Goal: Task Accomplishment & Management: Complete application form

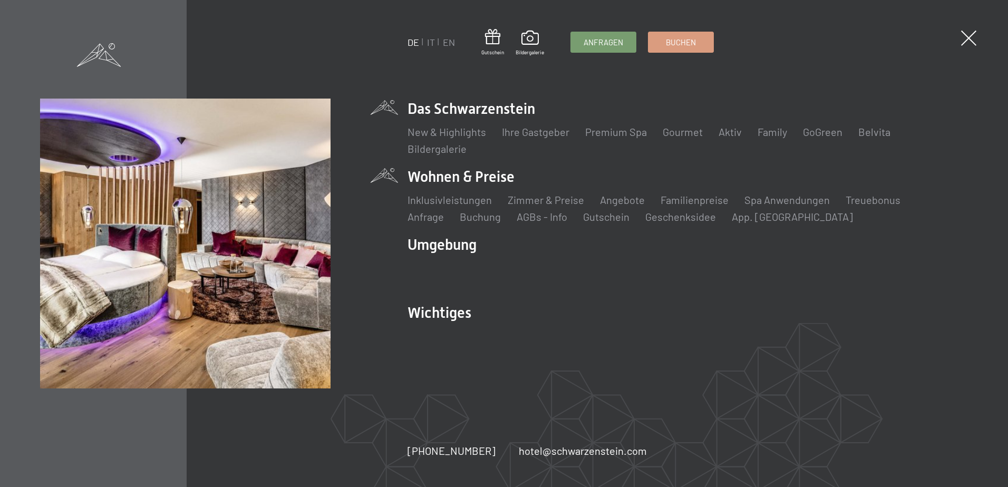
click at [438, 172] on li "Wohnen & Preise Inklusivleistungen Zimmer & Preise Liste Angebote Liste Familie…" at bounding box center [688, 195] width 560 height 57
click at [687, 202] on link "Familienpreise" at bounding box center [695, 200] width 68 height 13
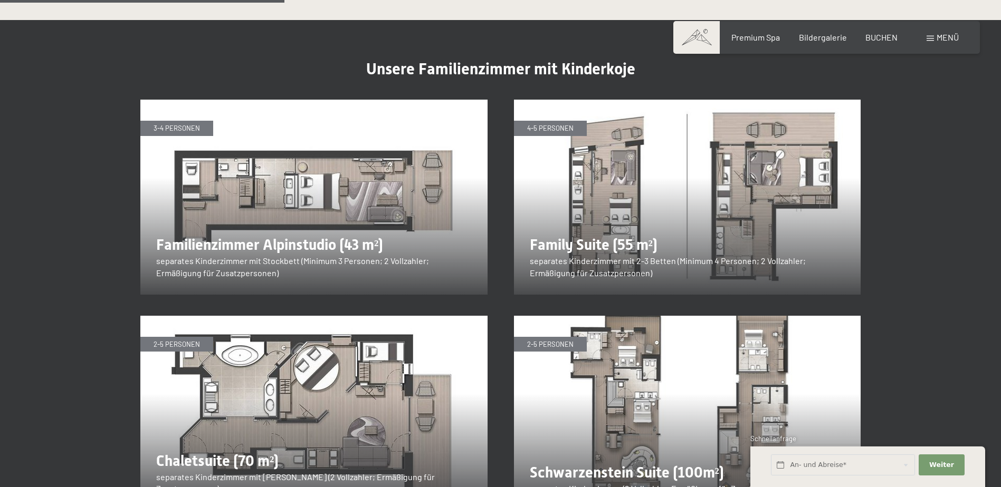
scroll to position [1319, 0]
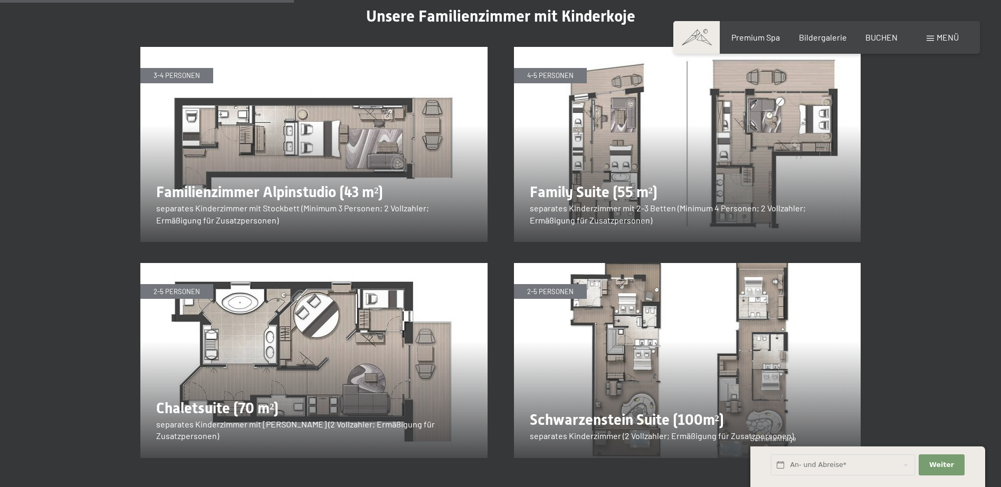
click at [562, 165] on img at bounding box center [687, 144] width 347 height 195
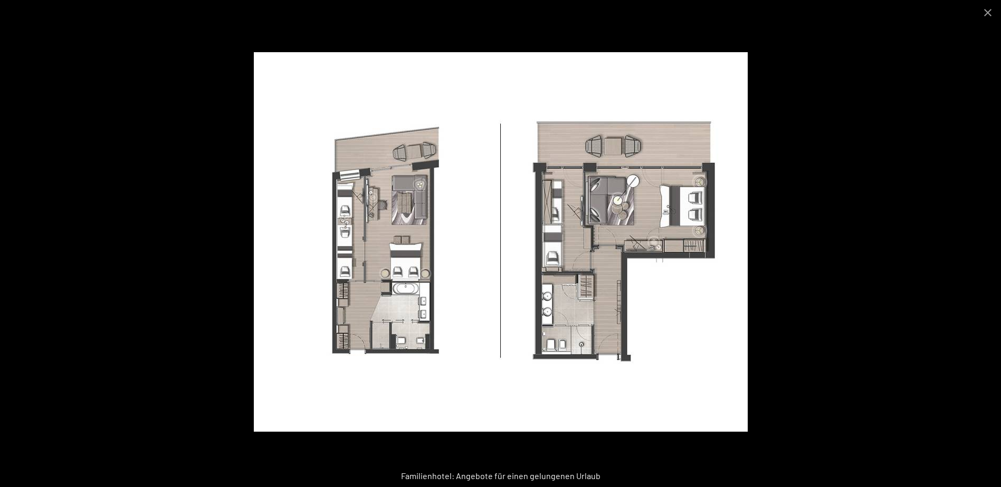
scroll to position [1477, 0]
click at [986, 12] on button "Close gallery" at bounding box center [987, 12] width 26 height 25
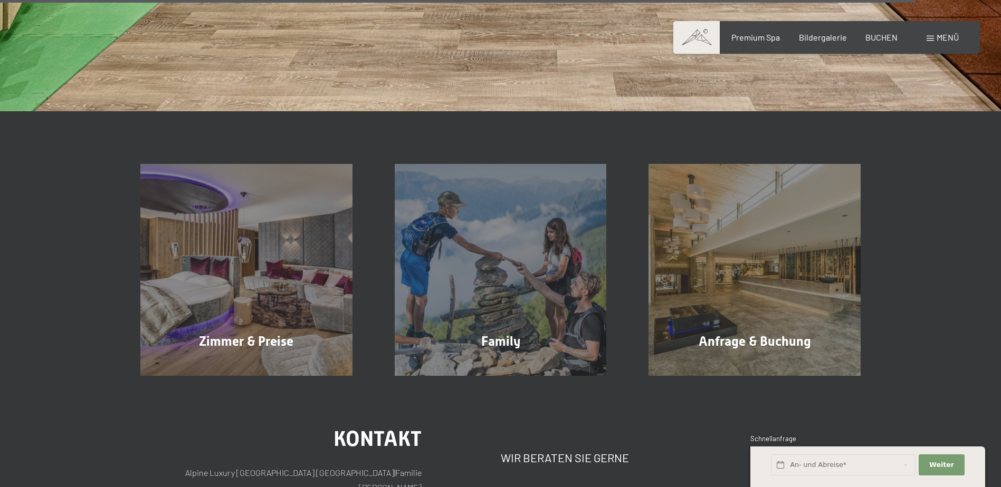
scroll to position [4219, 0]
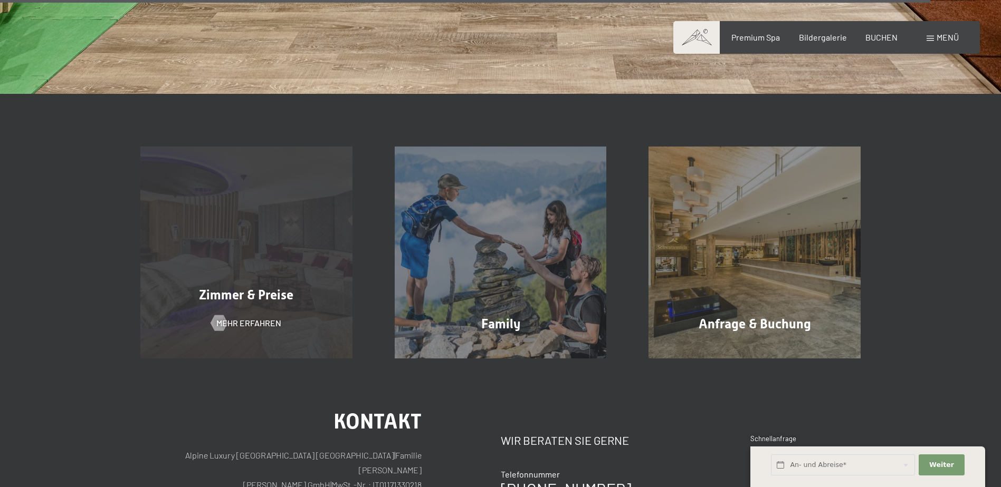
click at [265, 287] on span "Zimmer & Preise" at bounding box center [246, 294] width 94 height 15
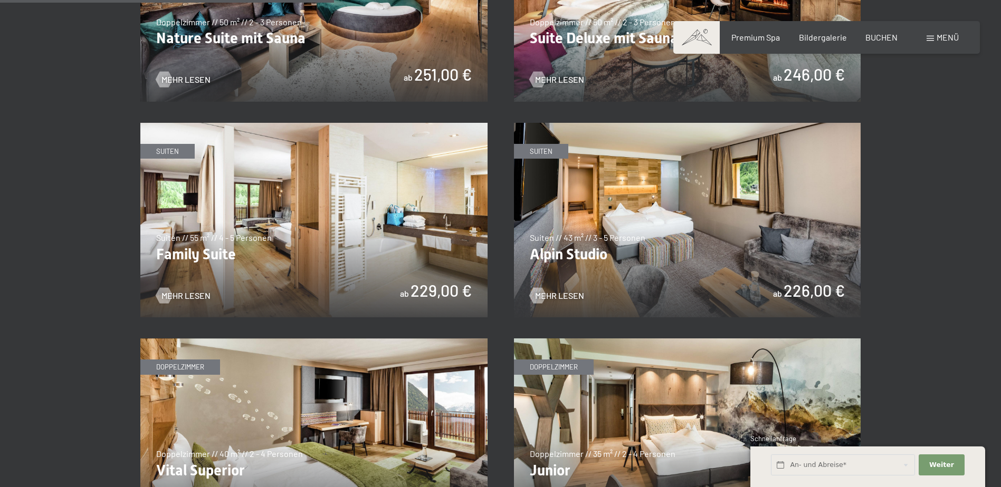
scroll to position [1266, 0]
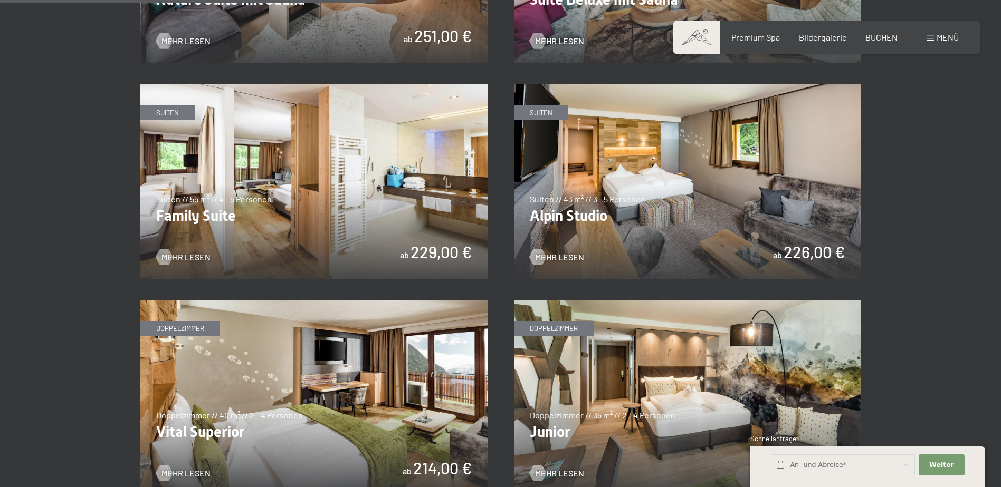
click at [287, 207] on img at bounding box center [313, 181] width 347 height 195
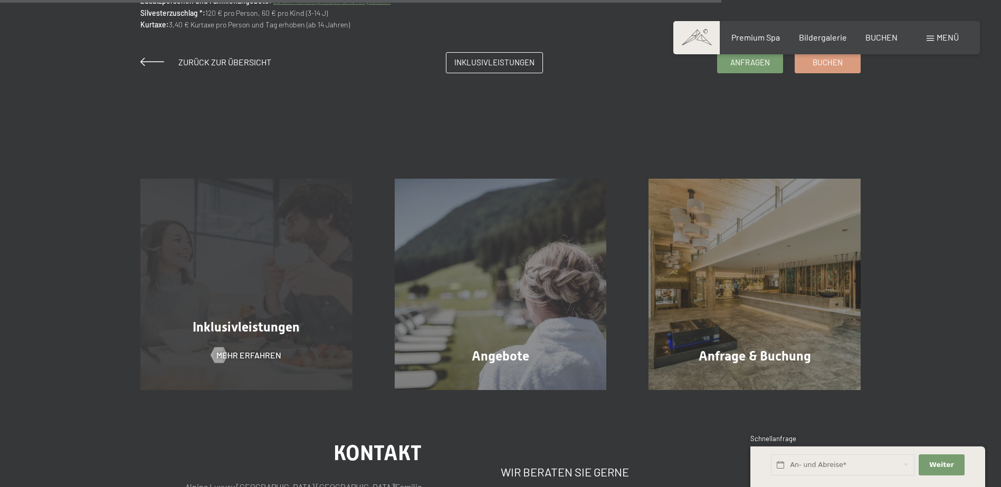
scroll to position [1002, 0]
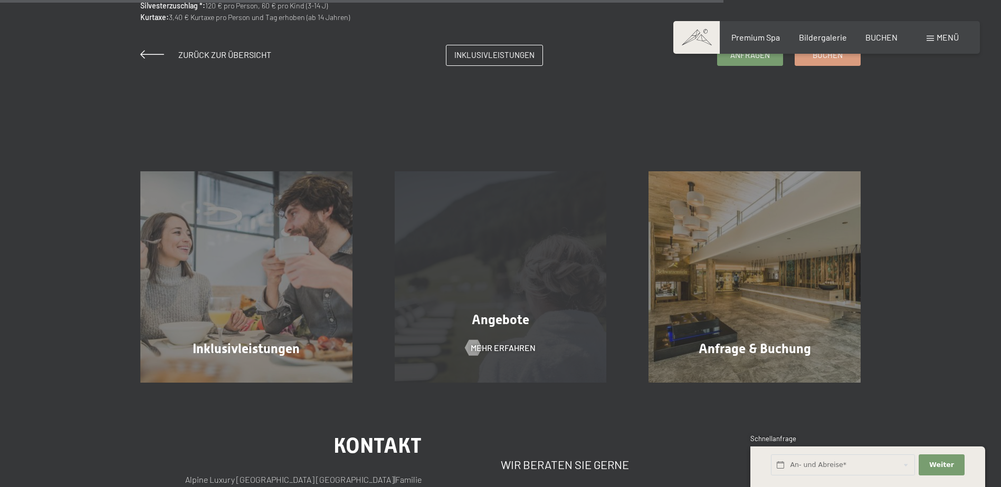
click at [520, 337] on div "Angebote Mehr erfahren" at bounding box center [500, 277] width 254 height 212
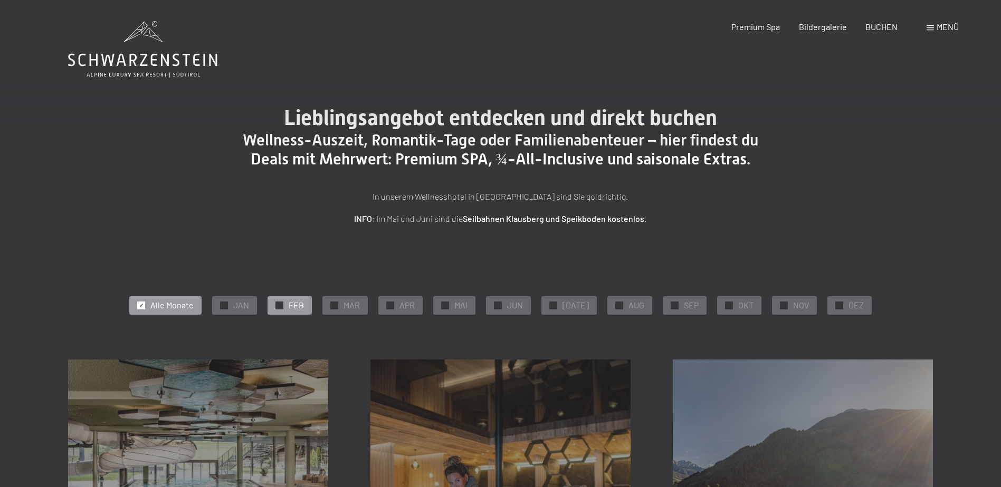
click at [282, 303] on span "✓" at bounding box center [279, 305] width 4 height 7
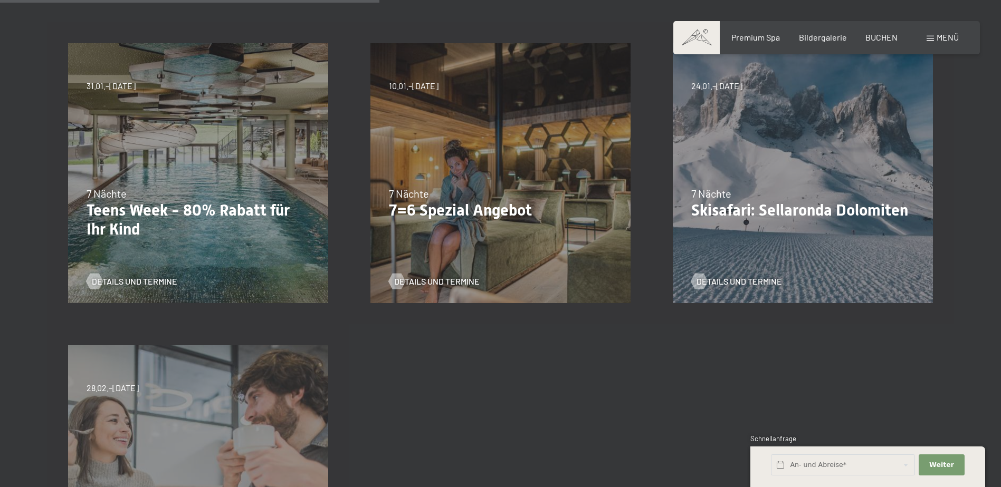
scroll to position [264, 0]
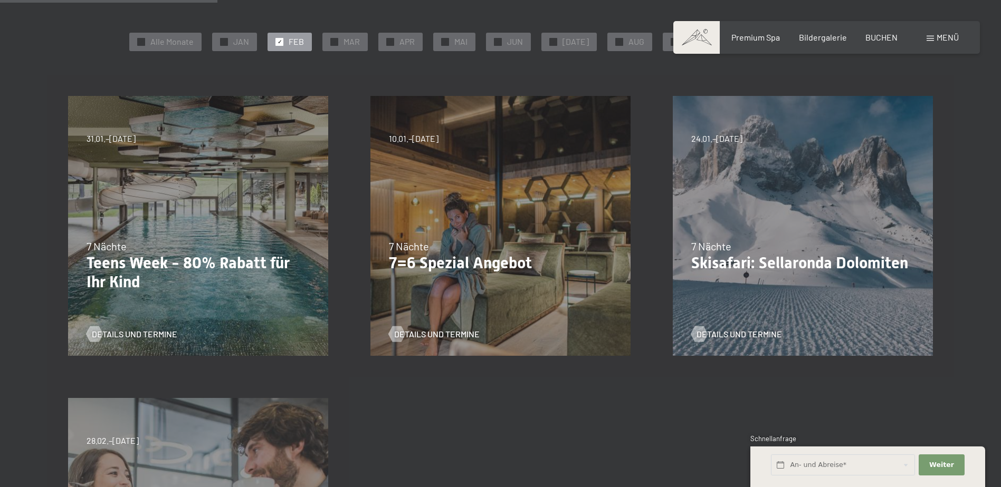
click at [146, 254] on p "Teens Week - 80% Rabatt für Ihr Kind" at bounding box center [197, 273] width 223 height 38
click at [139, 268] on p "Teens Week - 80% Rabatt für Ihr Kind" at bounding box center [197, 273] width 223 height 38
click at [132, 332] on span "Details und Termine" at bounding box center [144, 335] width 85 height 12
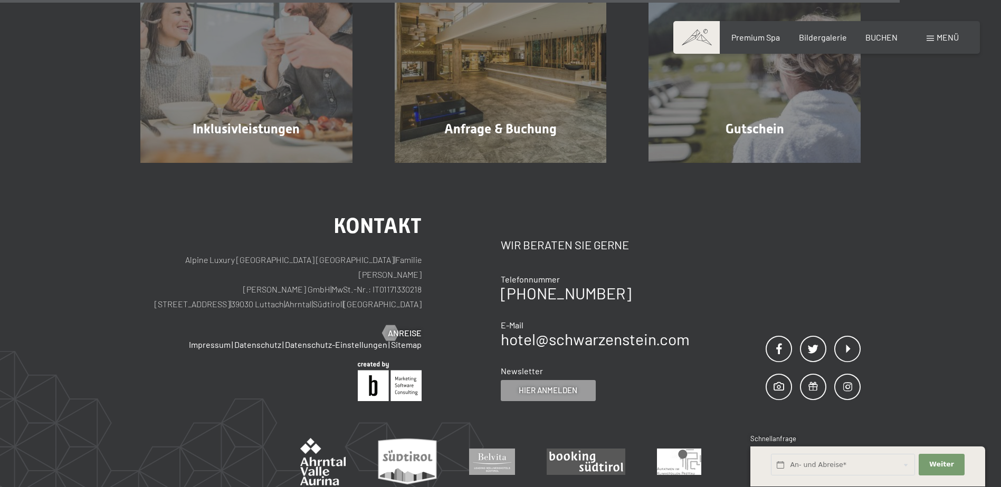
scroll to position [1266, 0]
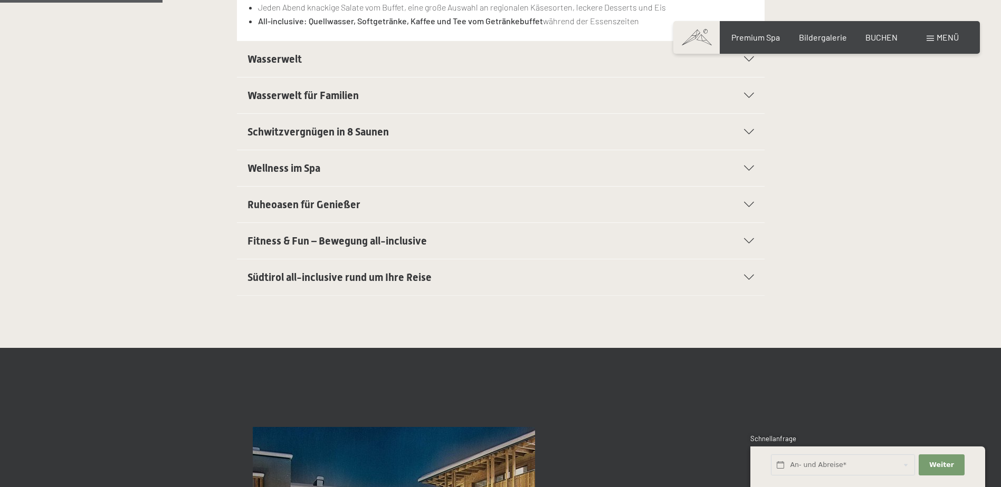
scroll to position [422, 0]
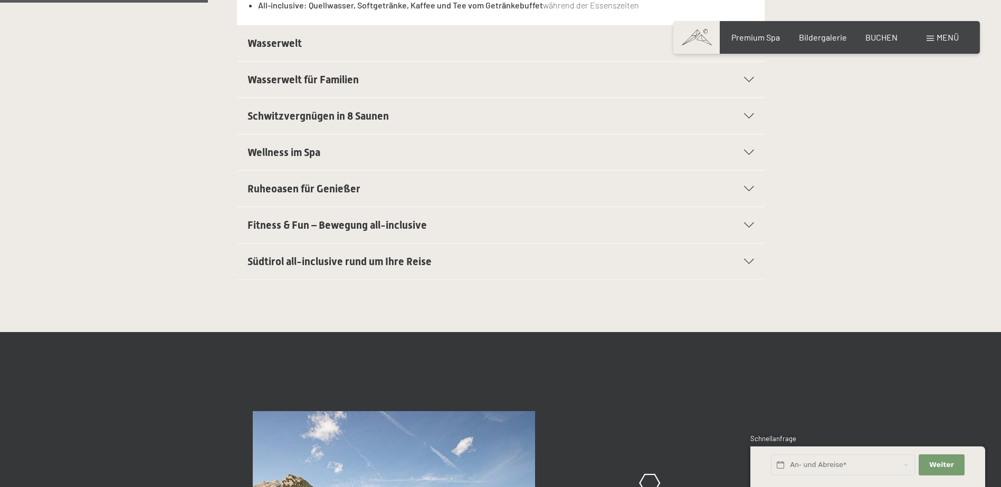
click at [747, 262] on icon at bounding box center [749, 261] width 10 height 5
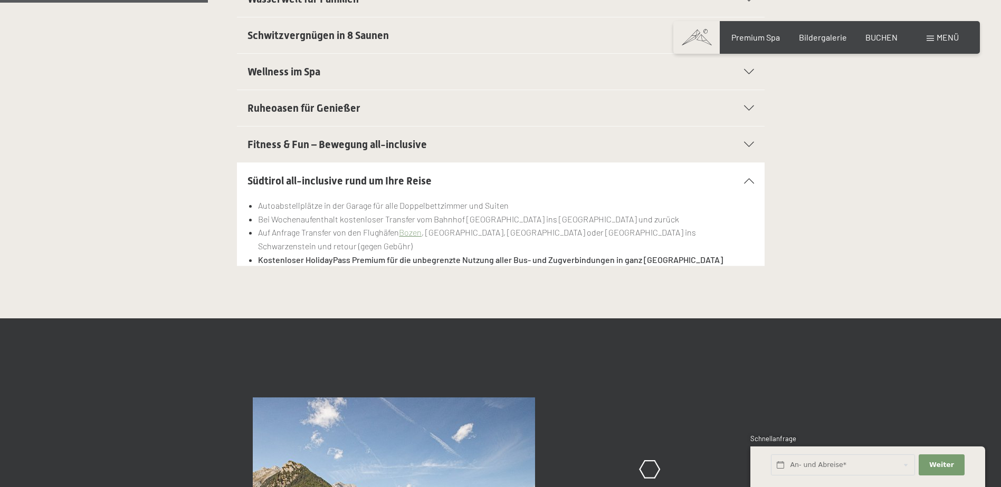
click at [746, 262] on div "Autoabstellplätze in der Garage für alle Doppelbettzimmer und Suiten Bei Wochen…" at bounding box center [500, 239] width 506 height 81
click at [751, 182] on icon at bounding box center [749, 180] width 10 height 5
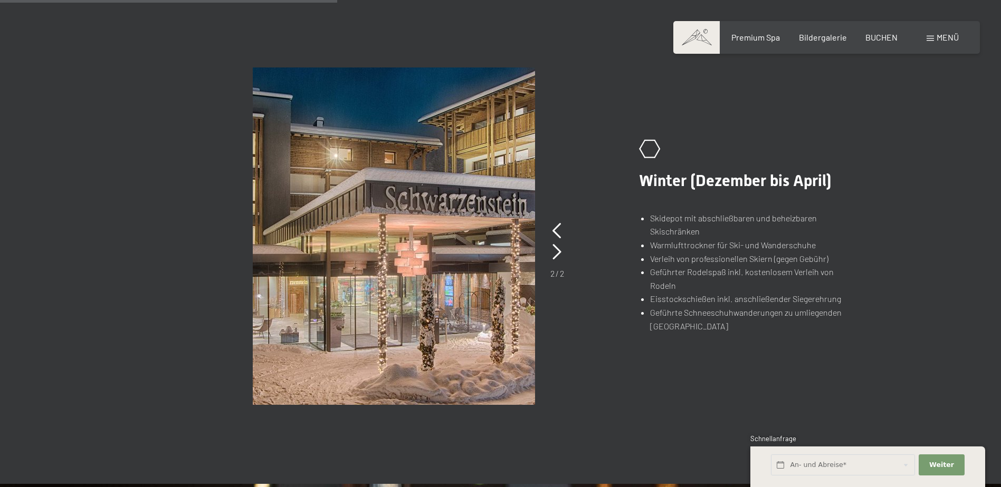
scroll to position [686, 0]
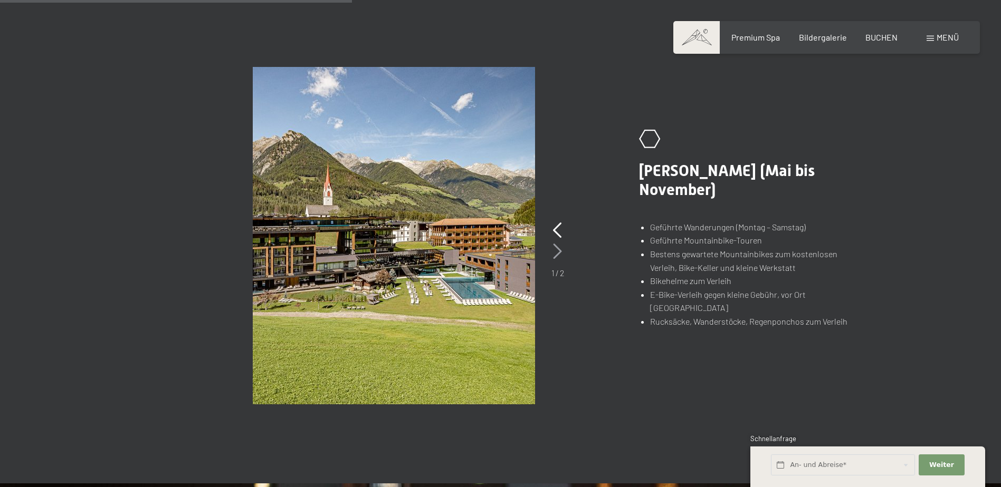
click at [557, 251] on icon at bounding box center [557, 252] width 9 height 16
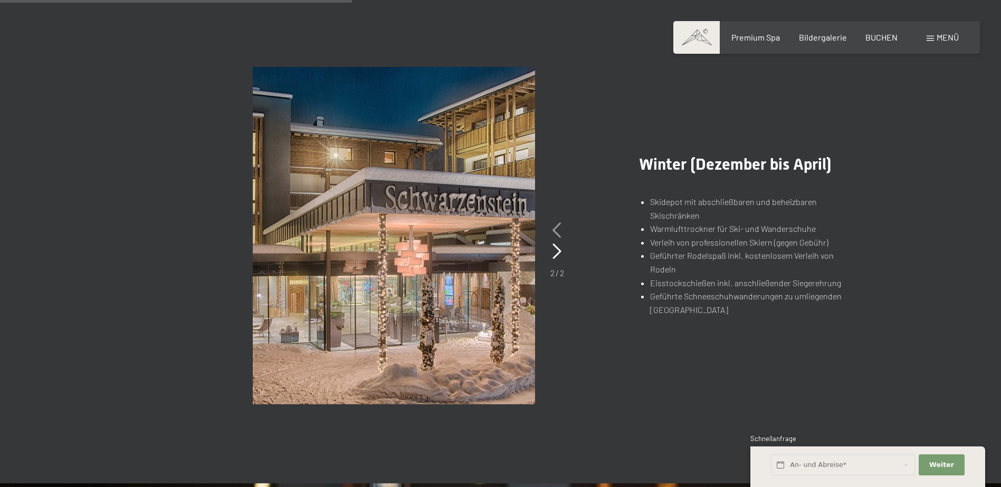
click at [556, 228] on icon at bounding box center [556, 231] width 9 height 16
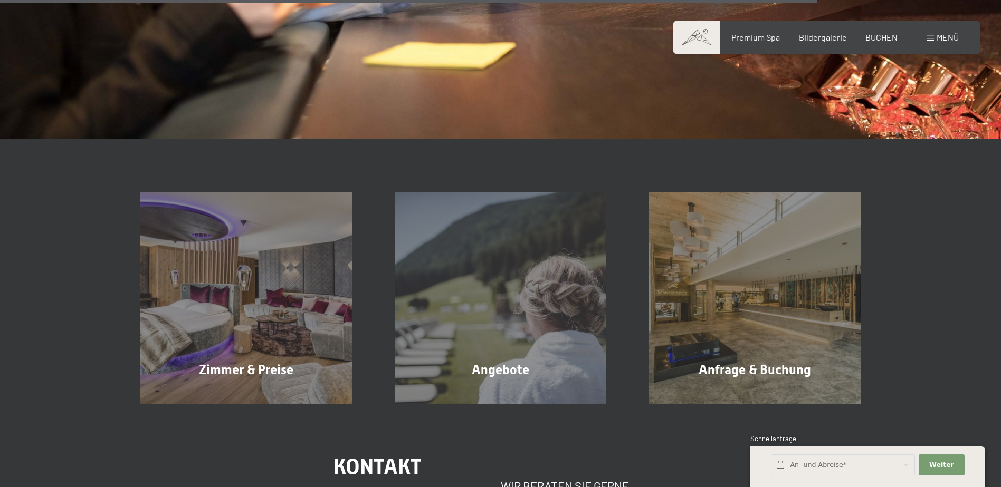
scroll to position [1635, 0]
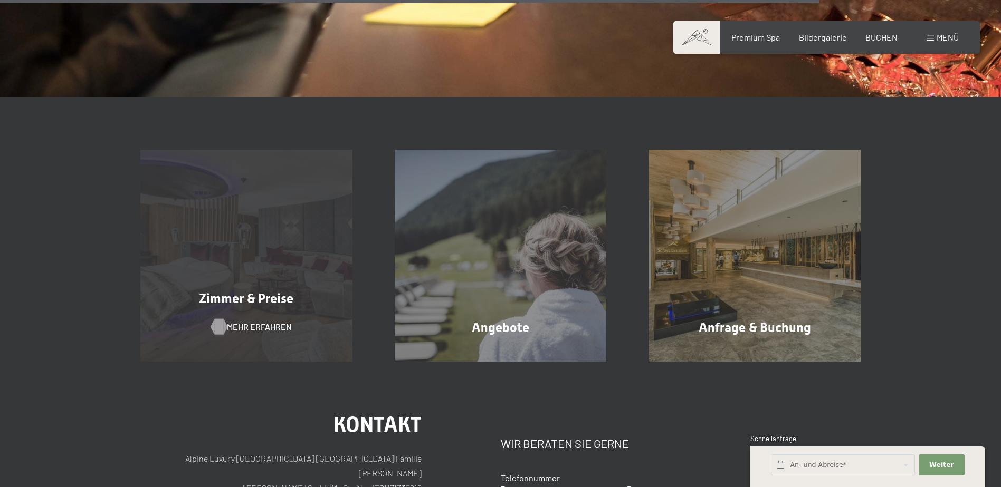
click at [234, 326] on span "Mehr erfahren" at bounding box center [259, 327] width 65 height 12
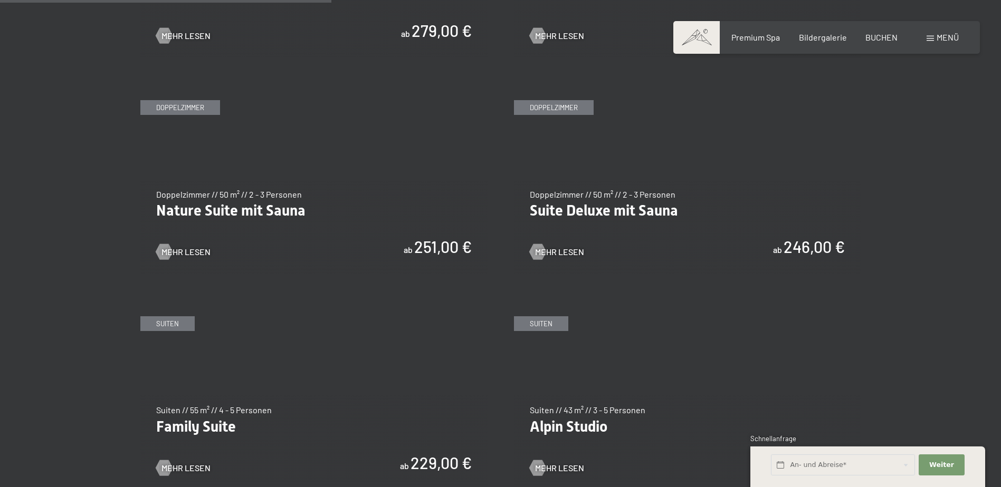
scroll to position [1160, 0]
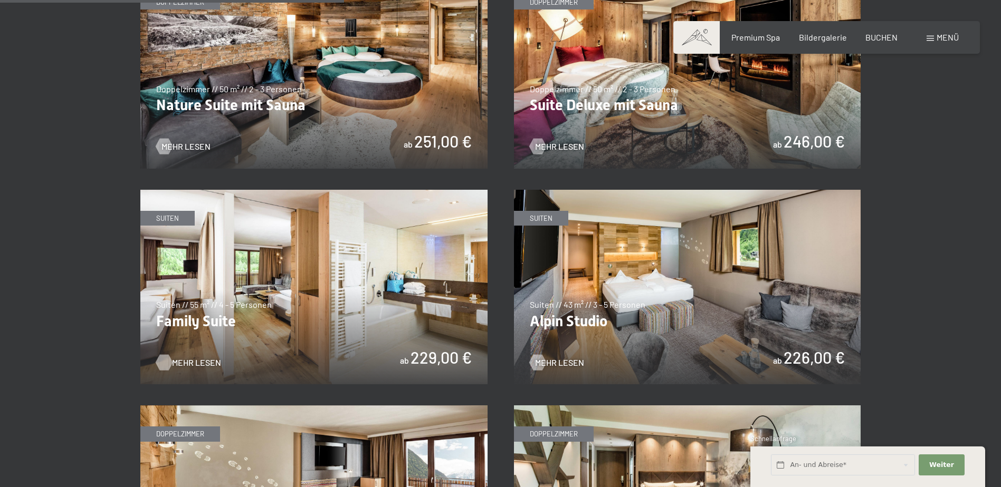
click at [185, 363] on span "Mehr Lesen" at bounding box center [196, 363] width 49 height 12
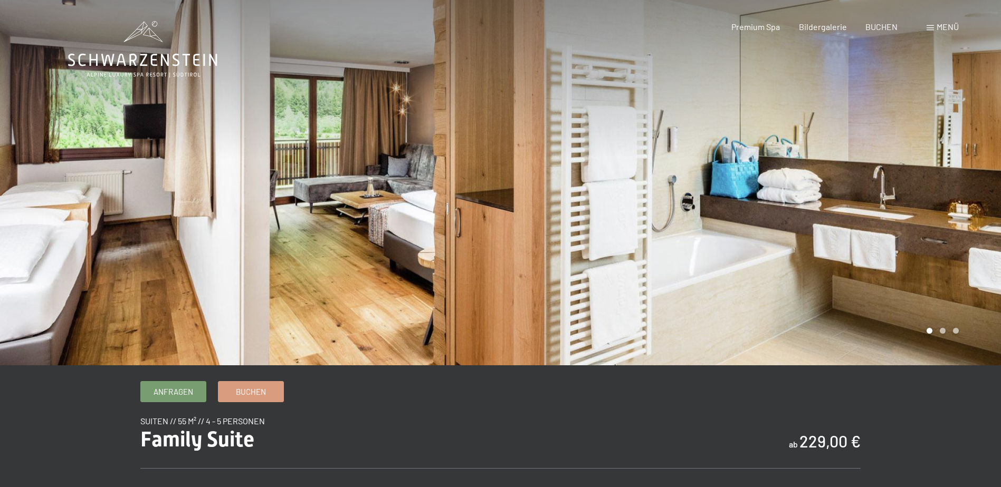
click at [965, 213] on div at bounding box center [751, 183] width 501 height 366
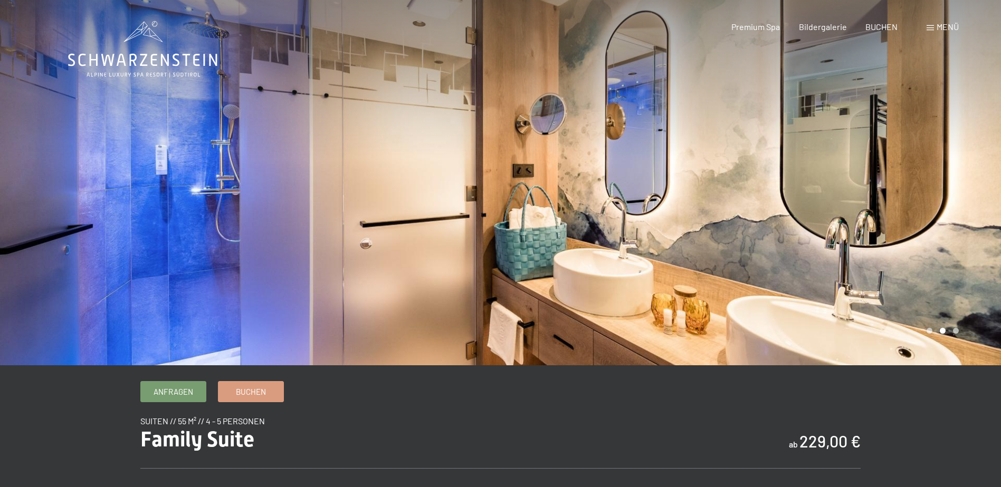
click at [965, 213] on div at bounding box center [751, 183] width 501 height 366
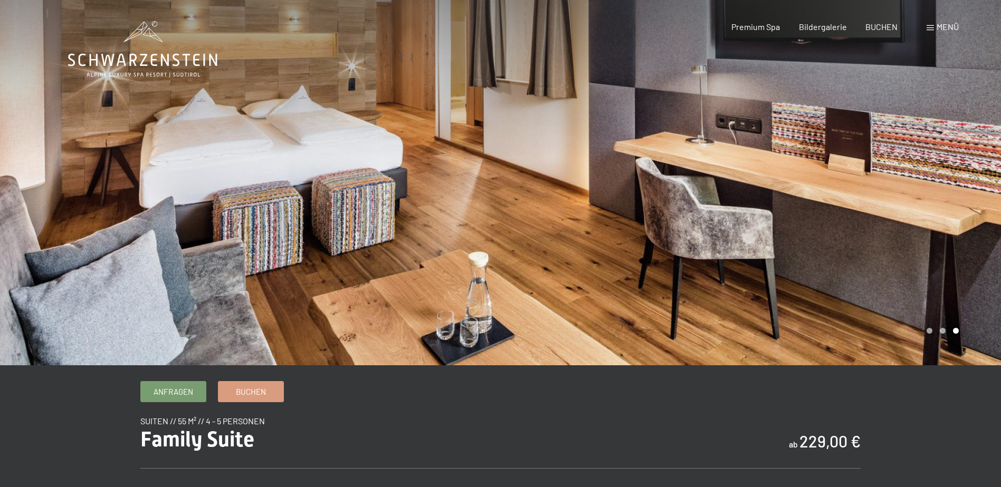
click at [965, 213] on div at bounding box center [751, 183] width 501 height 366
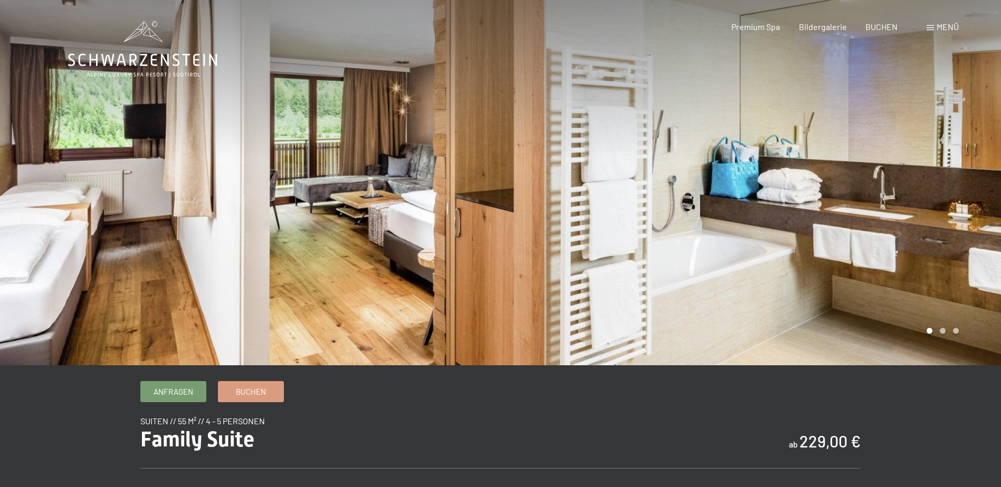
click at [964, 213] on div at bounding box center [751, 183] width 501 height 366
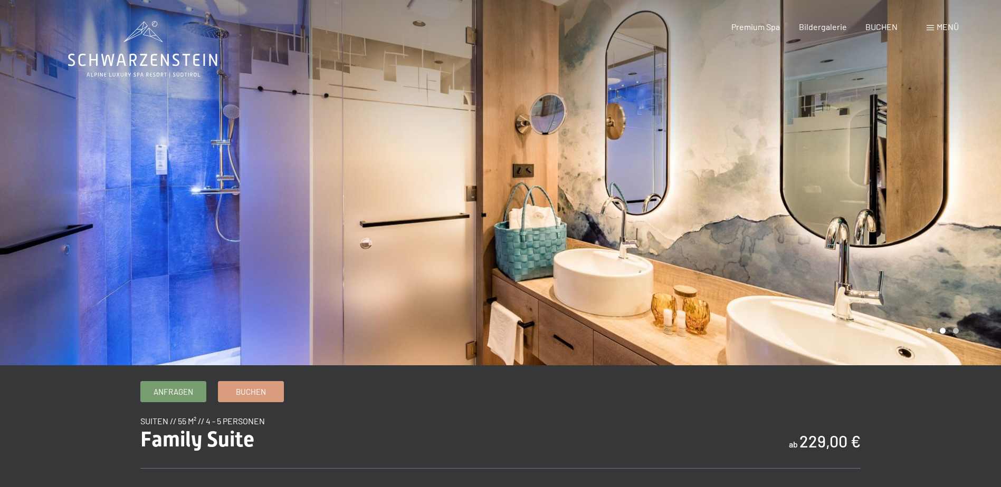
click at [964, 213] on div at bounding box center [751, 183] width 501 height 366
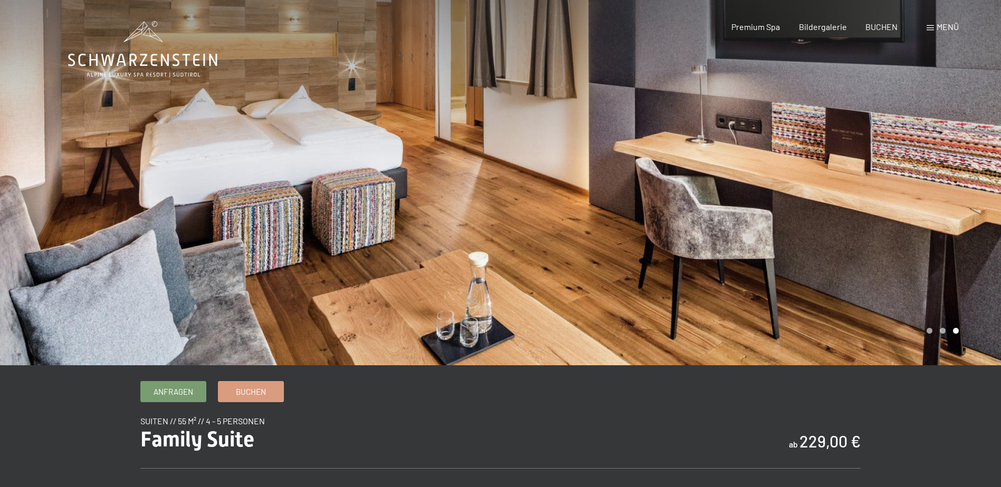
click at [964, 213] on div at bounding box center [751, 183] width 501 height 366
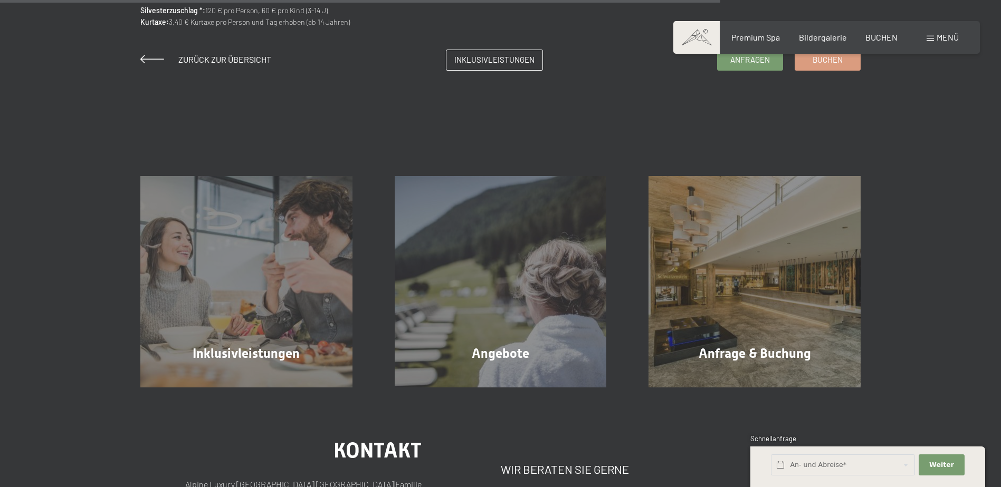
scroll to position [1002, 0]
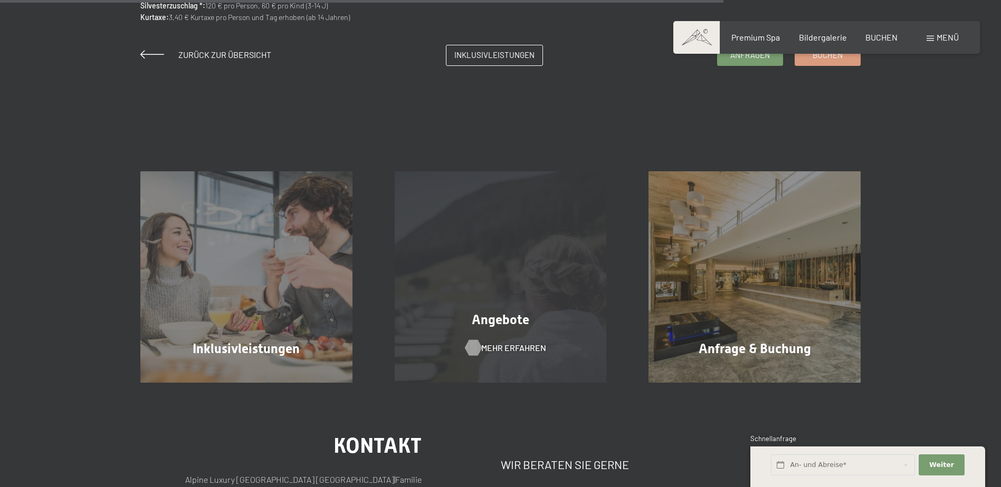
click at [487, 346] on span "Mehr erfahren" at bounding box center [513, 348] width 65 height 12
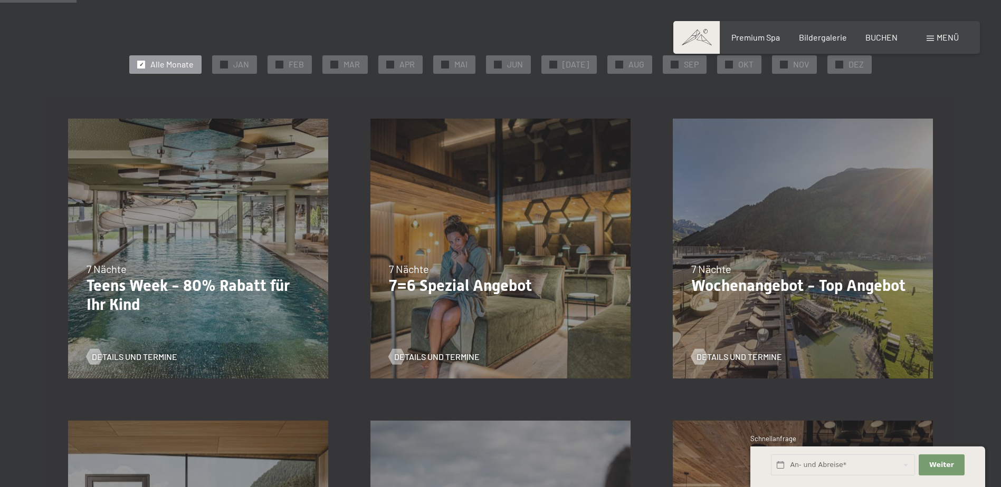
scroll to position [264, 0]
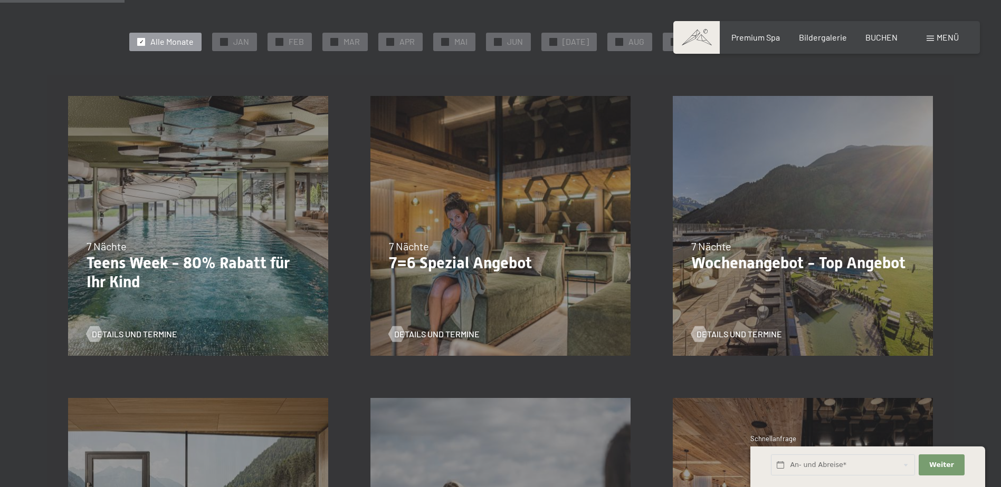
click at [152, 267] on p "Teens Week - 80% Rabatt für Ihr Kind" at bounding box center [197, 273] width 223 height 38
click at [133, 331] on span "Details und Termine" at bounding box center [144, 335] width 85 height 12
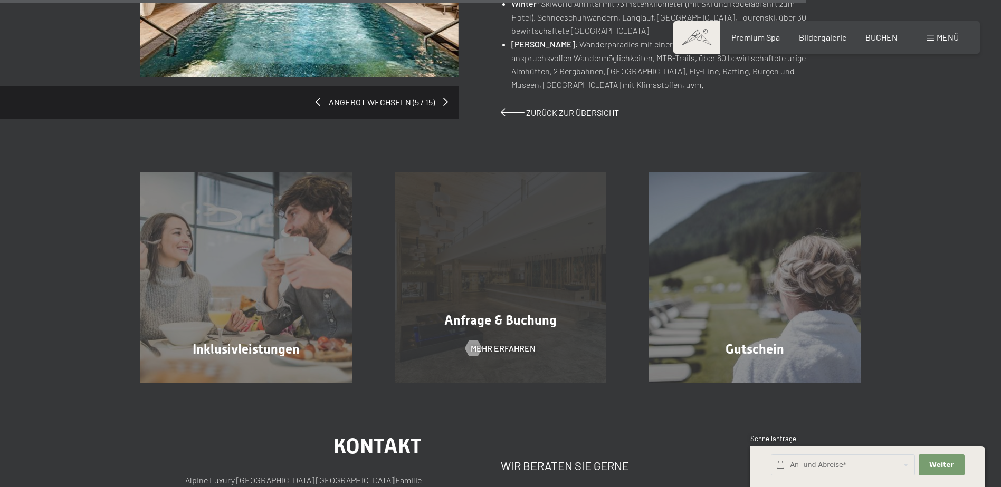
scroll to position [1002, 0]
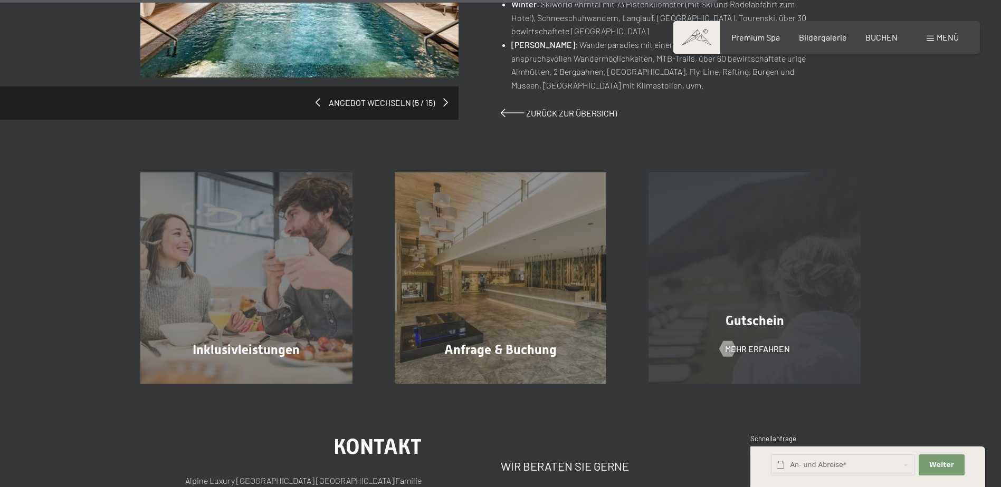
click at [738, 329] on span "Gutschein" at bounding box center [754, 320] width 59 height 15
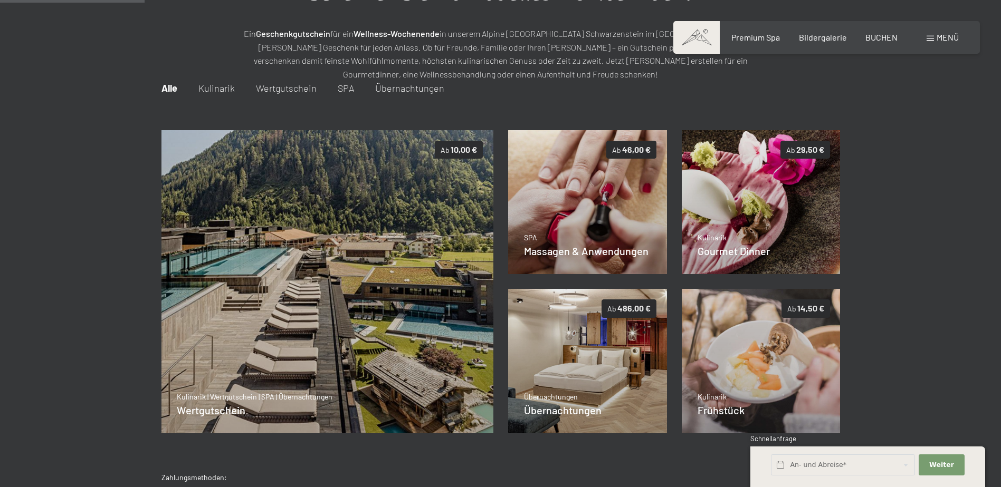
scroll to position [153, 0]
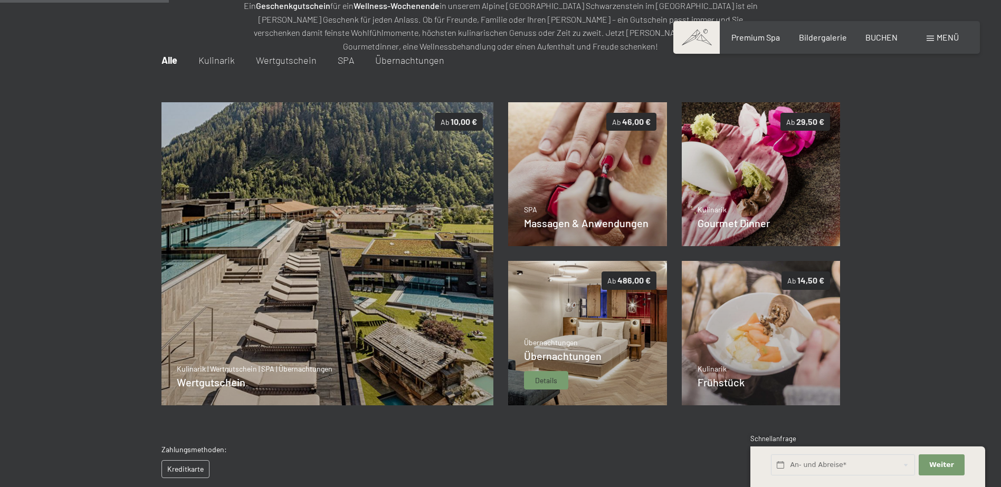
click at [552, 381] on span "Details" at bounding box center [546, 381] width 22 height 11
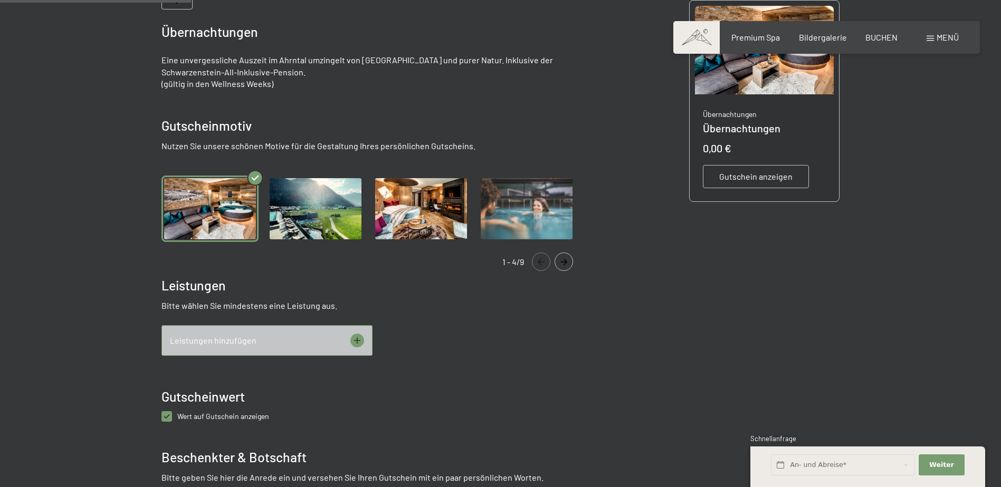
scroll to position [206, 0]
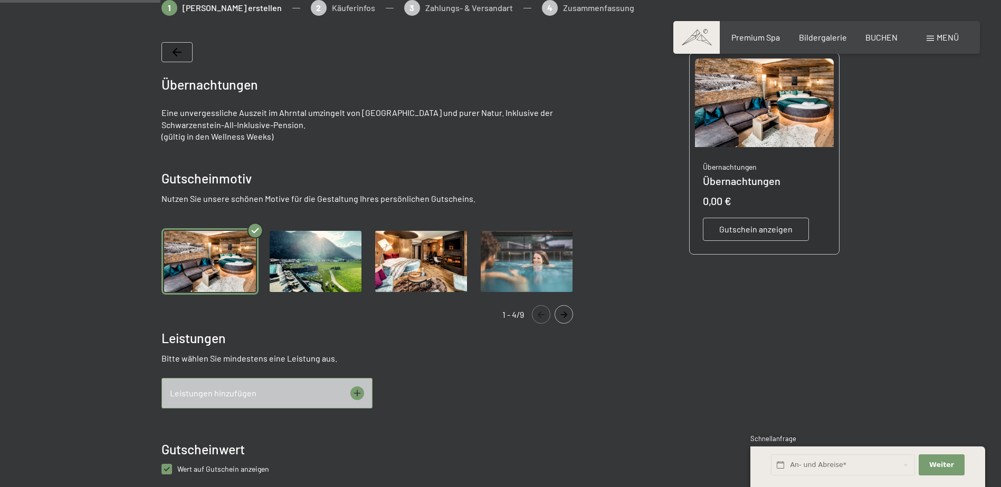
click at [419, 264] on img "Gallery" at bounding box center [420, 261] width 97 height 67
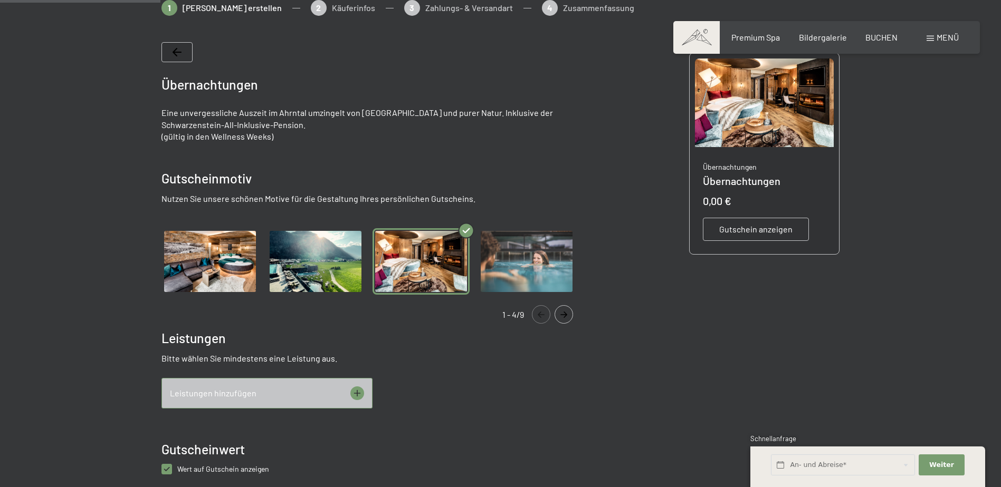
click at [511, 267] on img "Gallery" at bounding box center [526, 261] width 97 height 67
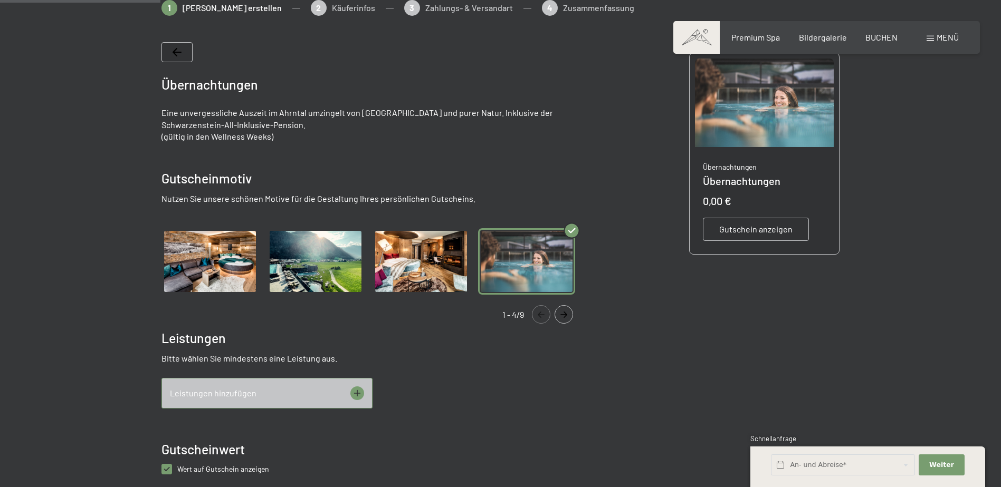
click at [306, 265] on img "Gallery" at bounding box center [315, 261] width 97 height 67
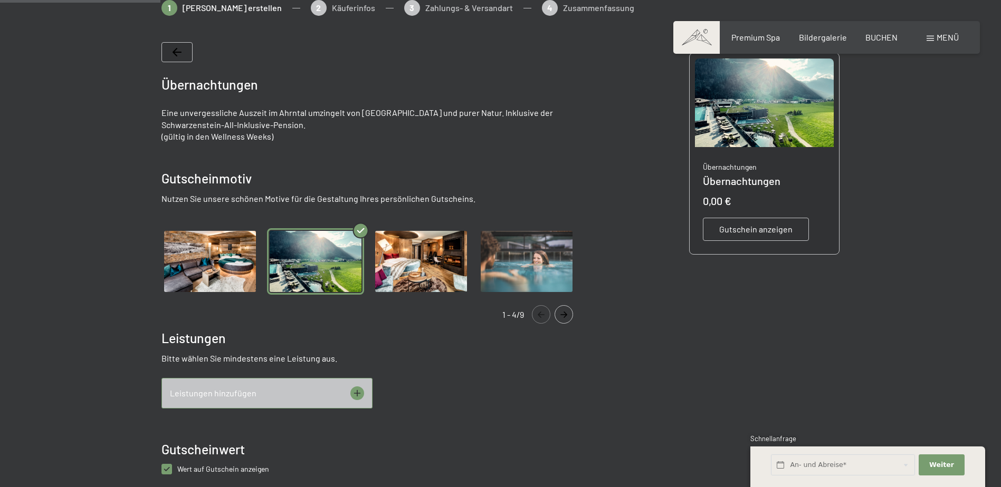
click at [223, 268] on img "Gallery" at bounding box center [209, 261] width 97 height 67
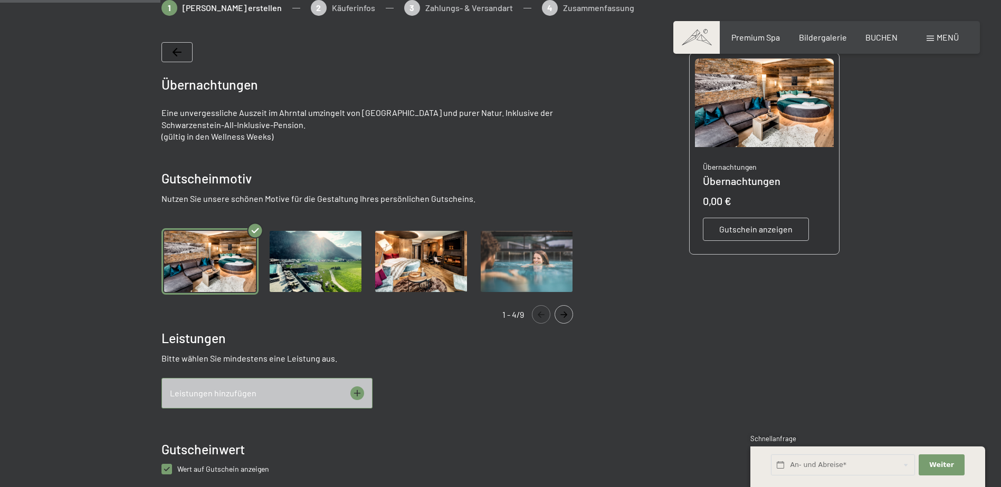
click at [326, 268] on img "Gallery" at bounding box center [315, 261] width 97 height 67
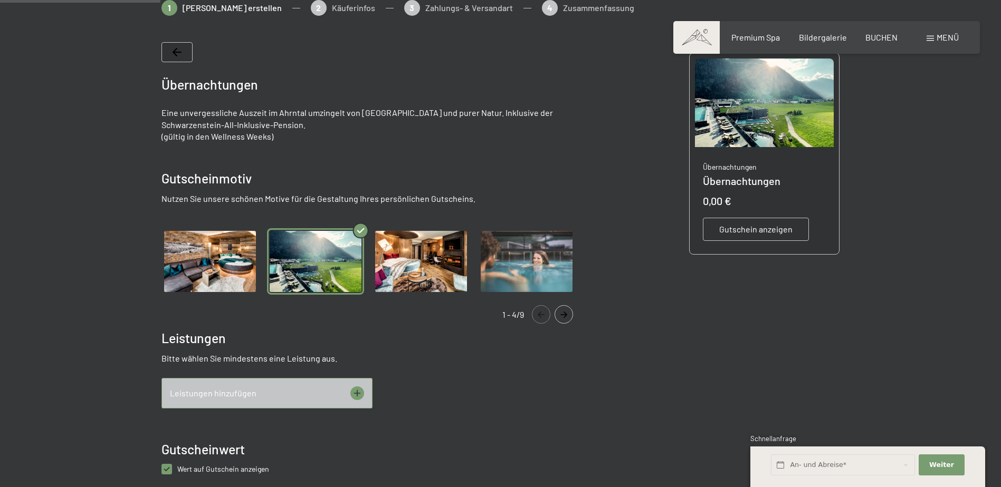
click at [528, 268] on img "Gallery" at bounding box center [526, 261] width 97 height 67
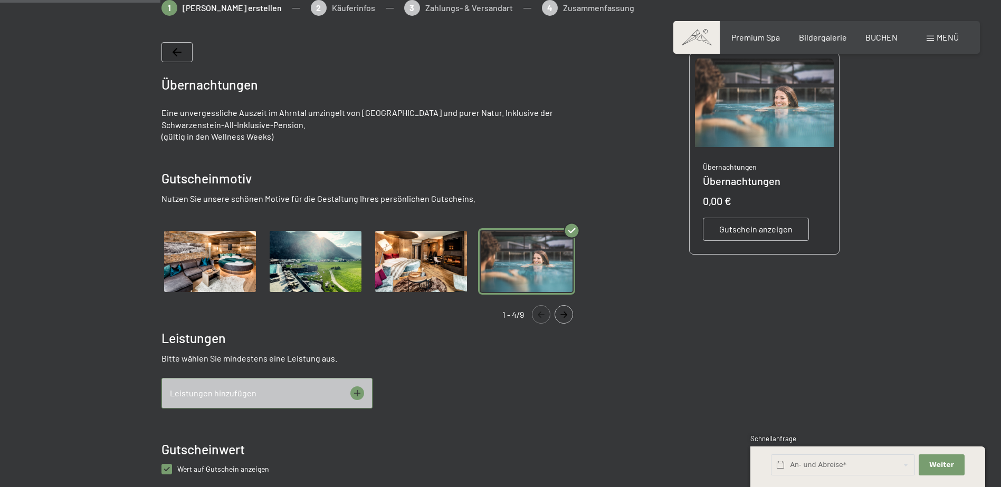
click at [308, 277] on img "Gallery" at bounding box center [315, 261] width 97 height 67
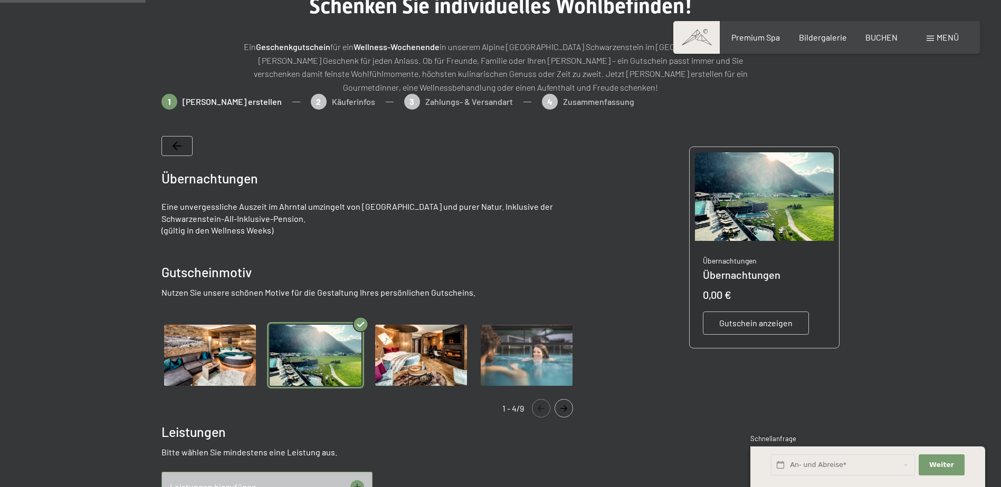
scroll to position [100, 0]
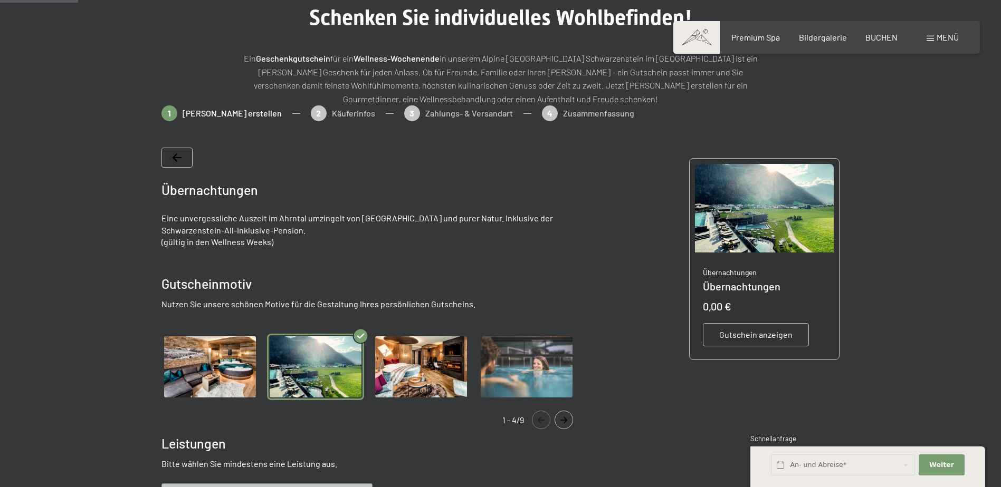
click at [748, 332] on span "Gutschein anzeigen" at bounding box center [755, 335] width 73 height 12
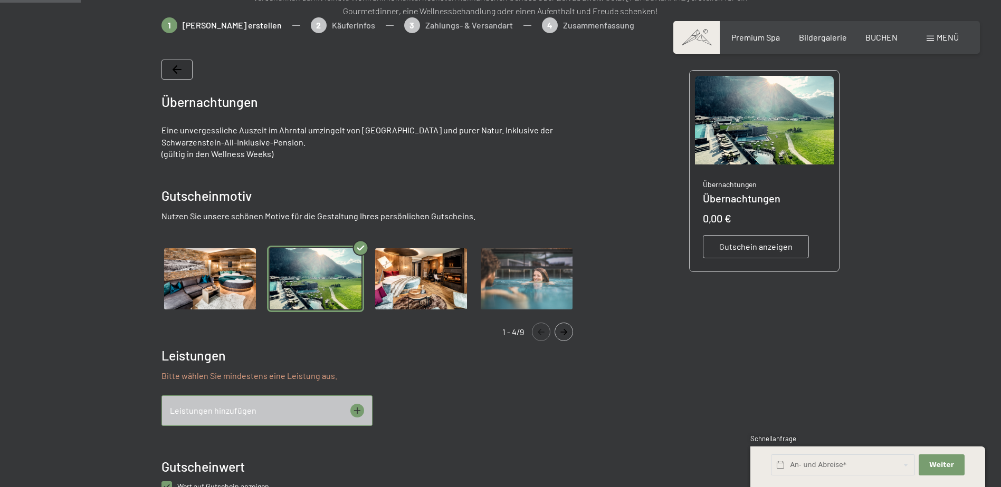
scroll to position [206, 0]
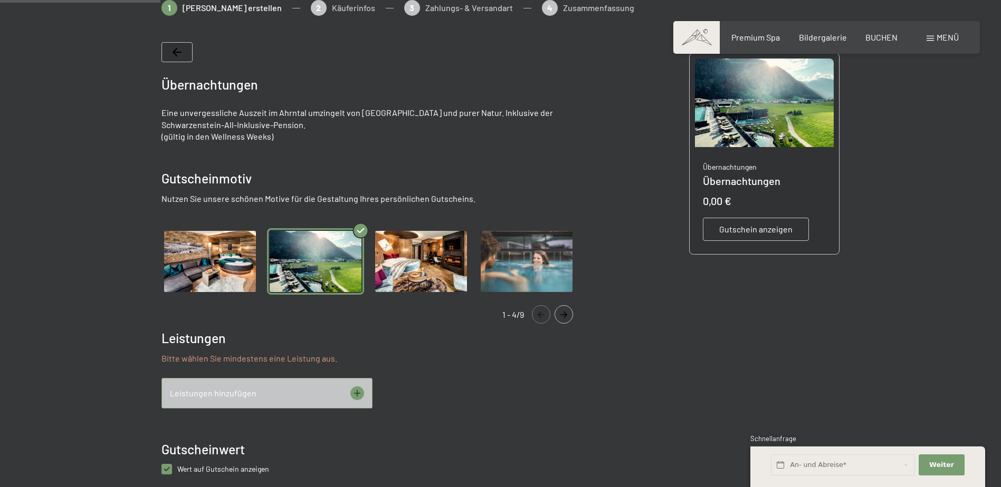
click at [734, 231] on span "Gutschein anzeigen" at bounding box center [755, 230] width 73 height 12
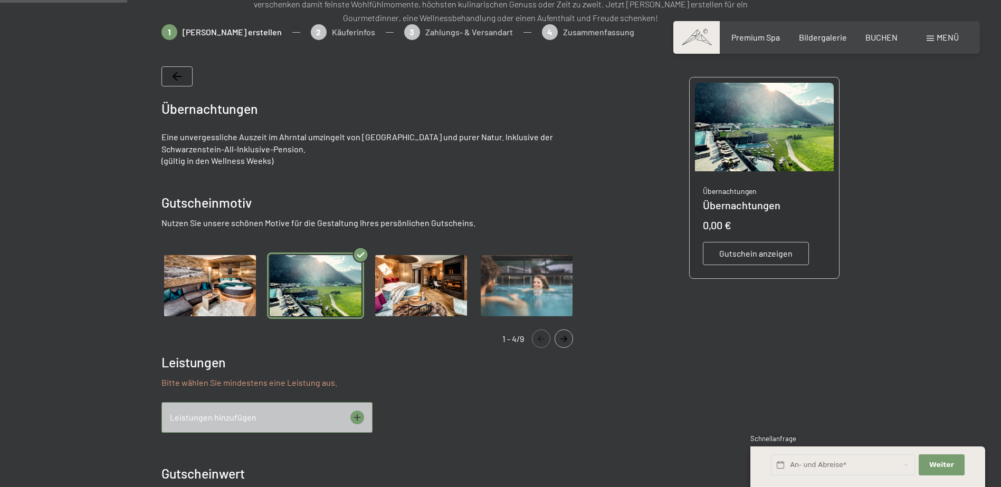
scroll to position [163, 0]
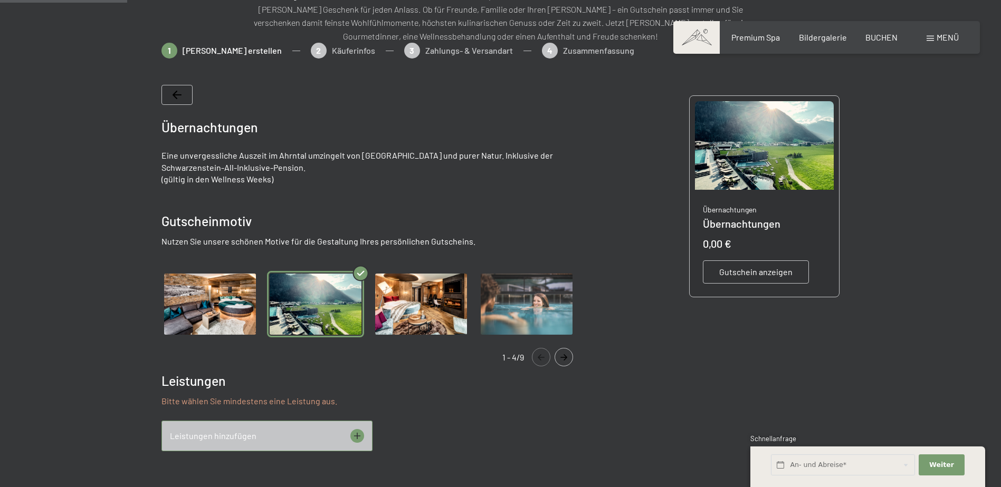
click at [741, 270] on span "Gutschein anzeigen" at bounding box center [755, 272] width 73 height 12
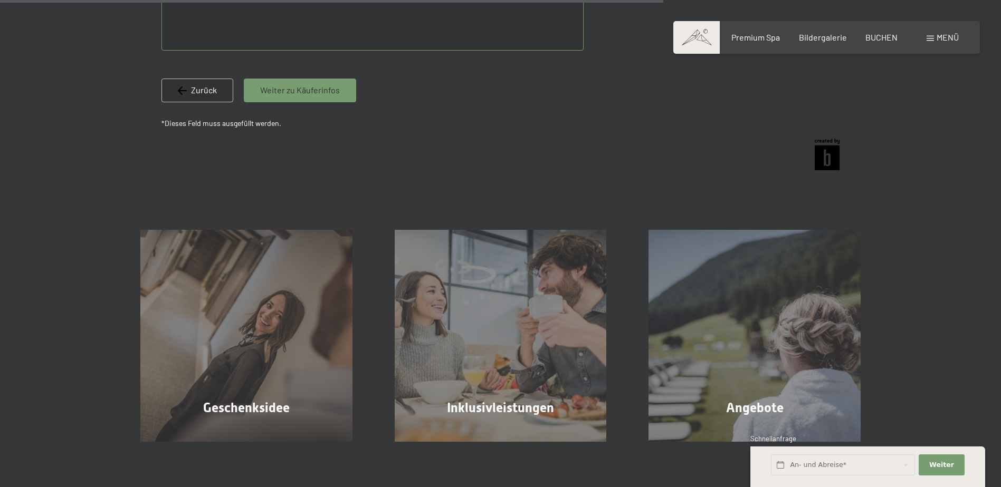
scroll to position [954, 0]
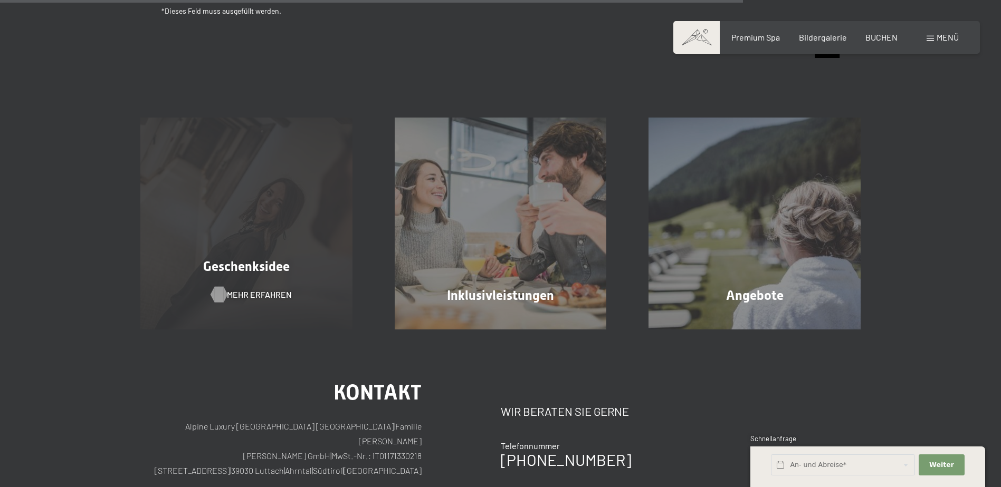
click at [261, 294] on span "Mehr erfahren" at bounding box center [259, 295] width 65 height 12
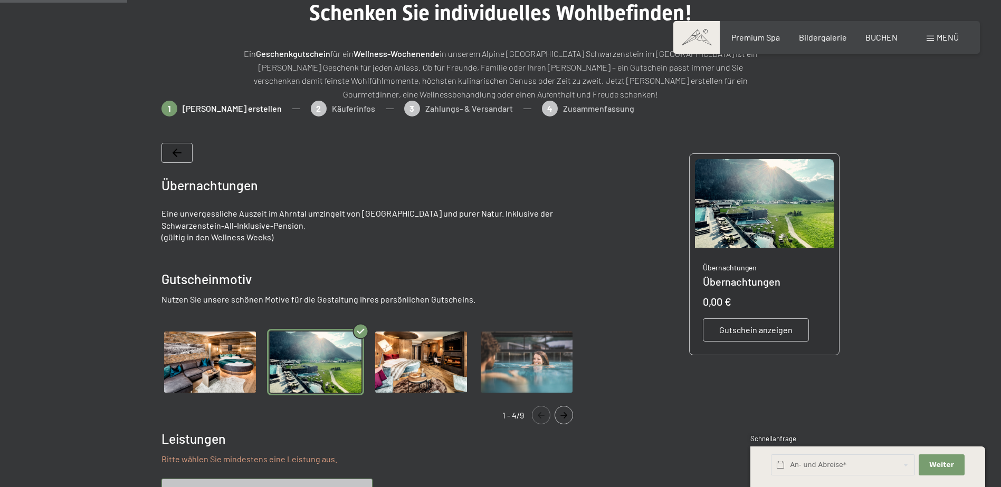
scroll to position [0, 0]
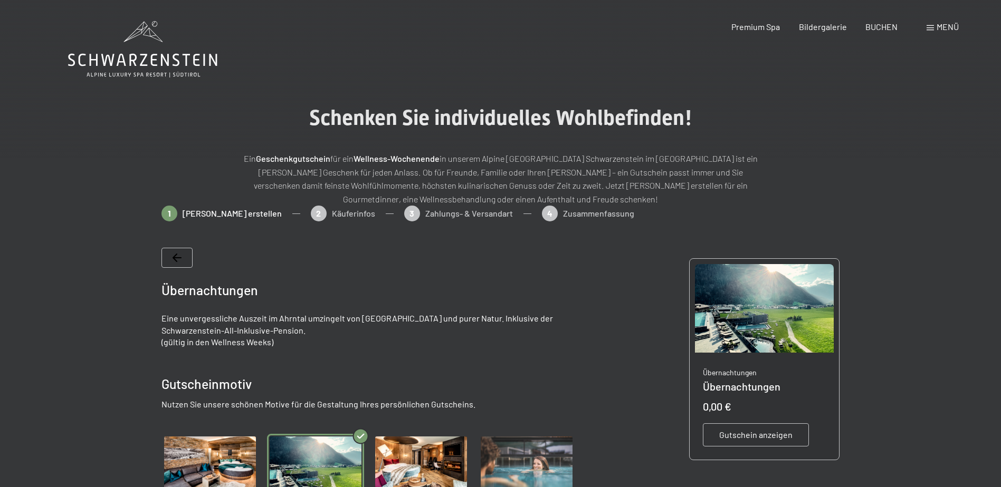
click at [134, 55] on icon at bounding box center [142, 60] width 149 height 13
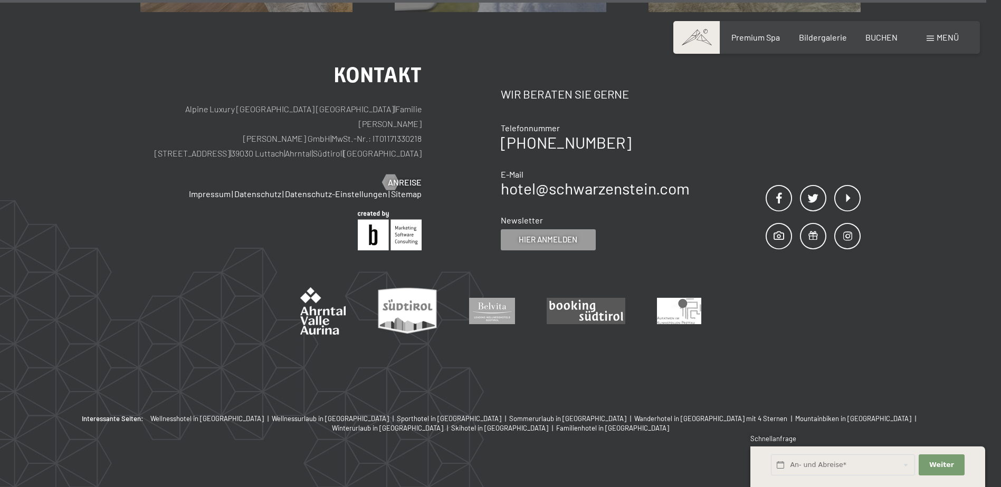
scroll to position [1340, 0]
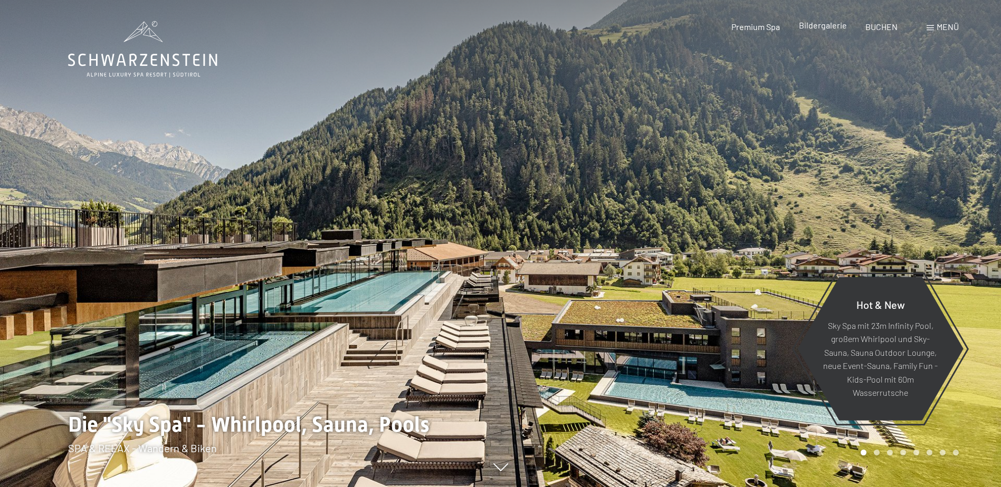
click at [811, 23] on span "Bildergalerie" at bounding box center [823, 25] width 48 height 10
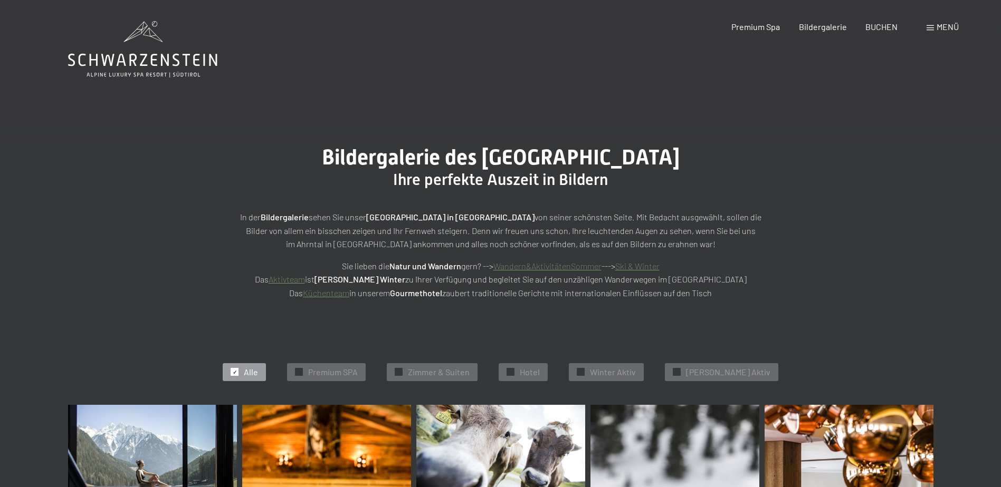
click at [258, 369] on span "Alle" at bounding box center [251, 373] width 14 height 12
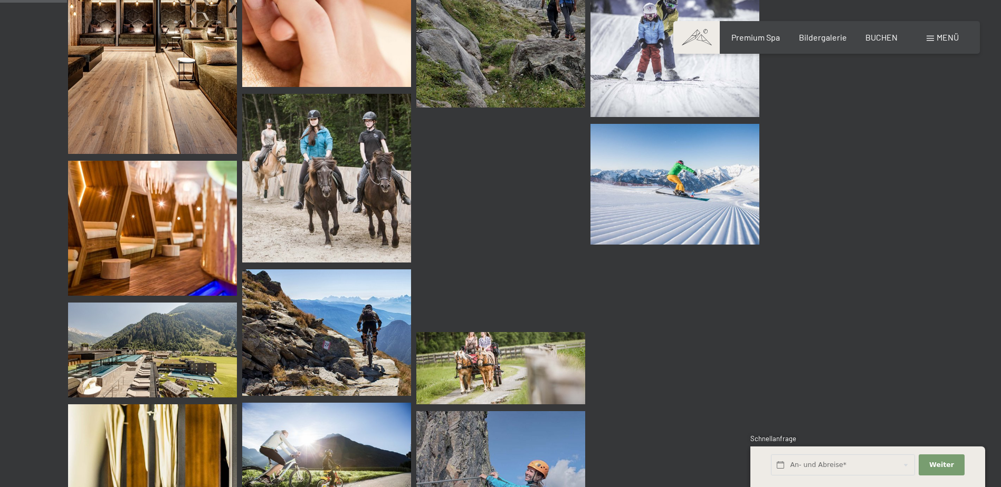
scroll to position [897, 0]
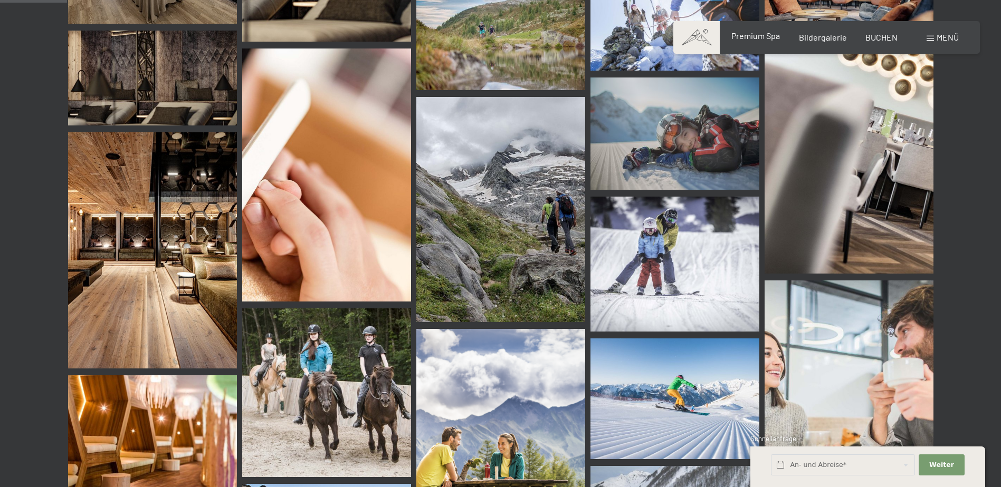
click at [752, 36] on span "Premium Spa" at bounding box center [755, 36] width 49 height 10
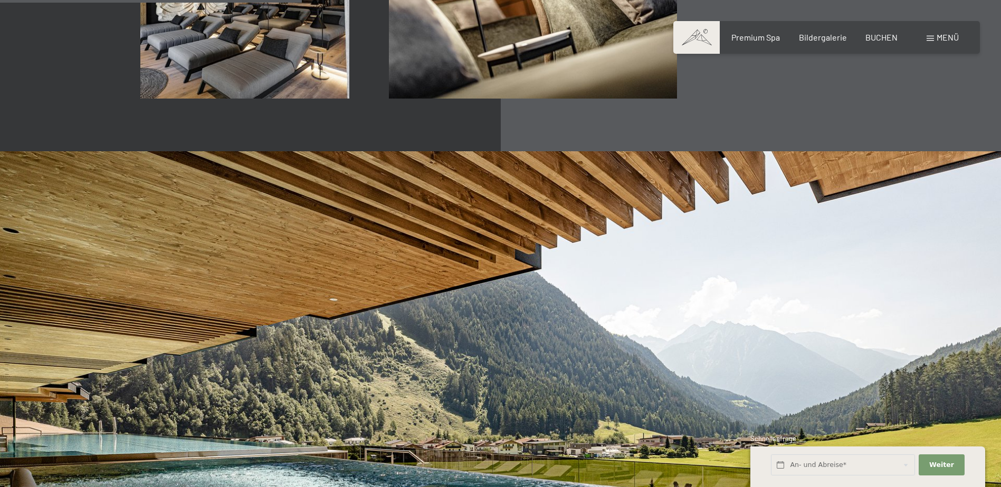
scroll to position [1899, 0]
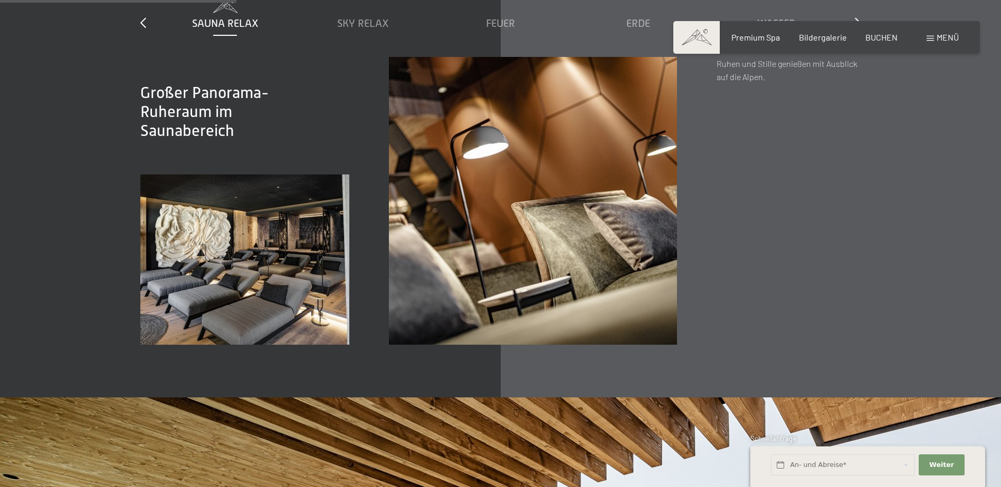
click at [941, 39] on span "Menü" at bounding box center [947, 37] width 22 height 10
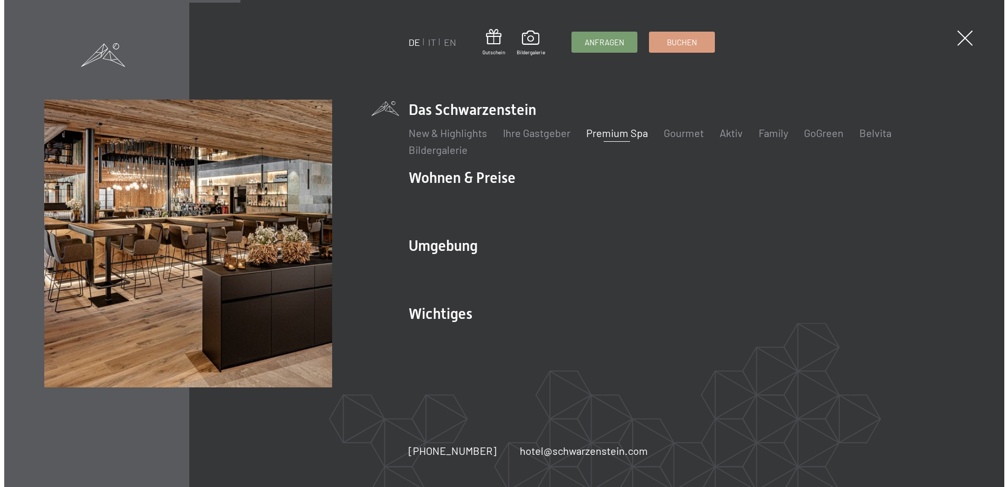
scroll to position [1905, 0]
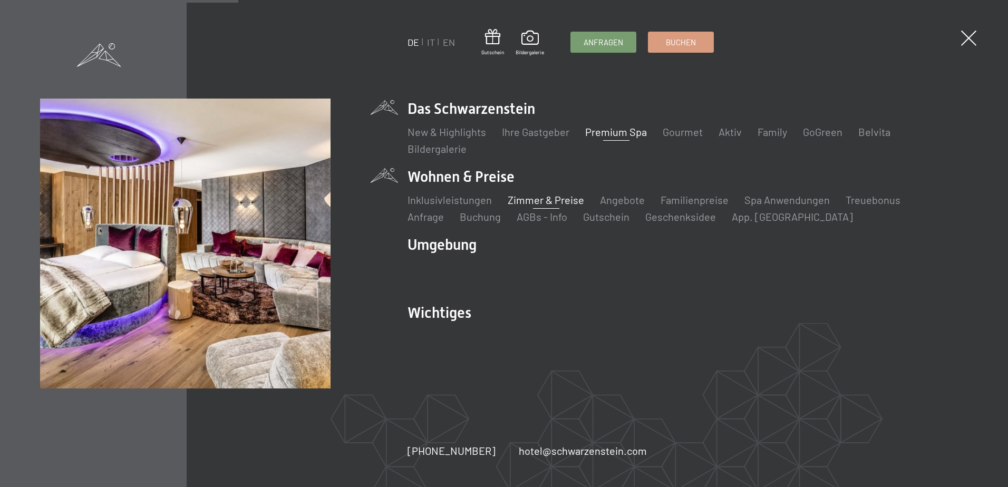
click at [525, 202] on link "Zimmer & Preise" at bounding box center [546, 200] width 76 height 13
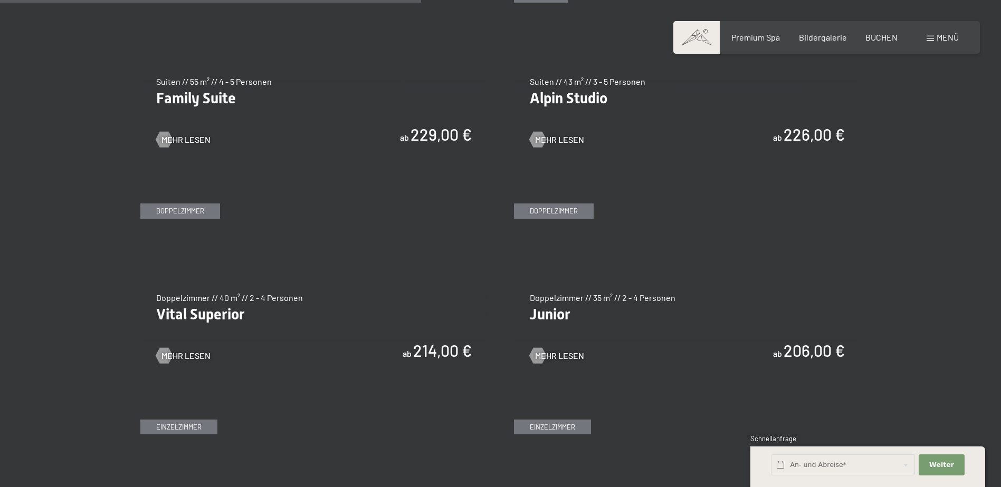
scroll to position [1424, 0]
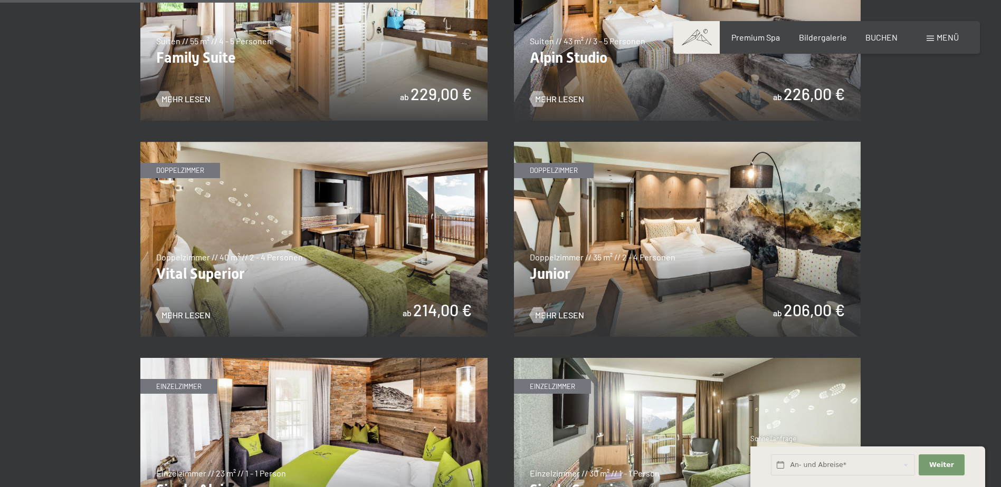
click at [296, 292] on img at bounding box center [313, 239] width 347 height 195
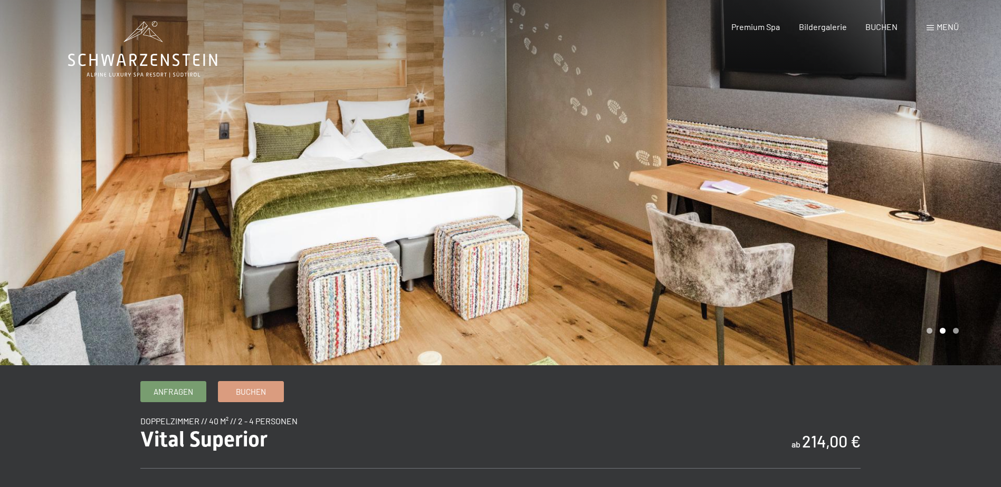
click at [962, 193] on div at bounding box center [751, 183] width 501 height 366
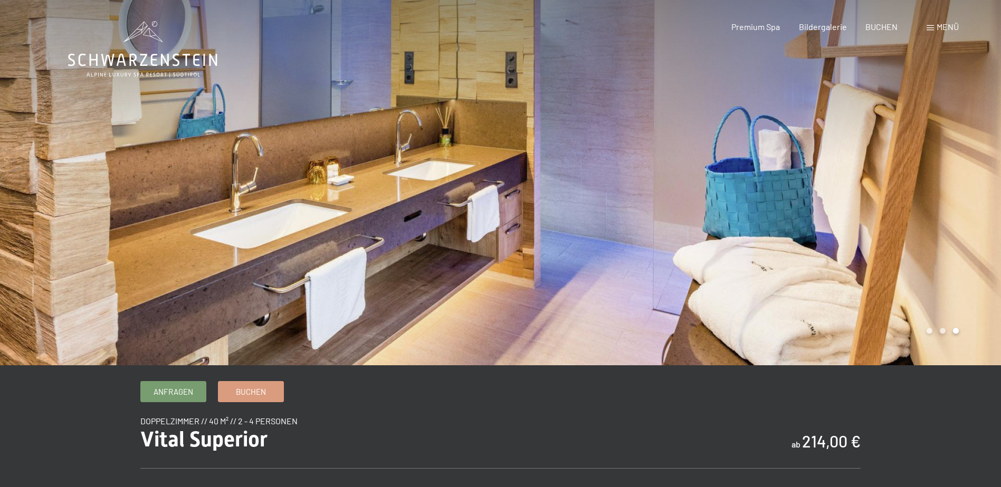
click at [969, 201] on div at bounding box center [751, 183] width 501 height 366
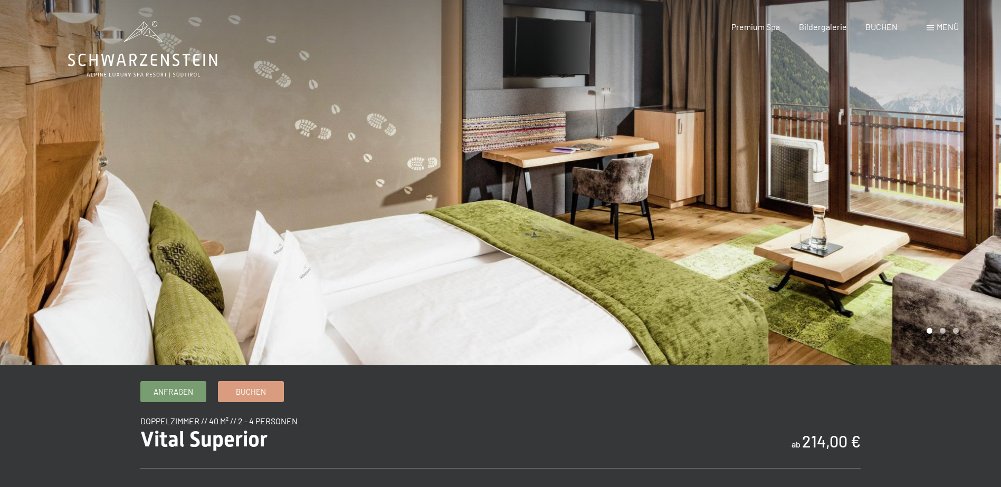
click at [963, 202] on div at bounding box center [751, 183] width 501 height 366
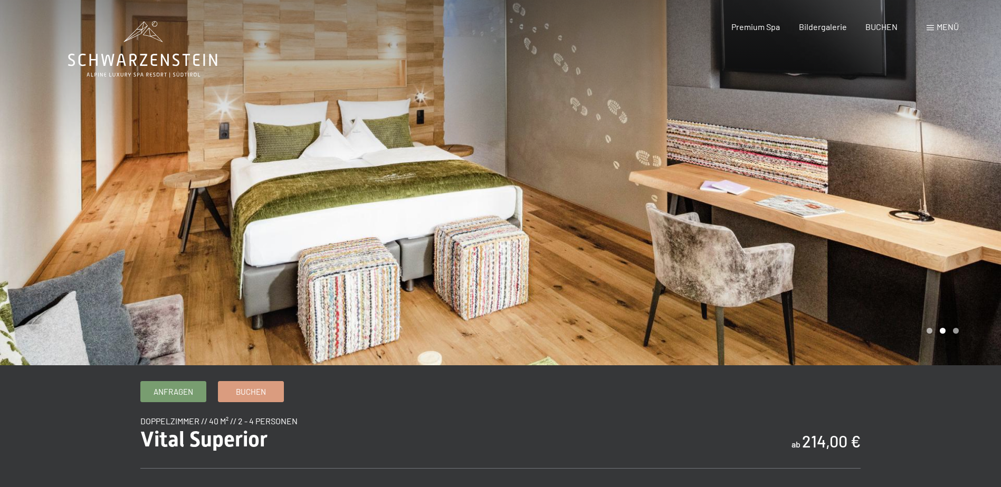
click at [963, 202] on div at bounding box center [751, 183] width 501 height 366
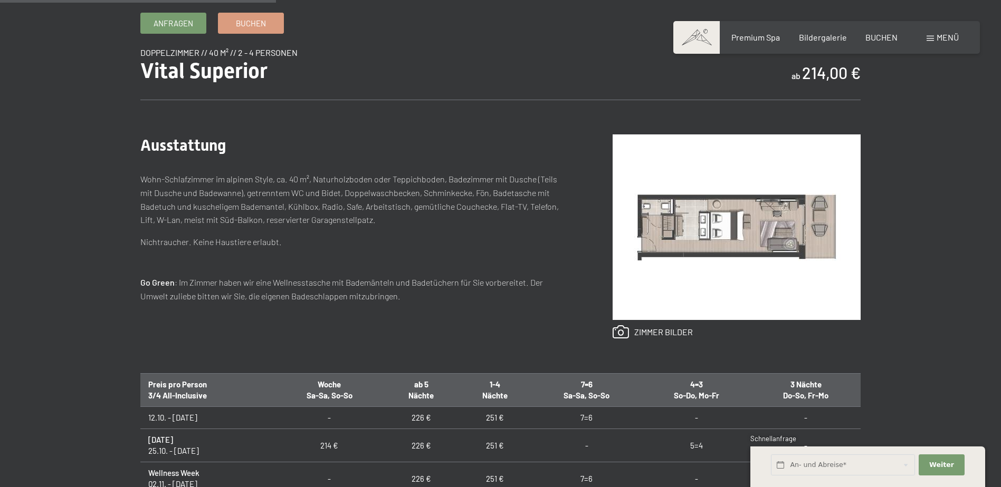
scroll to position [369, 0]
click at [660, 331] on link at bounding box center [652, 332] width 80 height 14
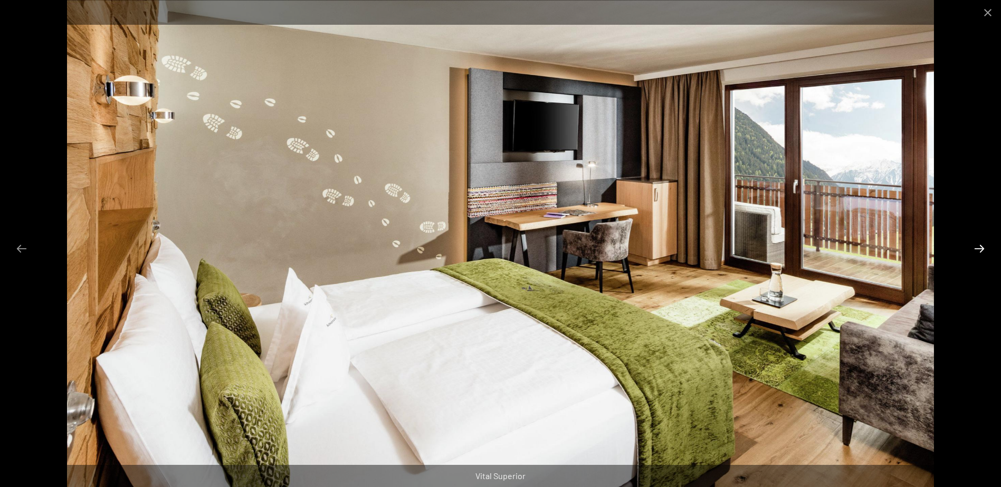
click at [982, 245] on button "Next slide" at bounding box center [979, 248] width 22 height 21
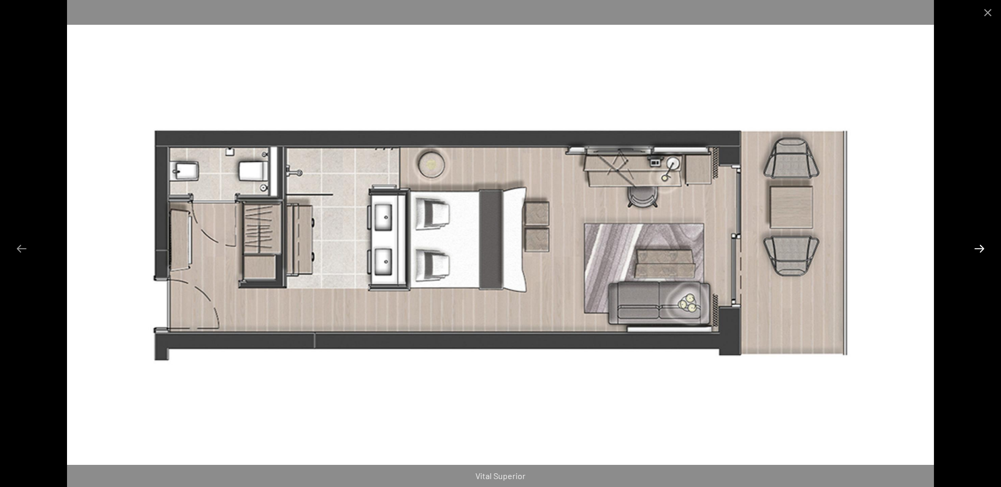
click at [977, 248] on button "Next slide" at bounding box center [979, 248] width 22 height 21
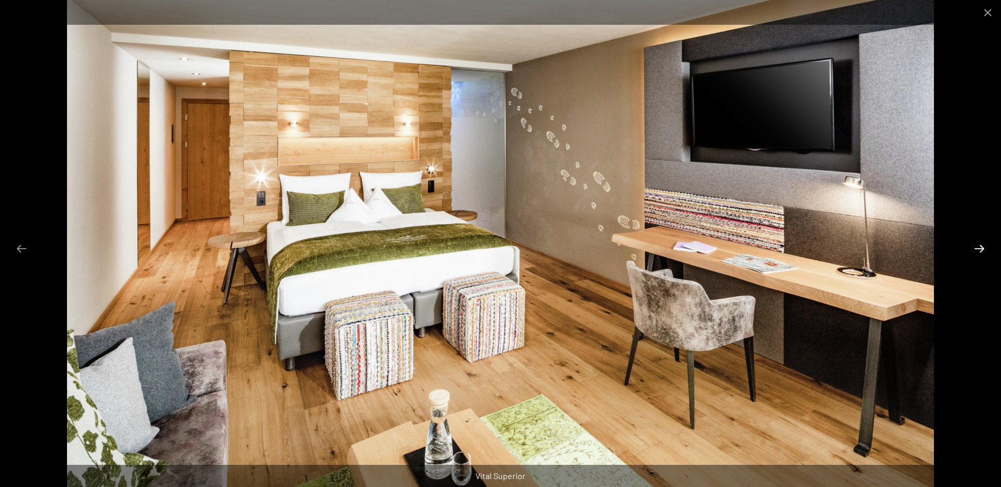
click at [968, 247] on button "Next slide" at bounding box center [979, 248] width 22 height 21
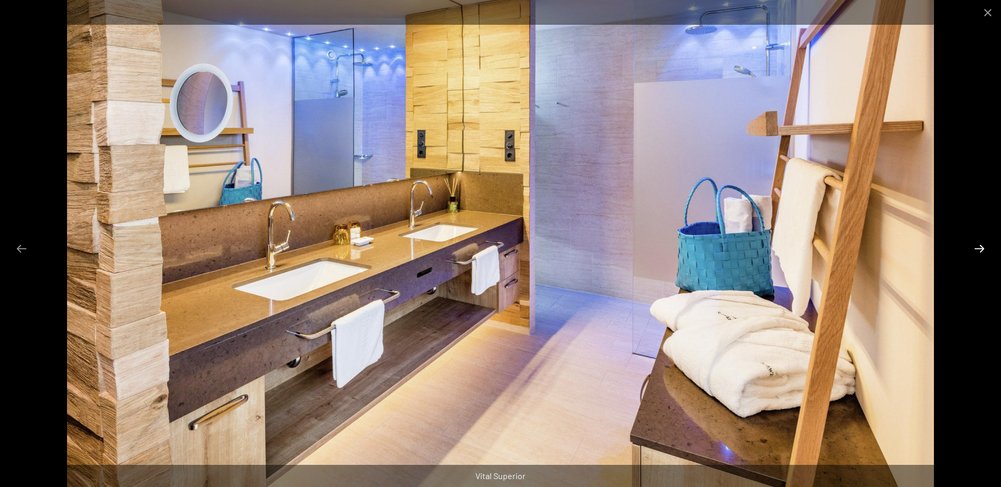
click at [968, 247] on button "Next slide" at bounding box center [979, 248] width 22 height 21
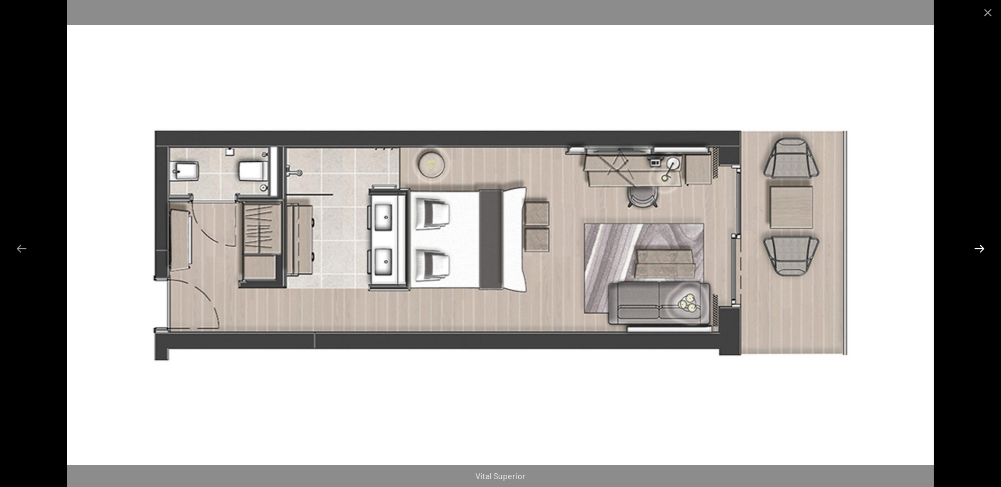
click at [968, 247] on button "Next slide" at bounding box center [979, 248] width 22 height 21
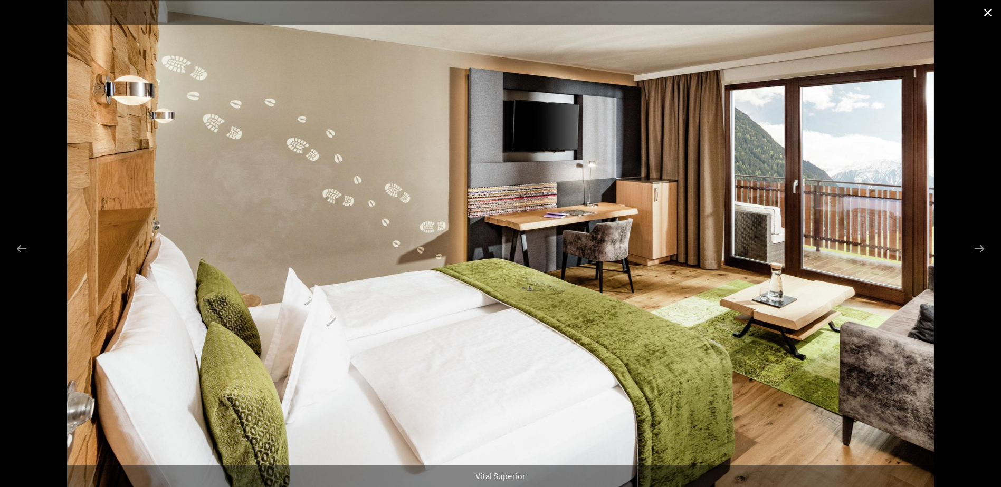
click at [985, 11] on button "Close gallery" at bounding box center [987, 12] width 26 height 25
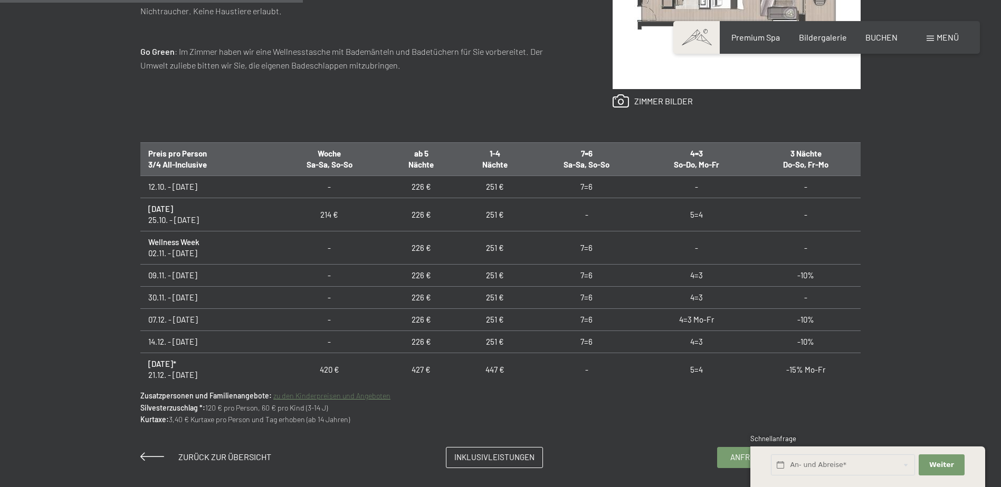
scroll to position [686, 0]
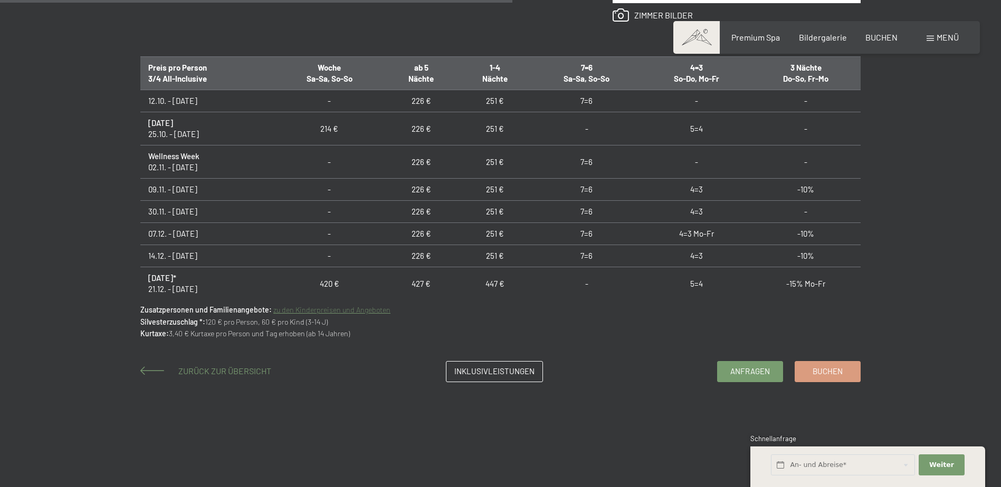
click at [206, 371] on span "Zurück zur Übersicht" at bounding box center [224, 371] width 93 height 10
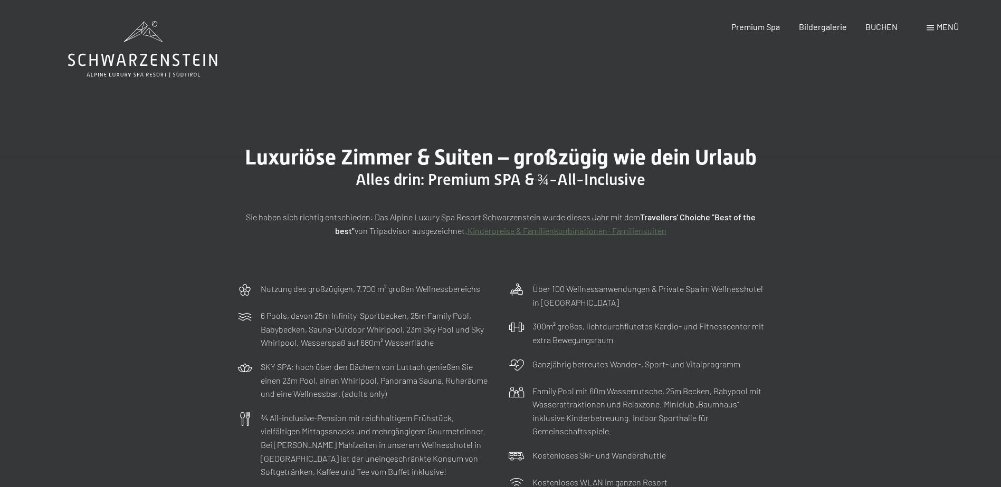
click at [947, 27] on span "Menü" at bounding box center [947, 27] width 22 height 10
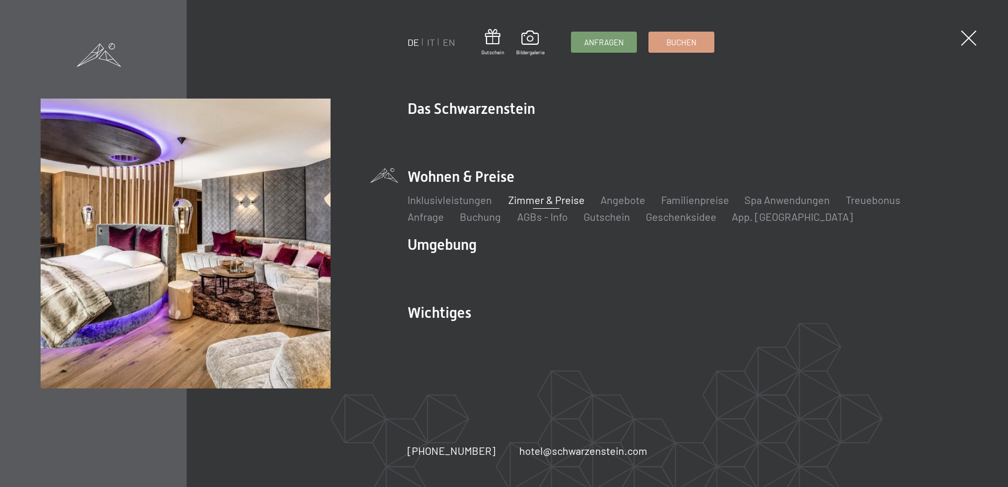
click at [536, 199] on link "Zimmer & Preise" at bounding box center [546, 200] width 76 height 13
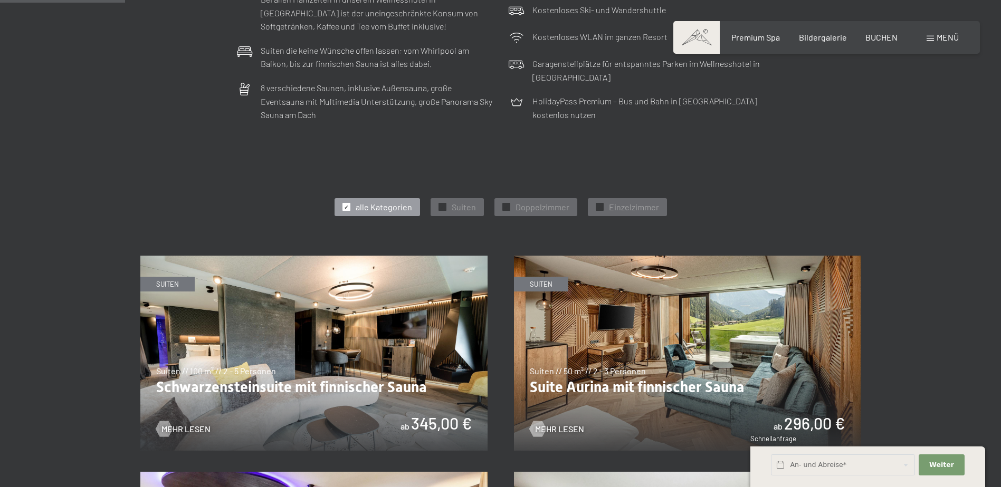
scroll to position [475, 0]
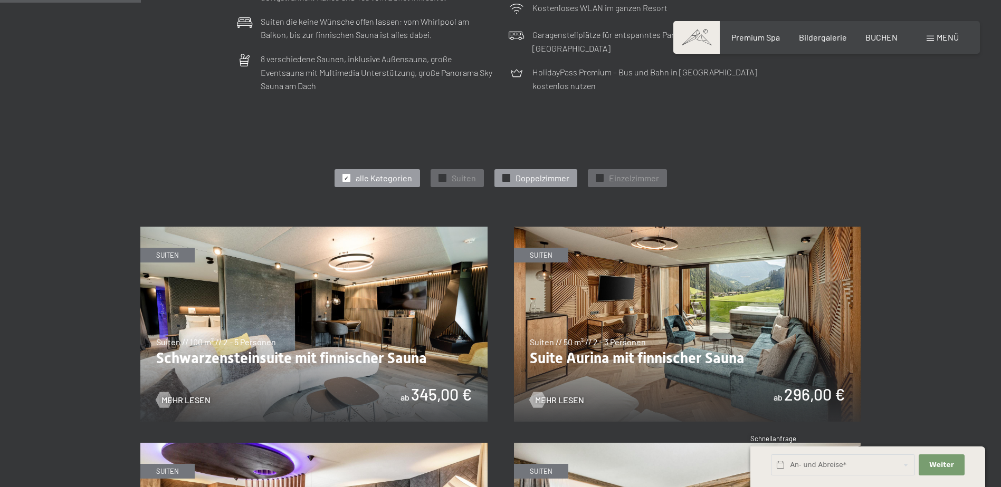
click at [540, 177] on span "Doppelzimmer" at bounding box center [542, 178] width 54 height 12
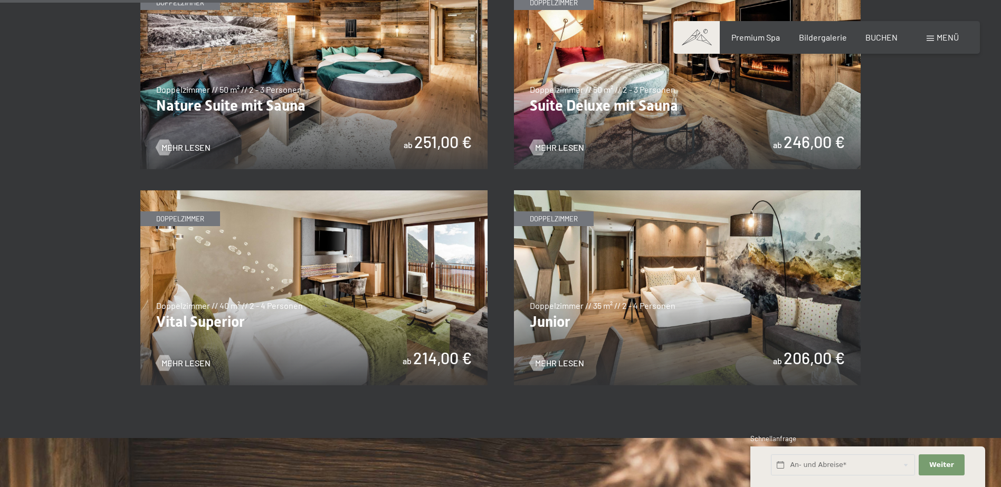
scroll to position [738, 0]
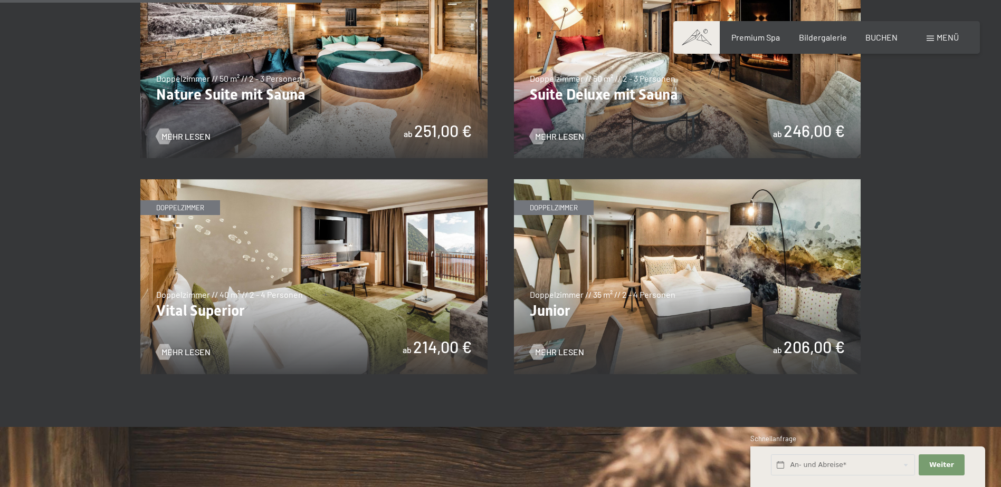
click at [644, 314] on img at bounding box center [687, 276] width 347 height 195
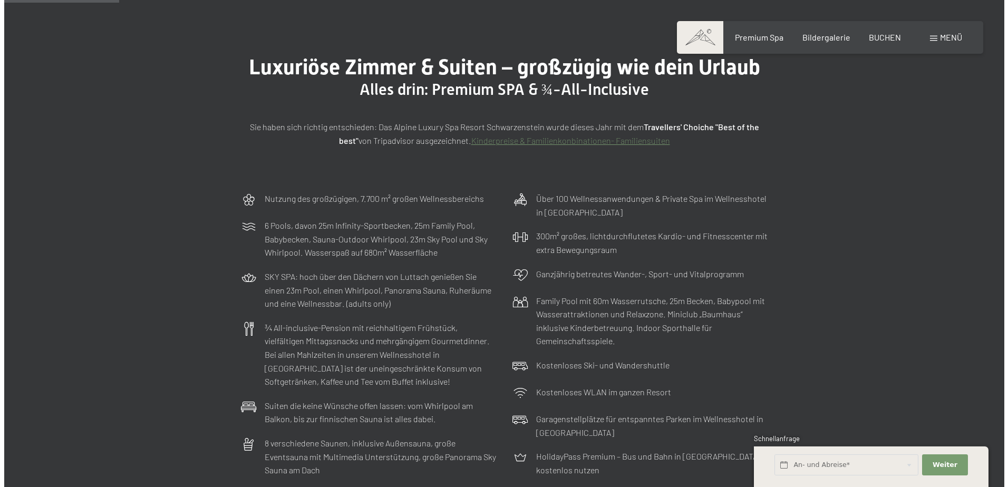
scroll to position [0, 0]
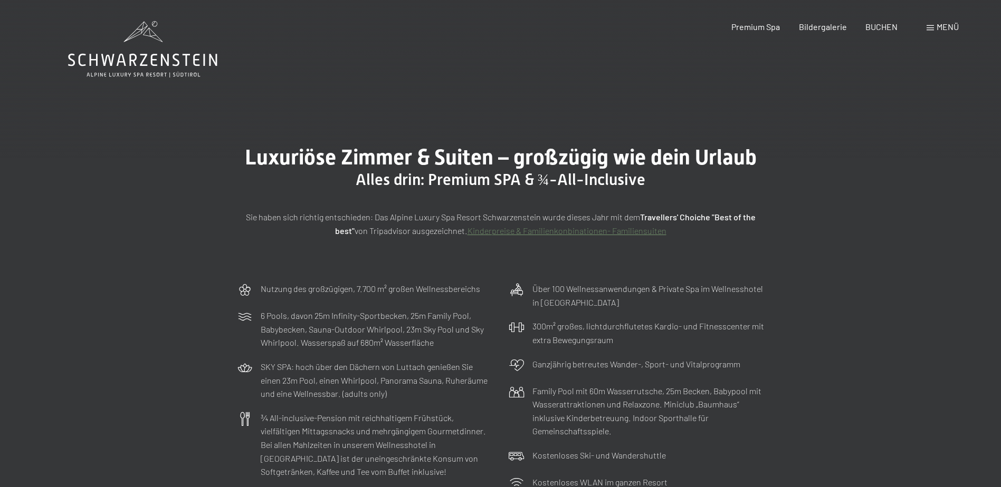
click at [943, 27] on span "Menü" at bounding box center [947, 27] width 22 height 10
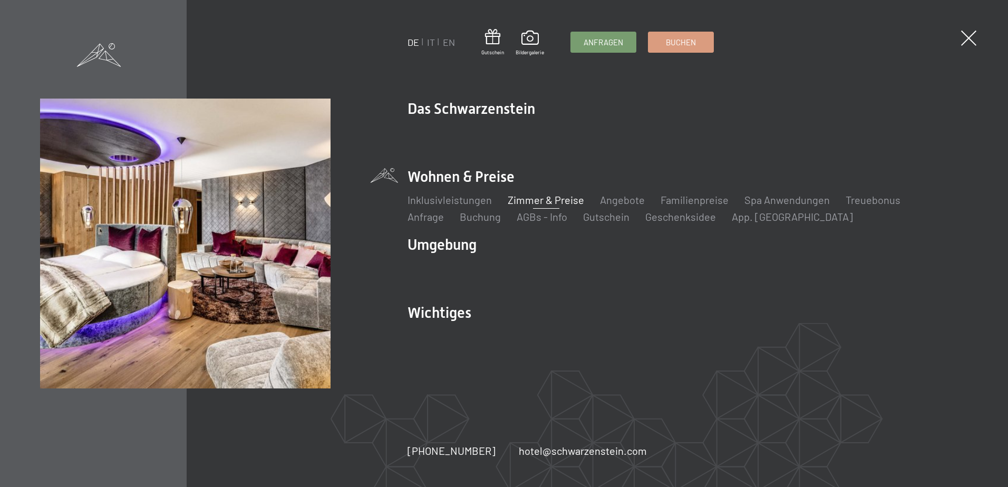
click at [545, 203] on link "Zimmer & Preise" at bounding box center [546, 200] width 76 height 13
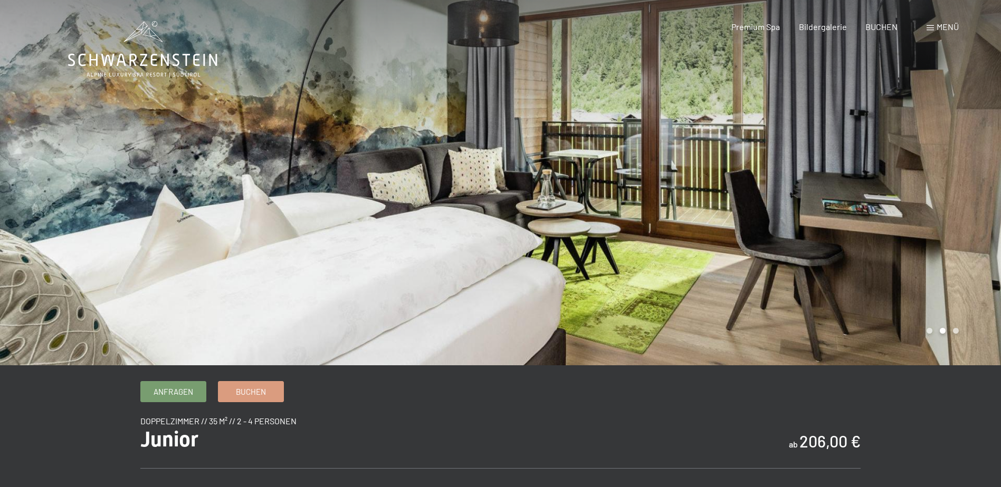
click at [969, 216] on div at bounding box center [751, 183] width 501 height 366
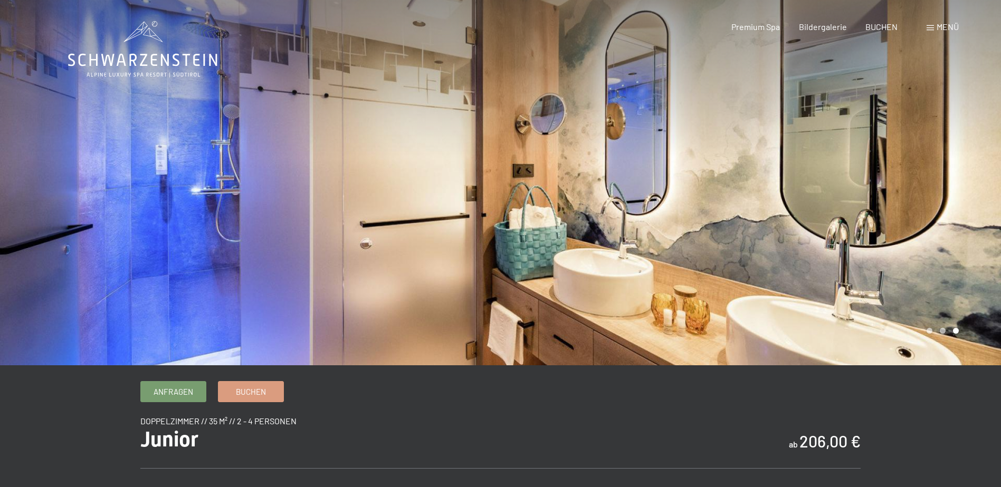
click at [968, 216] on div at bounding box center [751, 183] width 501 height 366
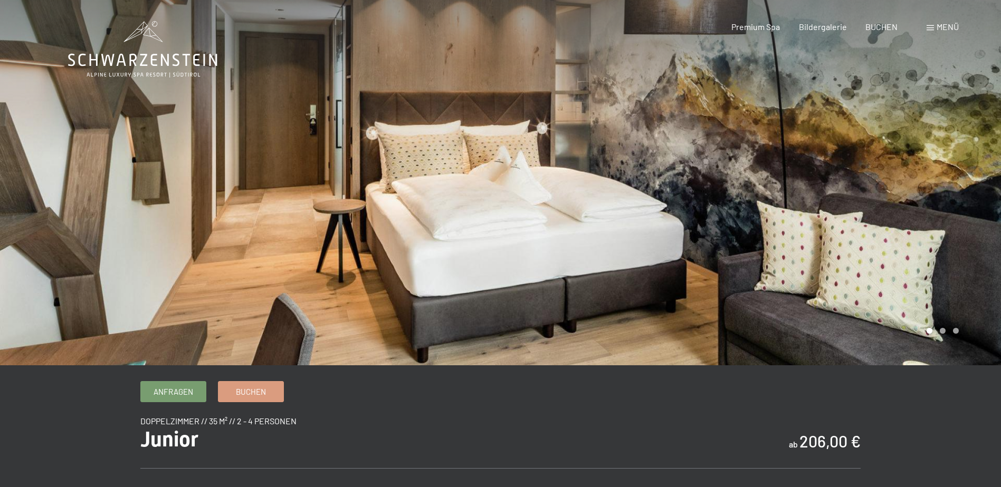
click at [964, 214] on div at bounding box center [751, 183] width 501 height 366
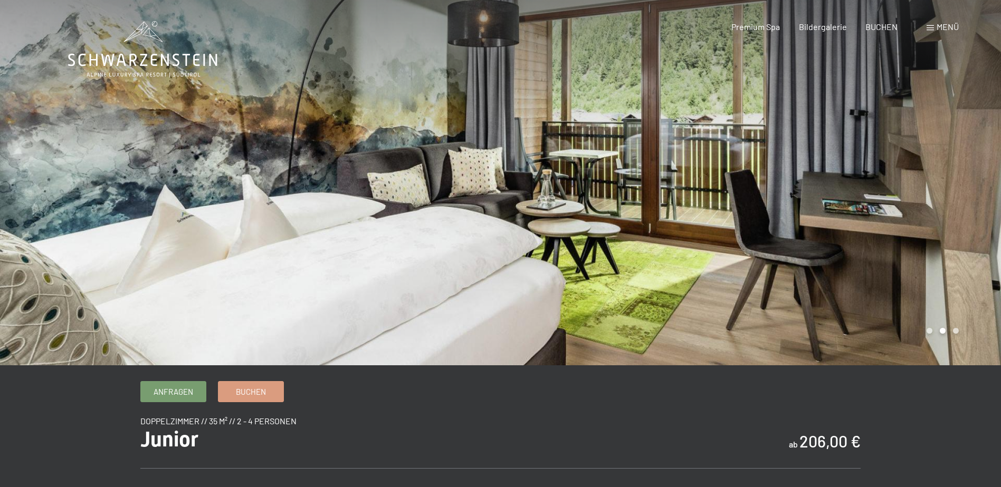
click at [960, 214] on div at bounding box center [751, 183] width 501 height 366
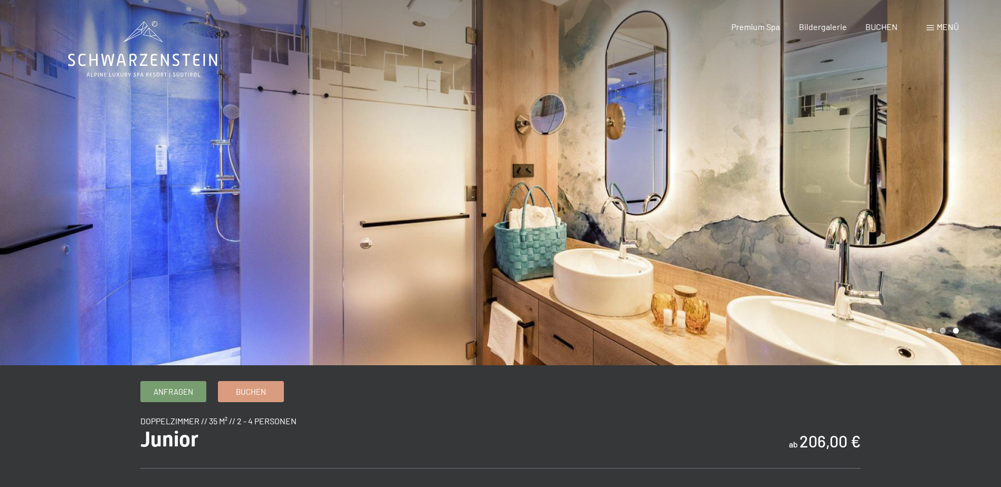
click at [956, 214] on div at bounding box center [751, 183] width 501 height 366
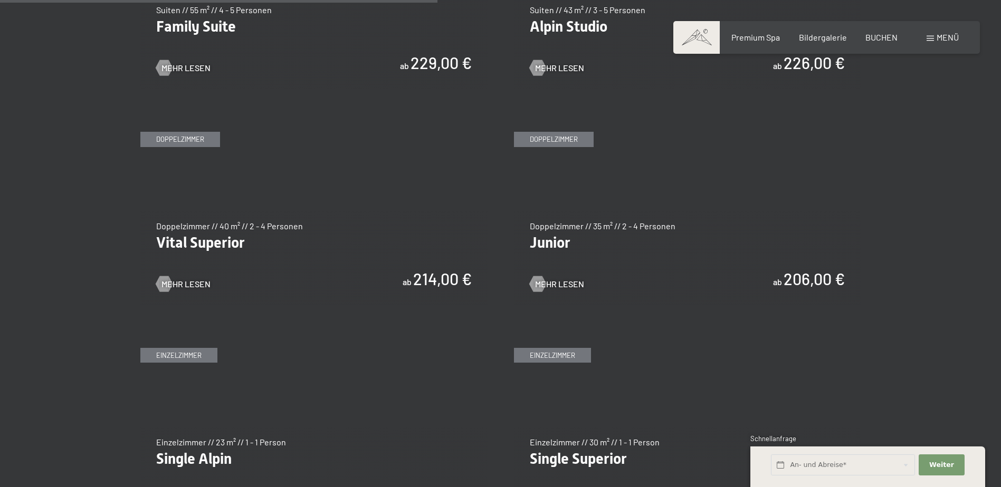
scroll to position [1477, 0]
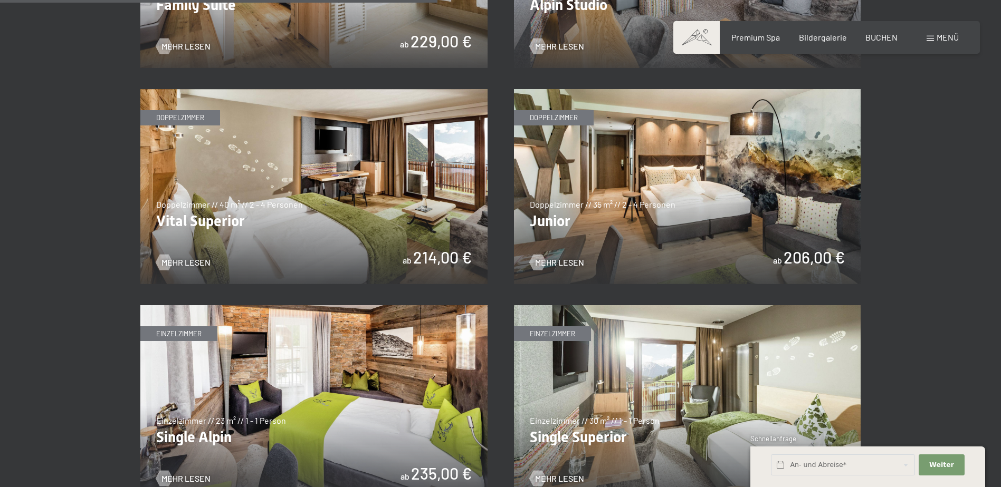
click at [293, 236] on img at bounding box center [313, 186] width 347 height 195
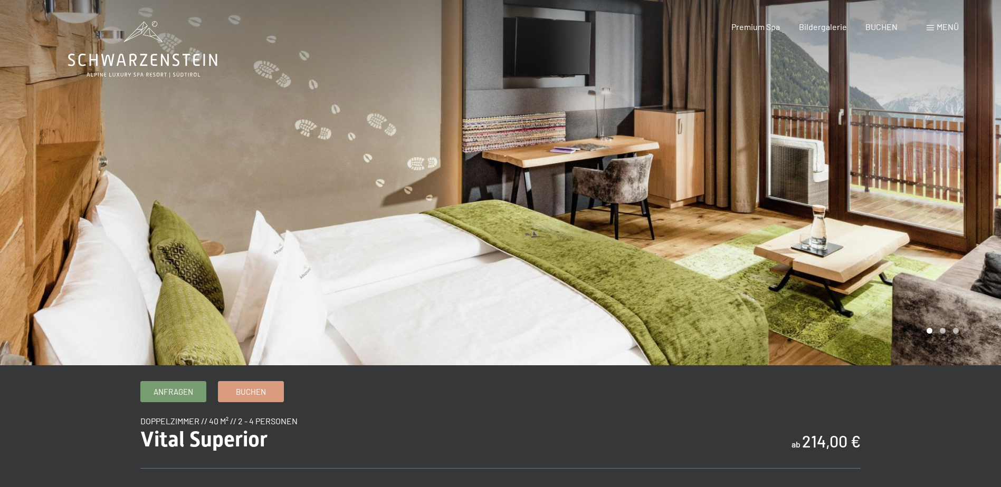
click at [980, 186] on div at bounding box center [751, 183] width 501 height 366
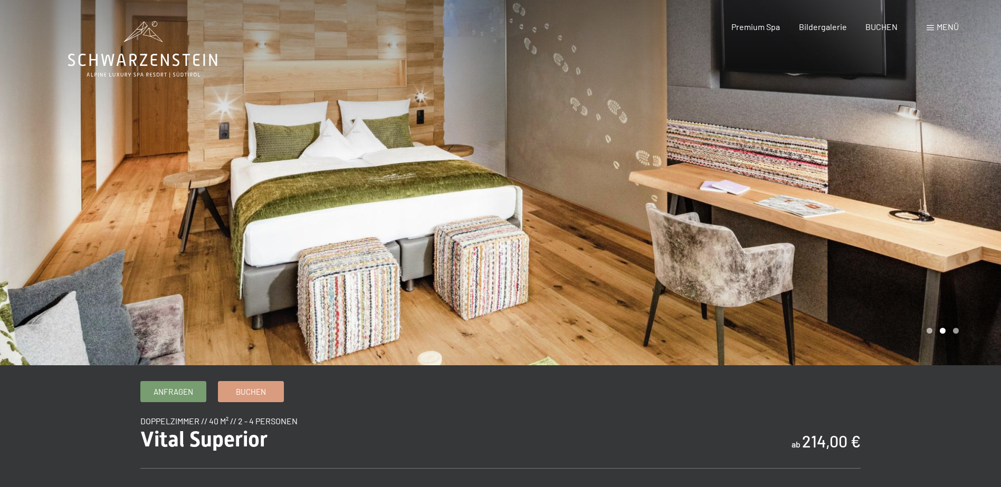
click at [980, 186] on div at bounding box center [751, 183] width 501 height 366
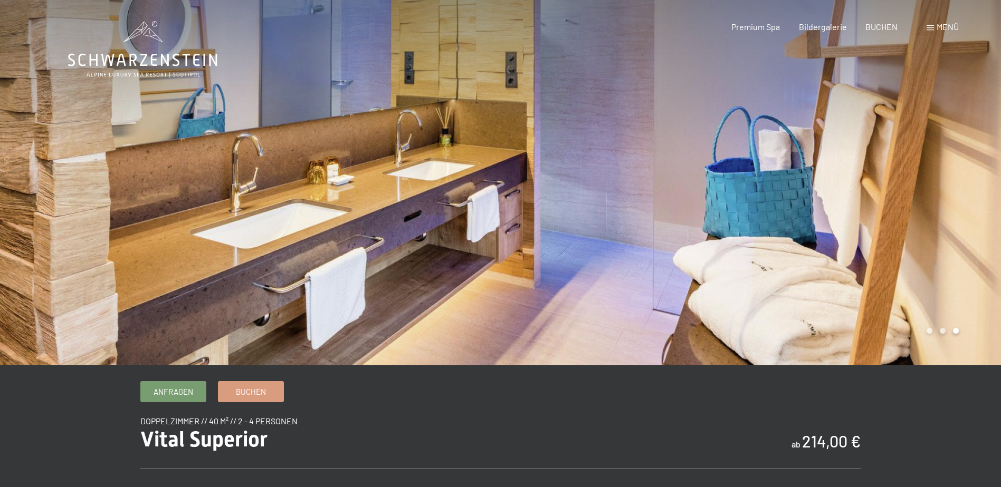
click at [978, 187] on div at bounding box center [751, 183] width 501 height 366
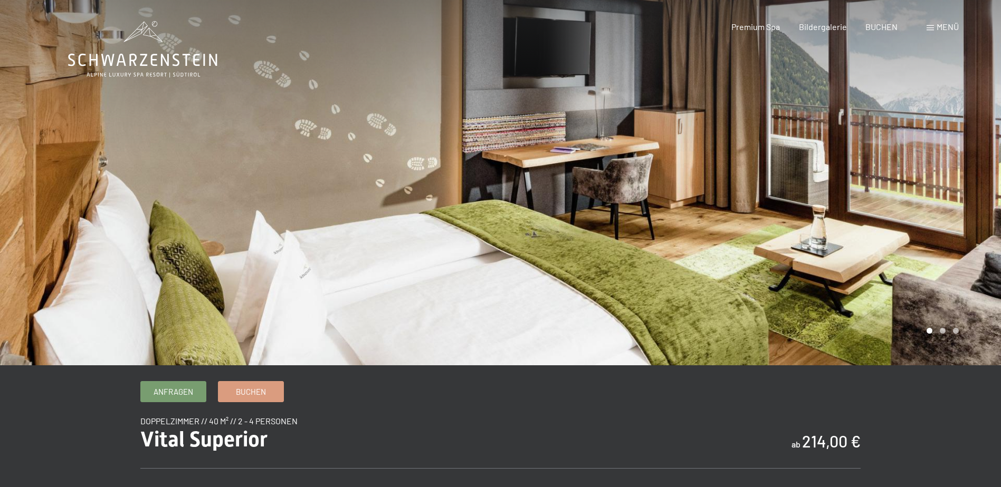
click at [978, 187] on div at bounding box center [751, 183] width 501 height 366
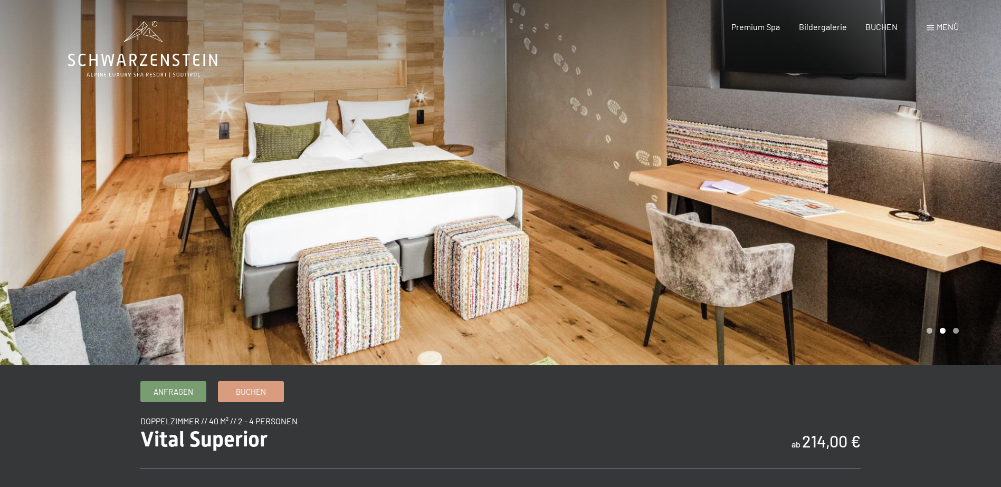
click at [978, 189] on div at bounding box center [751, 183] width 501 height 366
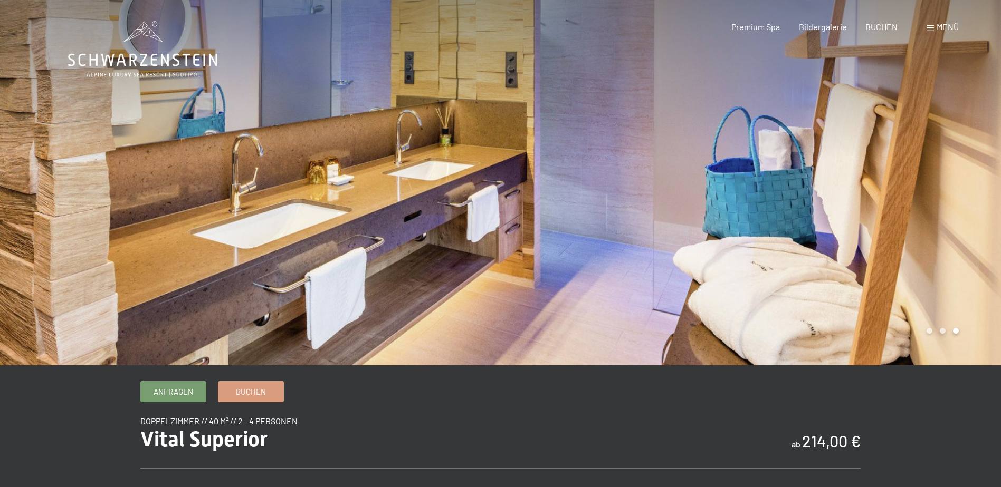
click at [978, 189] on div at bounding box center [751, 183] width 501 height 366
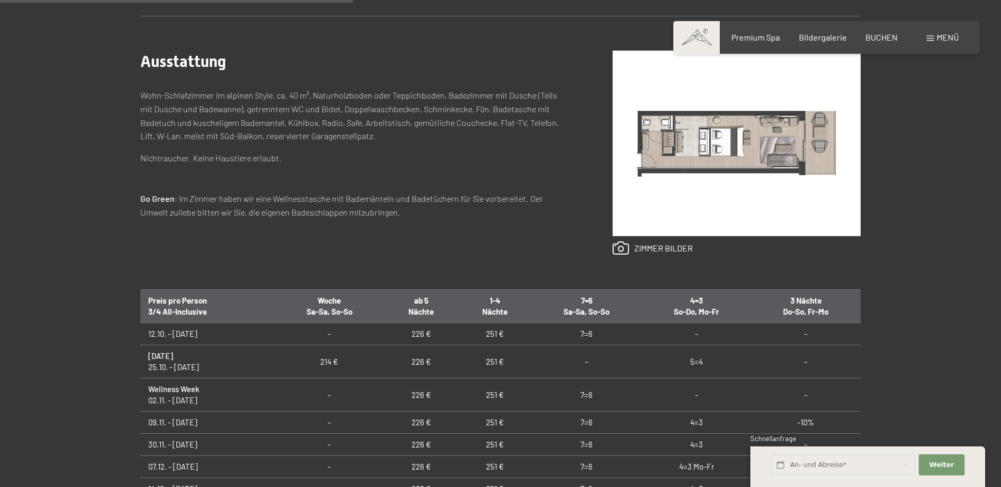
scroll to position [475, 0]
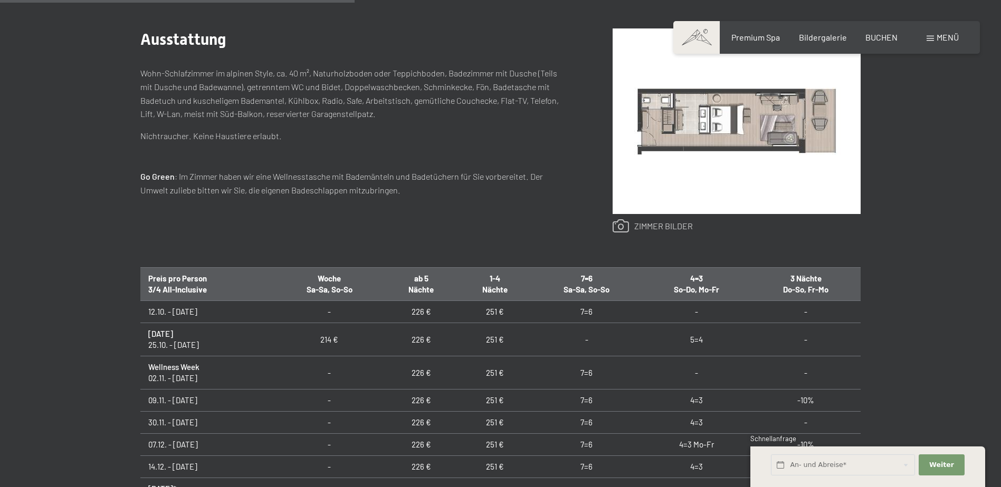
click at [638, 226] on link at bounding box center [652, 226] width 80 height 14
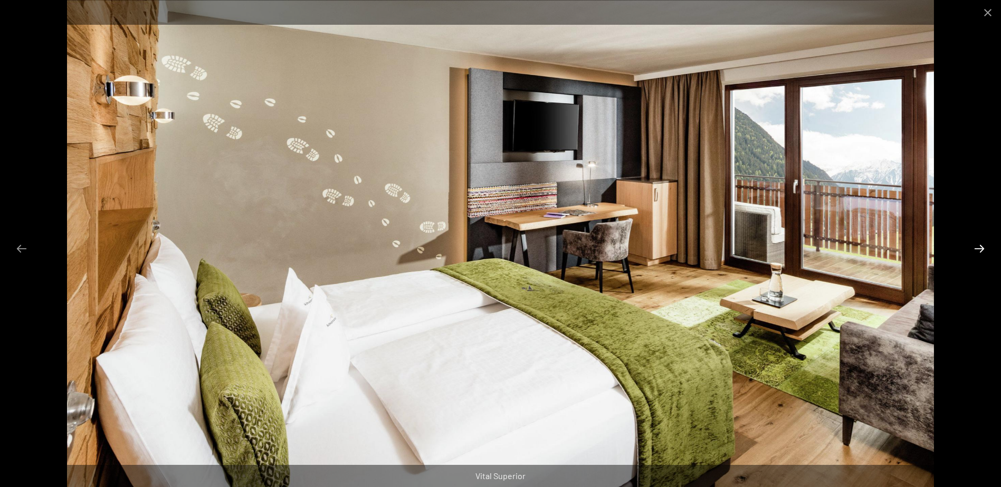
click at [981, 249] on button "Next slide" at bounding box center [979, 248] width 22 height 21
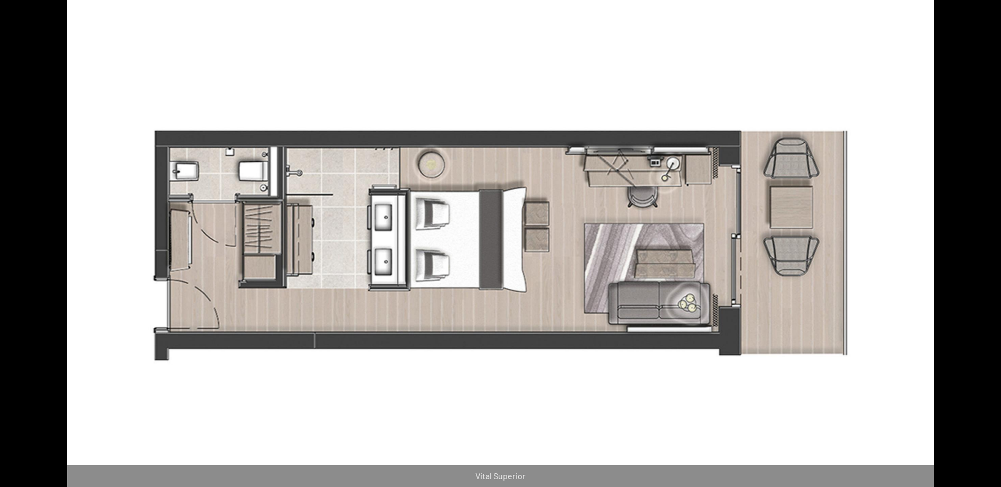
click at [981, 249] on button "Next slide" at bounding box center [984, 248] width 22 height 21
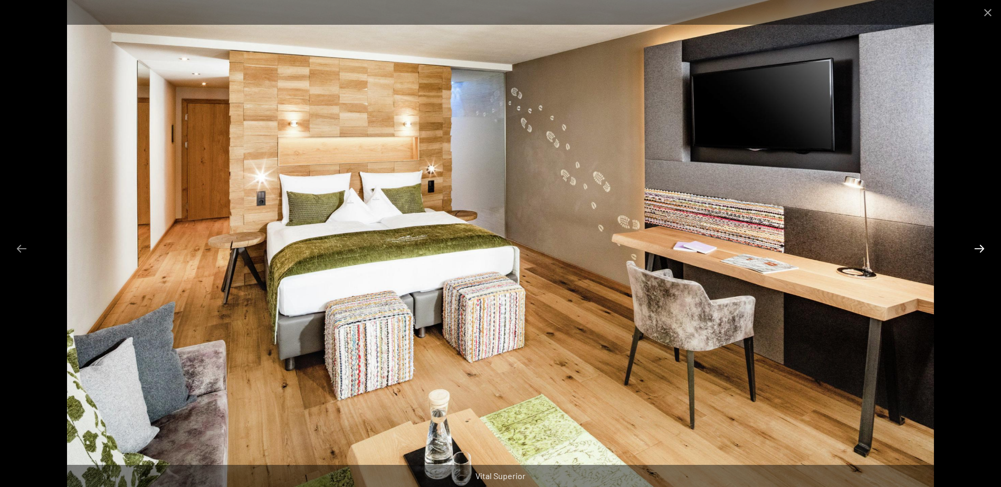
click at [981, 249] on button "Next slide" at bounding box center [979, 248] width 22 height 21
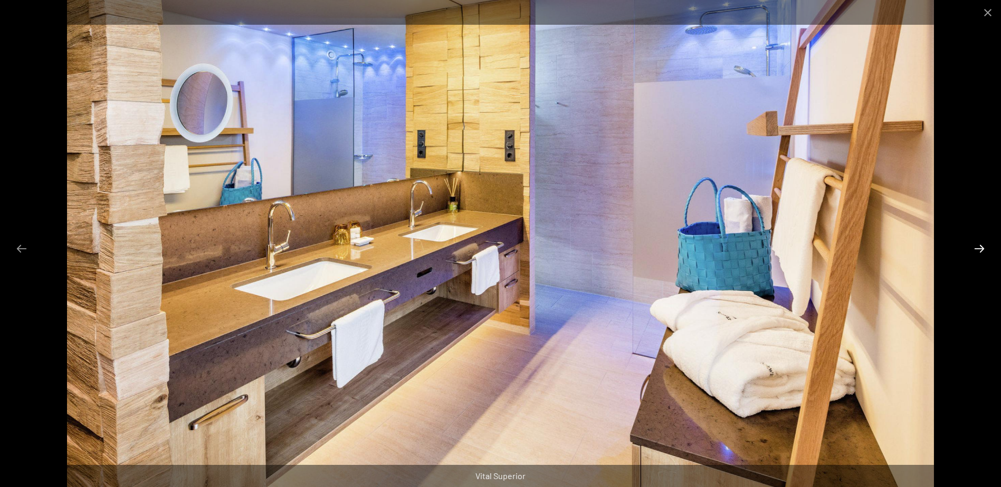
click at [977, 248] on button "Next slide" at bounding box center [979, 248] width 22 height 21
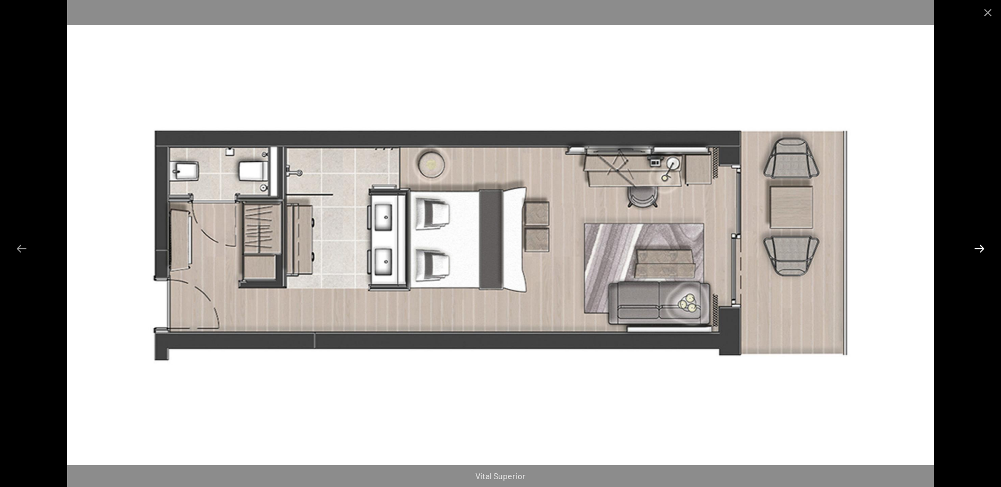
click at [975, 248] on button "Next slide" at bounding box center [979, 248] width 22 height 21
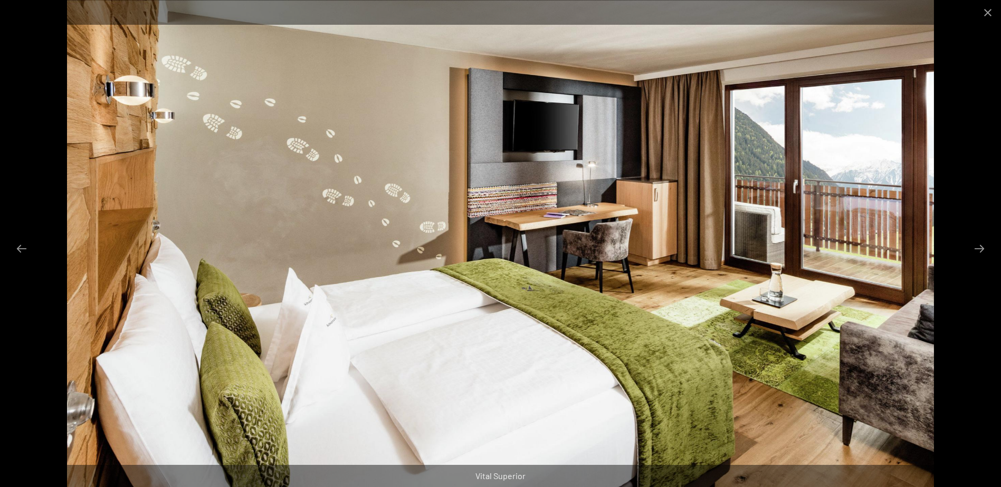
scroll to position [686, 0]
click at [985, 9] on button "Close gallery" at bounding box center [987, 12] width 26 height 25
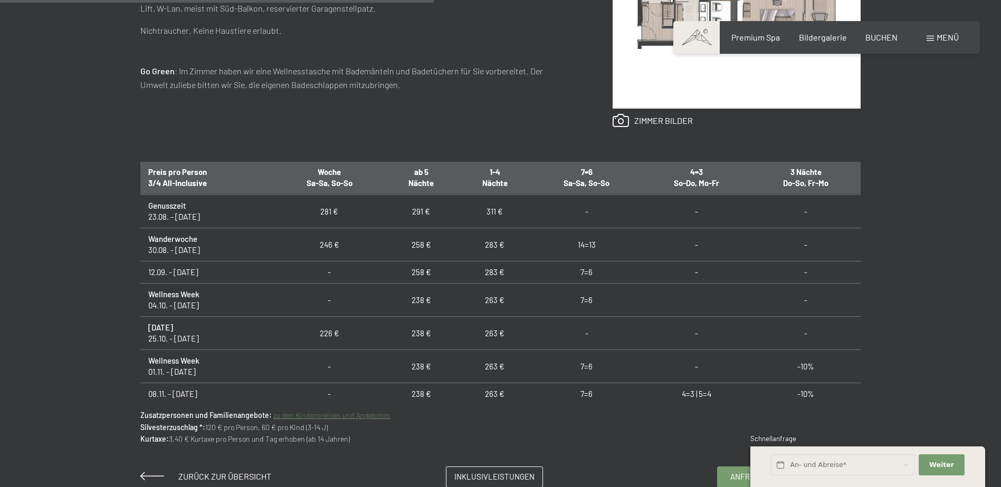
scroll to position [844, 0]
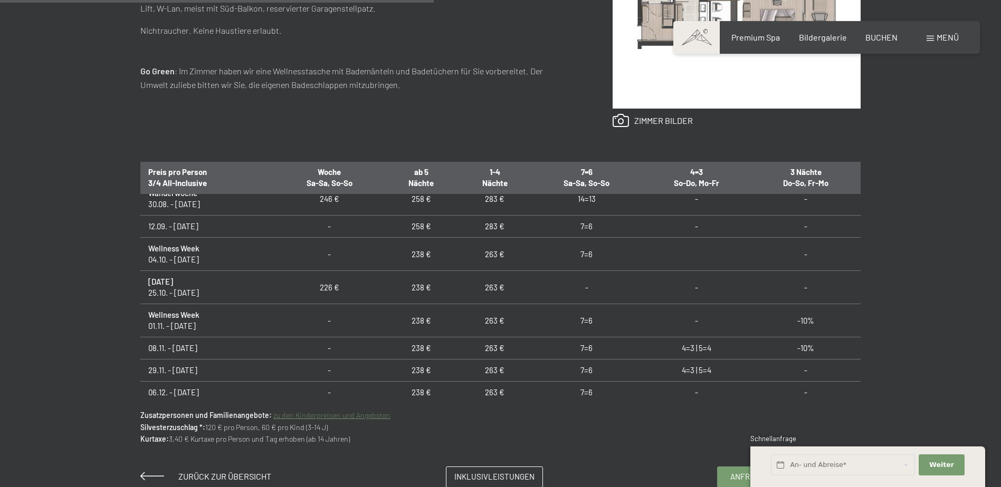
click at [583, 328] on td "7=6" at bounding box center [586, 320] width 110 height 33
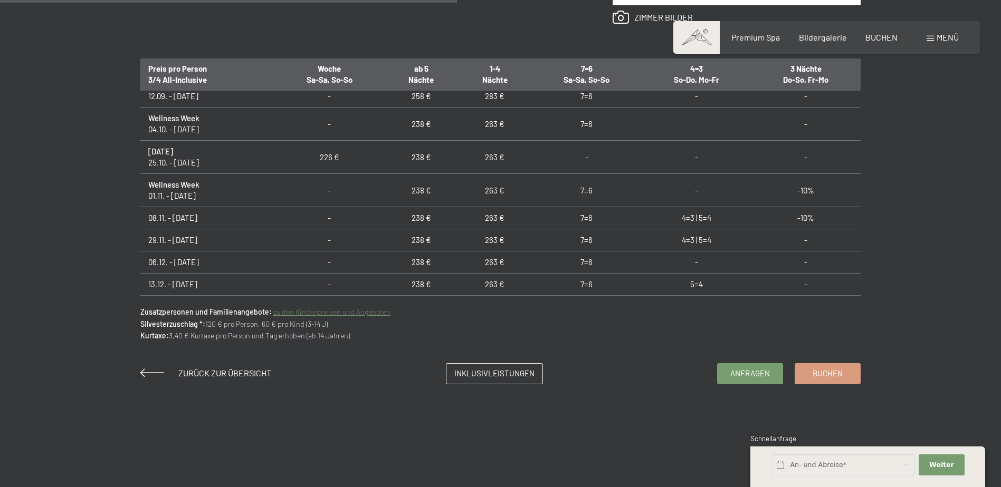
scroll to position [686, 0]
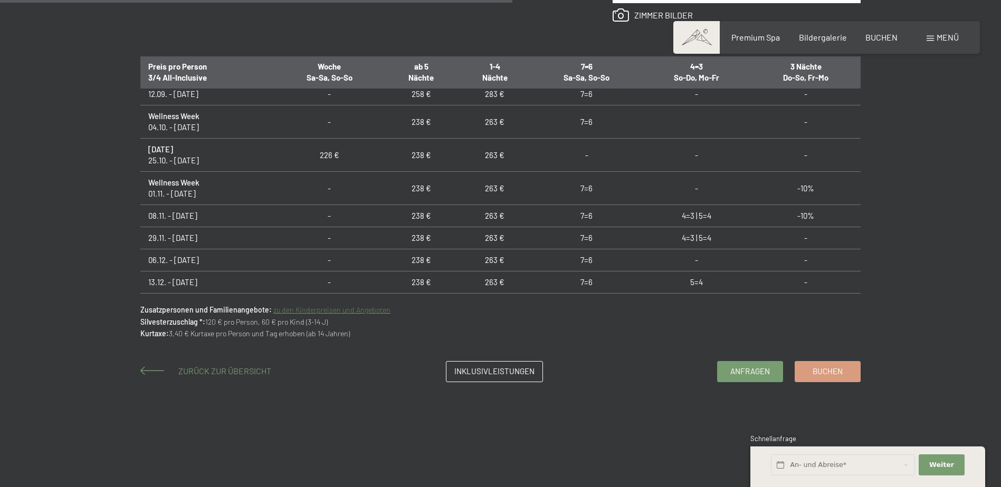
click at [234, 372] on span "Zurück zur Übersicht" at bounding box center [224, 371] width 93 height 10
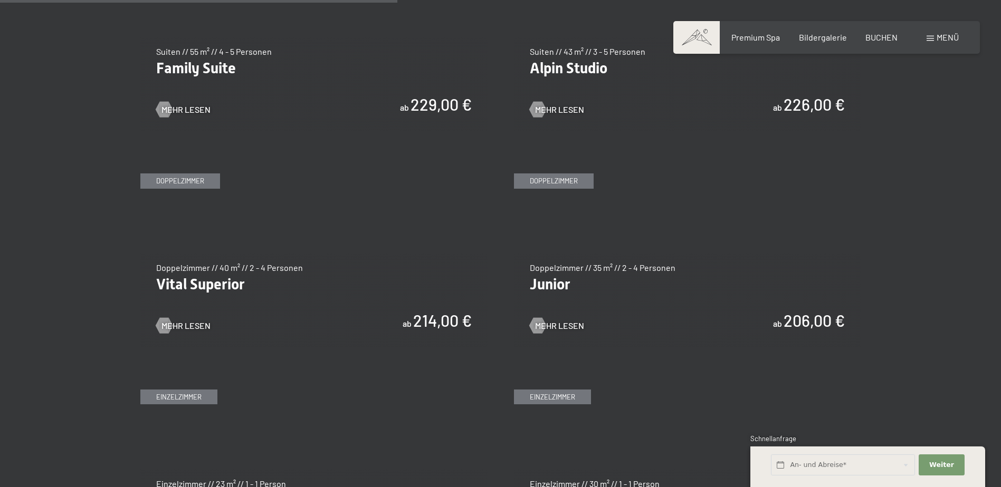
scroll to position [1424, 0]
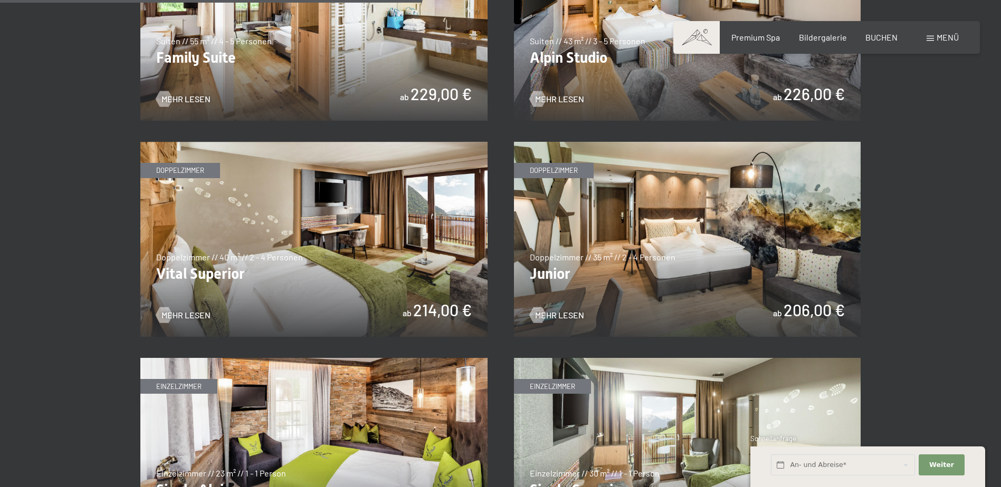
click at [681, 263] on img at bounding box center [687, 239] width 347 height 195
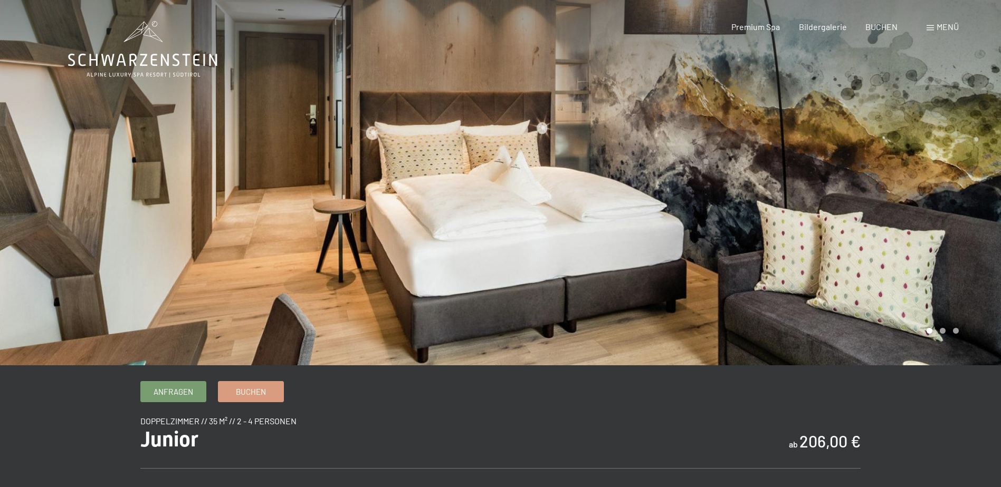
click at [492, 241] on div at bounding box center [250, 183] width 501 height 366
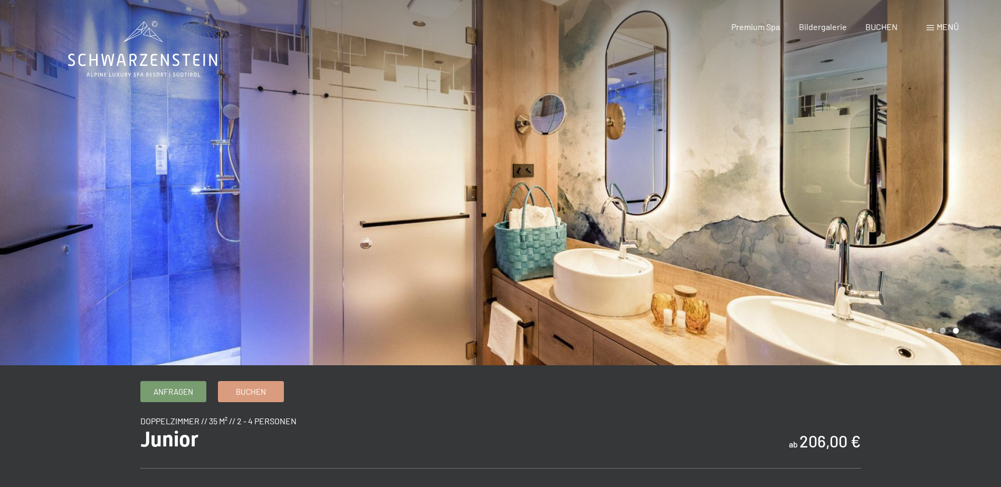
click at [492, 241] on div at bounding box center [250, 183] width 501 height 366
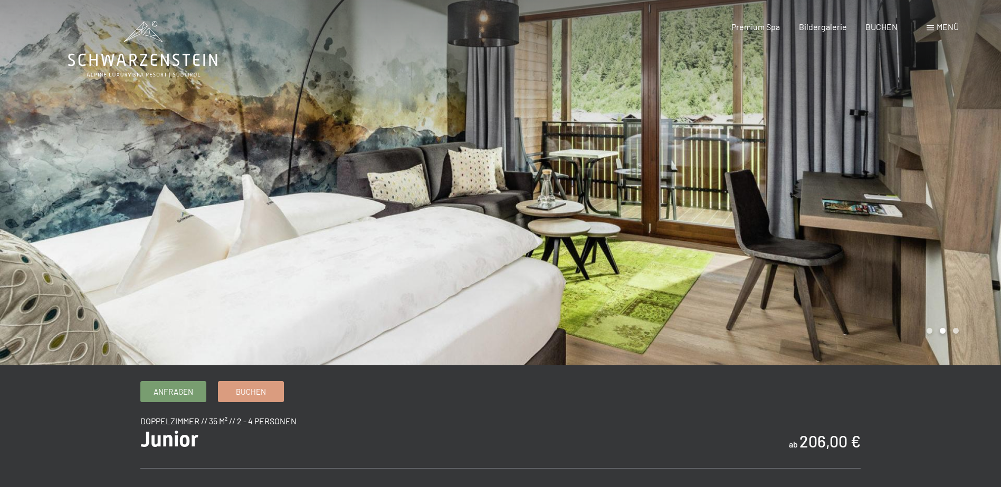
click at [492, 241] on div at bounding box center [250, 183] width 501 height 366
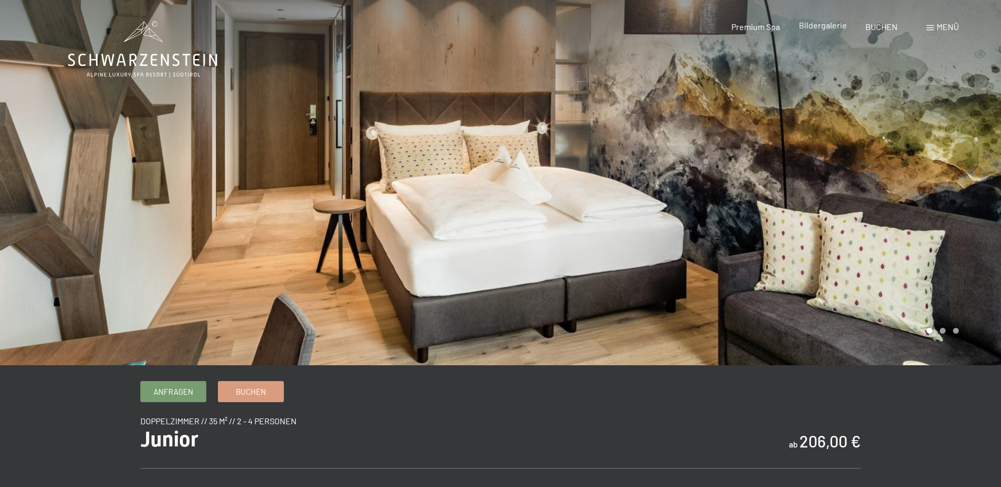
click at [812, 22] on span "Bildergalerie" at bounding box center [823, 25] width 48 height 10
click at [112, 64] on icon at bounding box center [142, 60] width 149 height 13
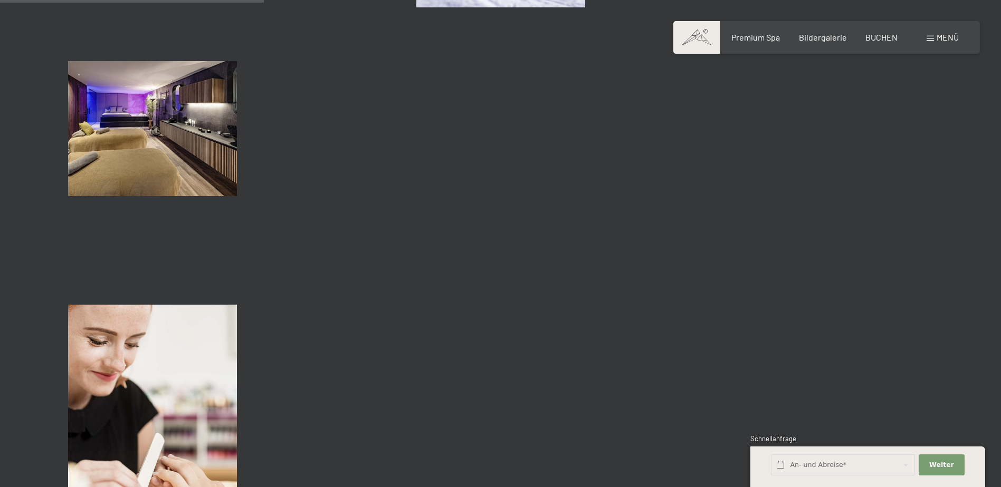
scroll to position [3534, 0]
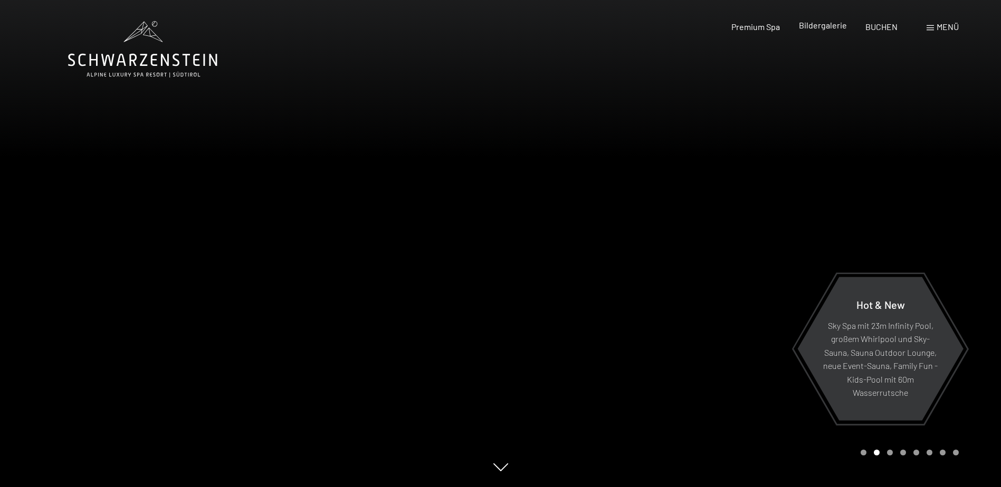
click at [810, 25] on span "Bildergalerie" at bounding box center [823, 25] width 48 height 10
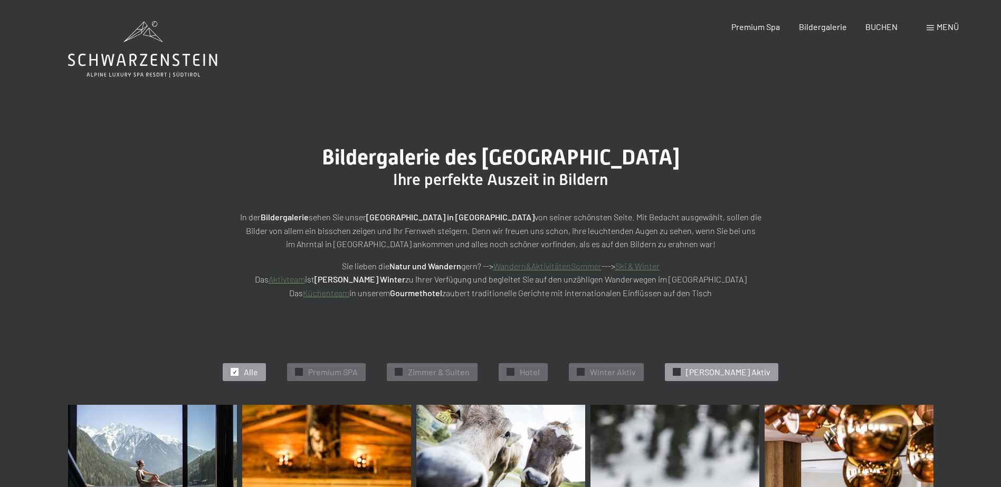
click at [716, 374] on span "[PERSON_NAME] Aktiv" at bounding box center [728, 373] width 84 height 12
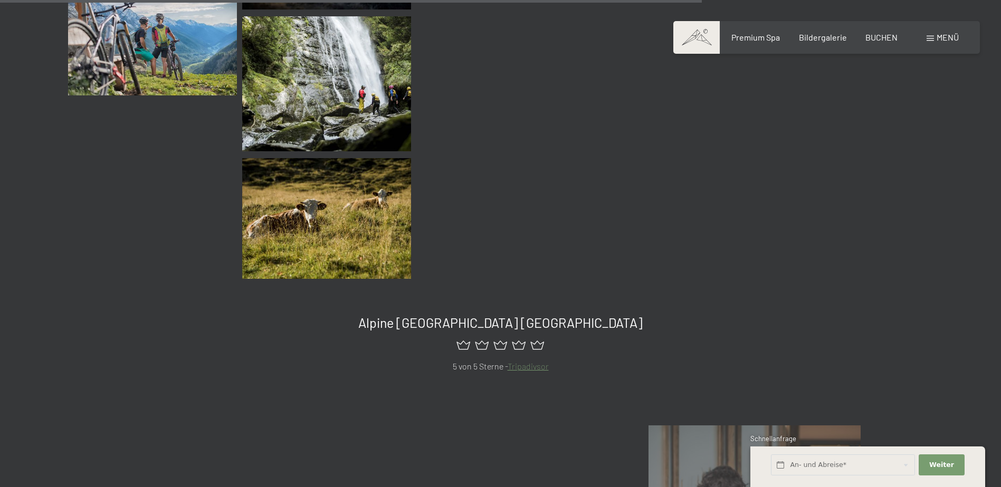
scroll to position [1901, 0]
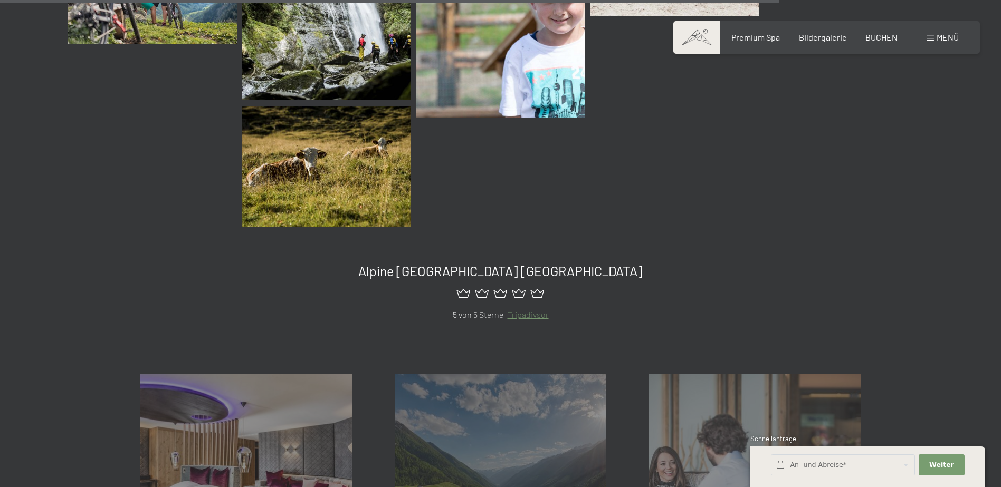
click at [525, 316] on link "Tripadivsor" at bounding box center [527, 315] width 41 height 10
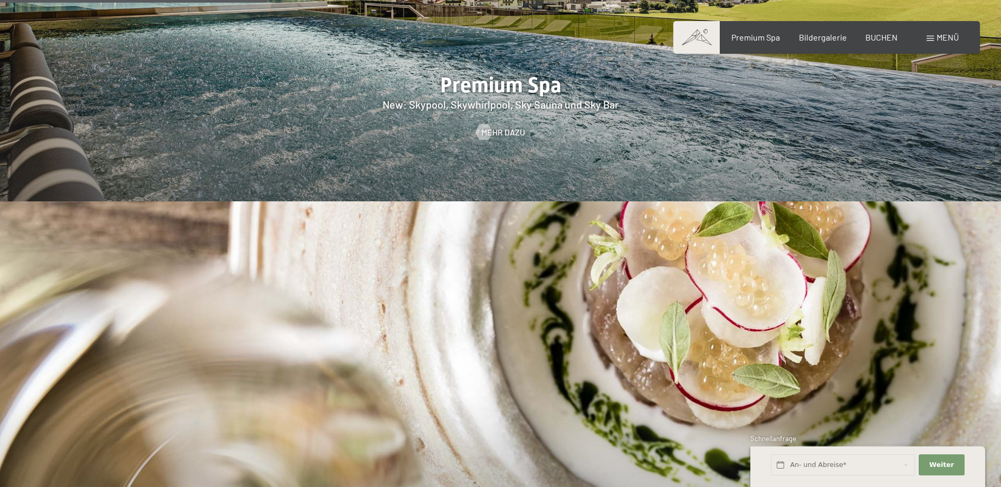
scroll to position [2057, 0]
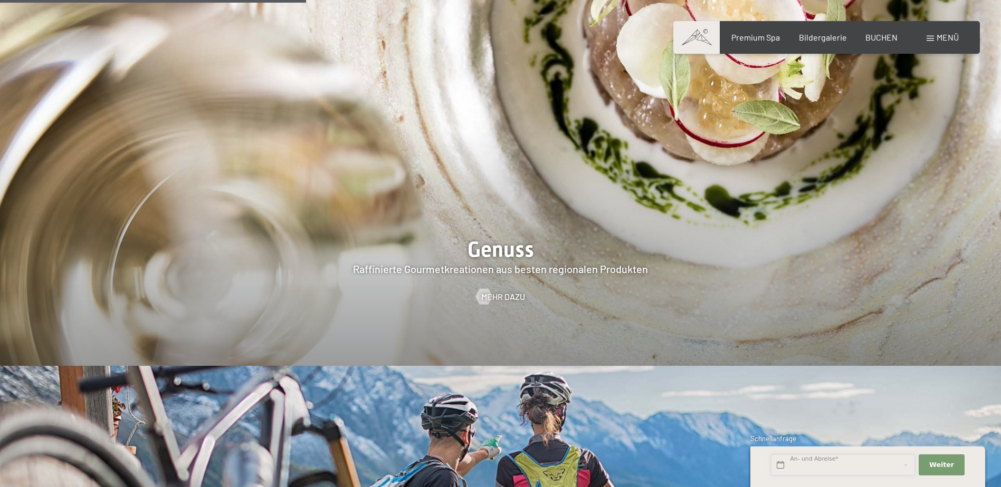
click at [782, 465] on input "text" at bounding box center [843, 466] width 144 height 22
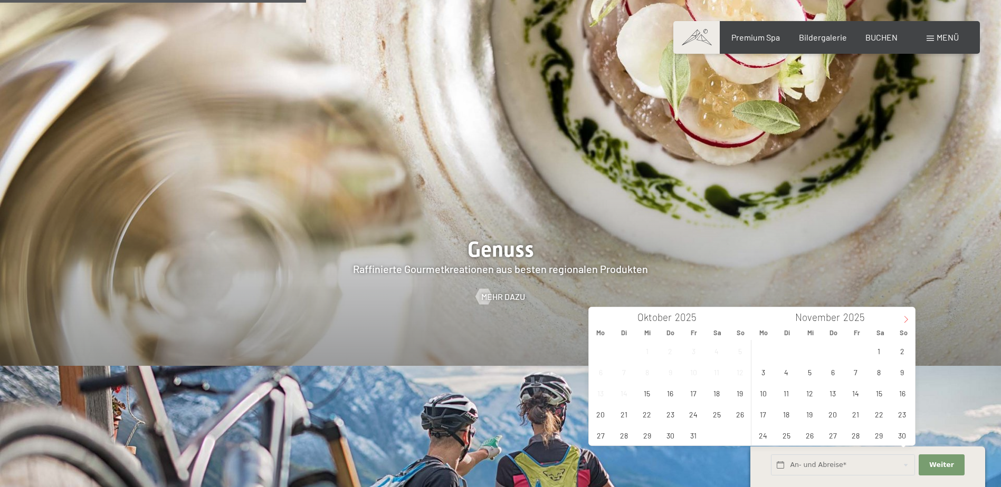
click at [907, 322] on icon at bounding box center [905, 319] width 7 height 7
type input "2026"
click at [907, 322] on icon at bounding box center [905, 319] width 7 height 7
type input "2026"
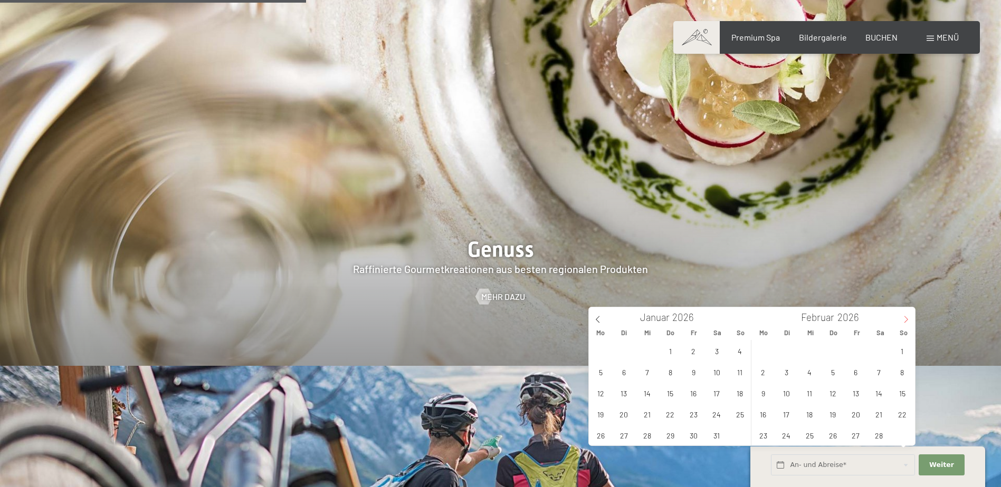
click at [907, 322] on icon at bounding box center [905, 319] width 7 height 7
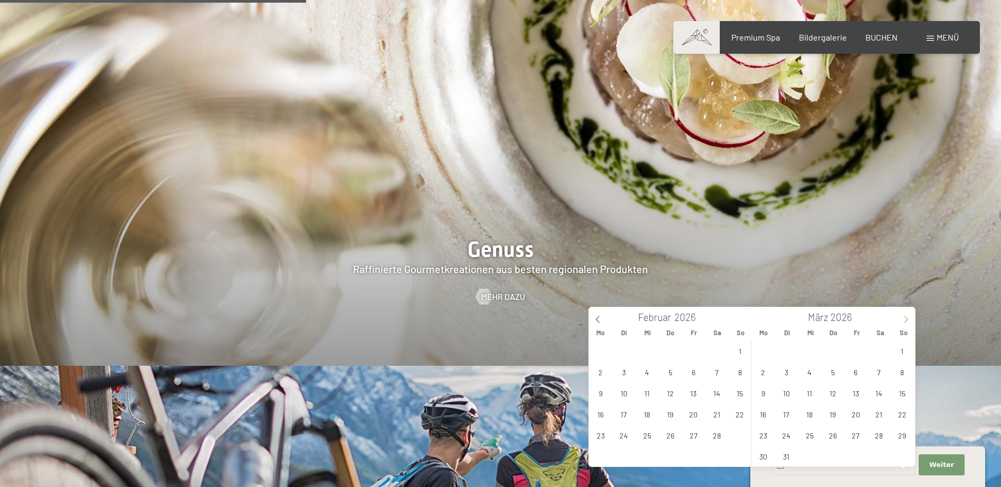
click at [907, 322] on icon at bounding box center [905, 319] width 7 height 7
click at [906, 322] on icon at bounding box center [905, 319] width 7 height 7
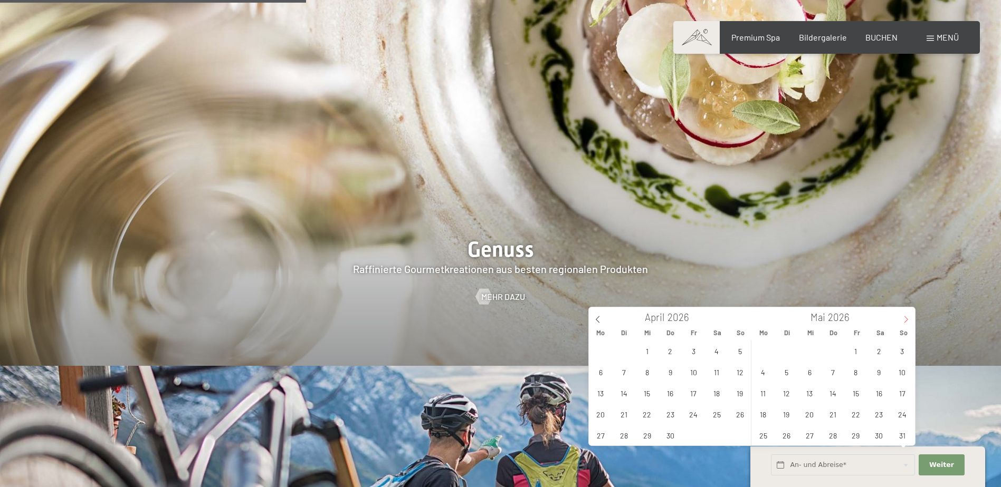
click at [906, 322] on icon at bounding box center [905, 319] width 7 height 7
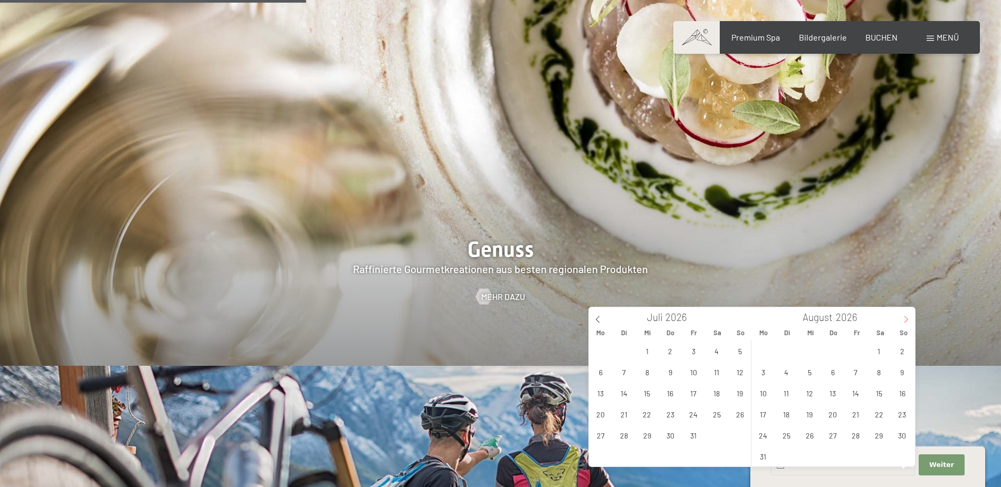
click at [906, 322] on icon at bounding box center [905, 319] width 7 height 7
click at [906, 322] on icon at bounding box center [906, 319] width 4 height 7
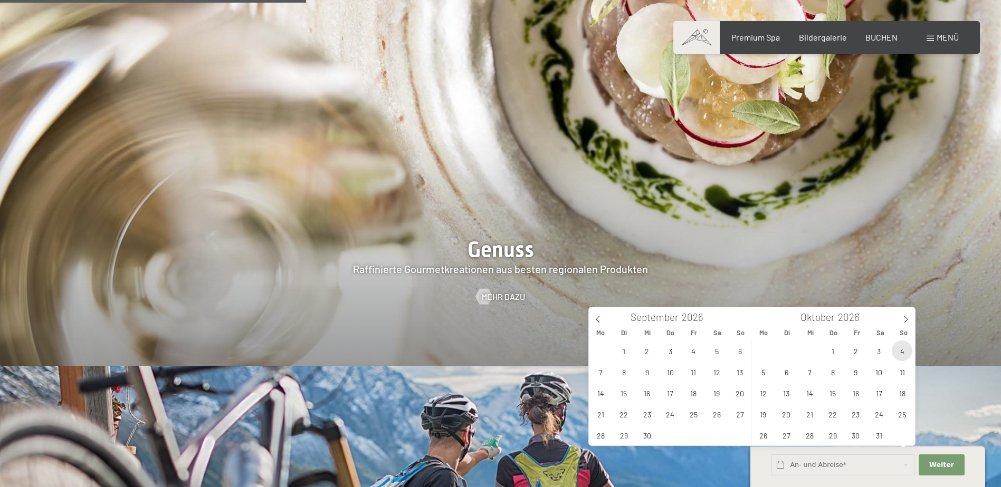
click at [900, 349] on span "4" at bounding box center [901, 351] width 21 height 21
click at [856, 372] on span "9" at bounding box center [855, 372] width 21 height 21
type input "So. 04.10.2026 - Fr. 09.10.2026"
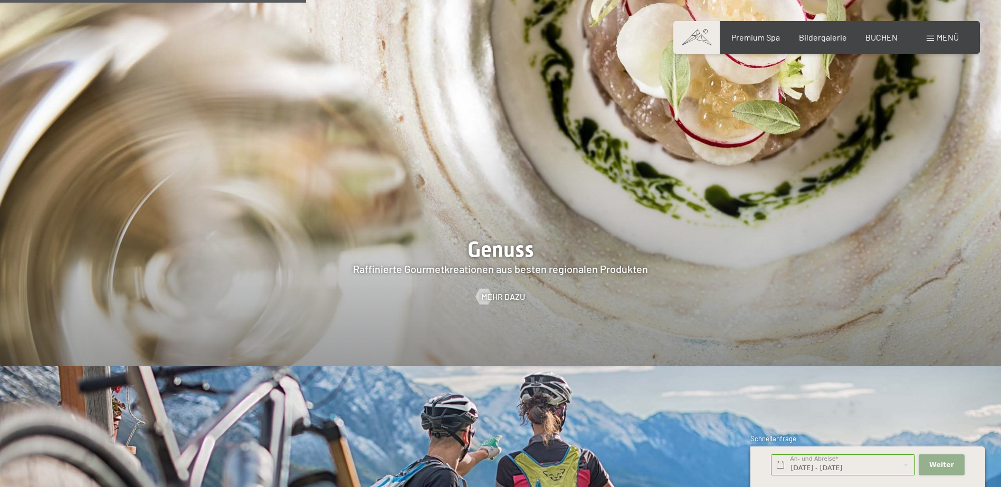
click at [941, 462] on span "Weiter" at bounding box center [941, 464] width 25 height 9
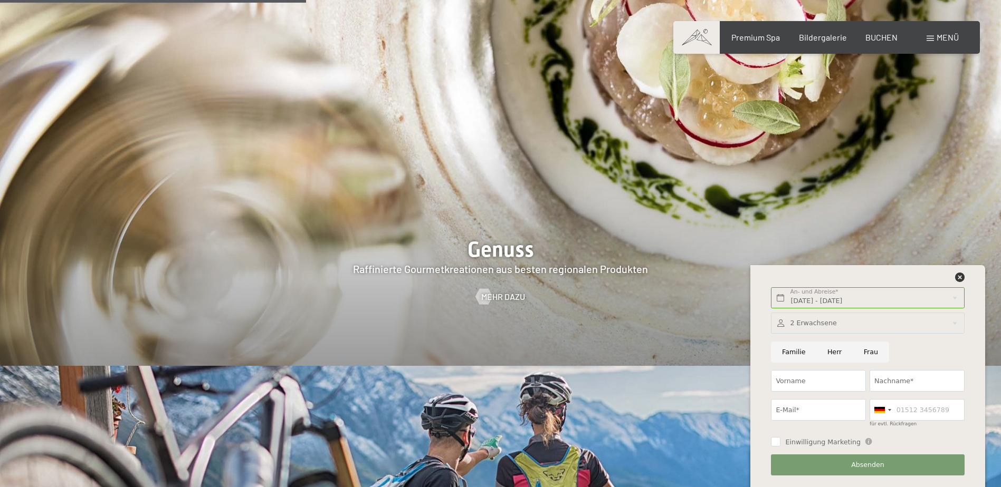
click at [830, 350] on input "Herr" at bounding box center [834, 353] width 36 height 22
radio input "true"
click at [779, 386] on input "Vorname" at bounding box center [818, 381] width 95 height 22
type input "Urs"
type input "von Allmen"
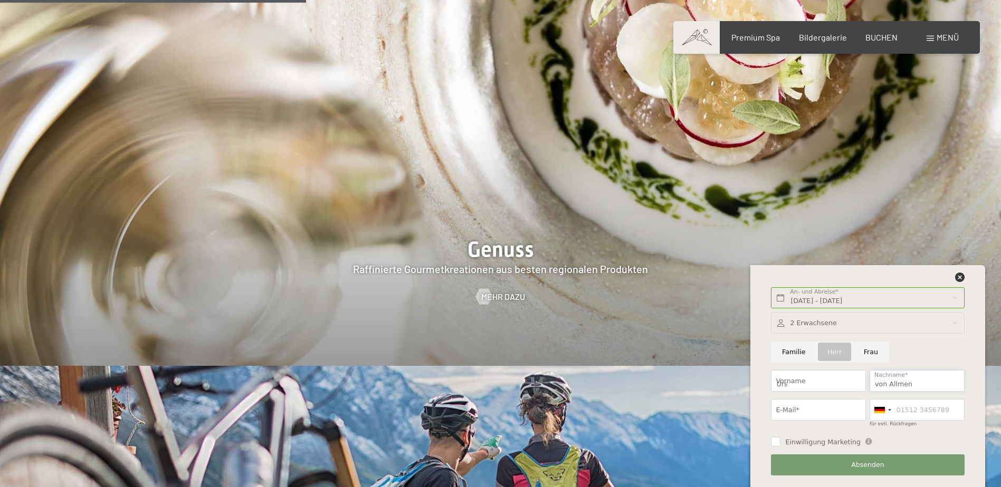
type input "urs.vonallmen@gmail.com"
type input "0798306609"
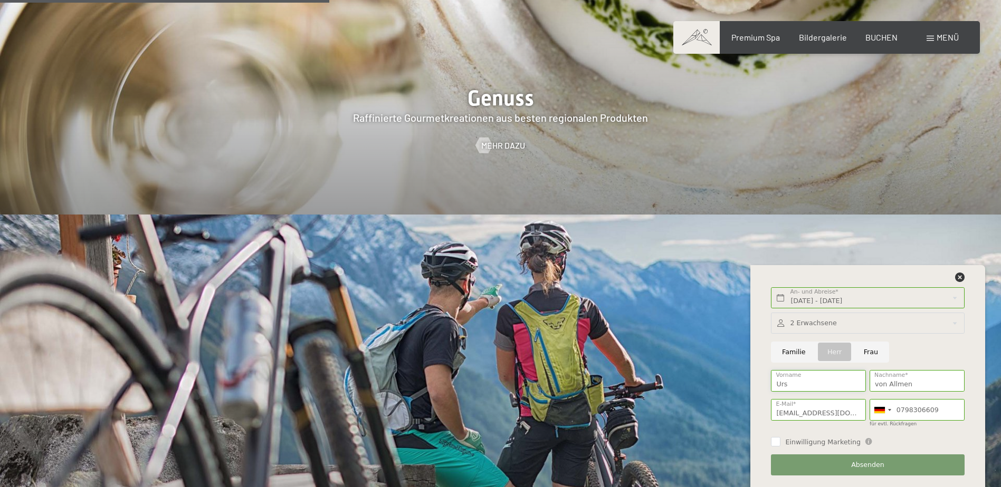
scroll to position [2215, 0]
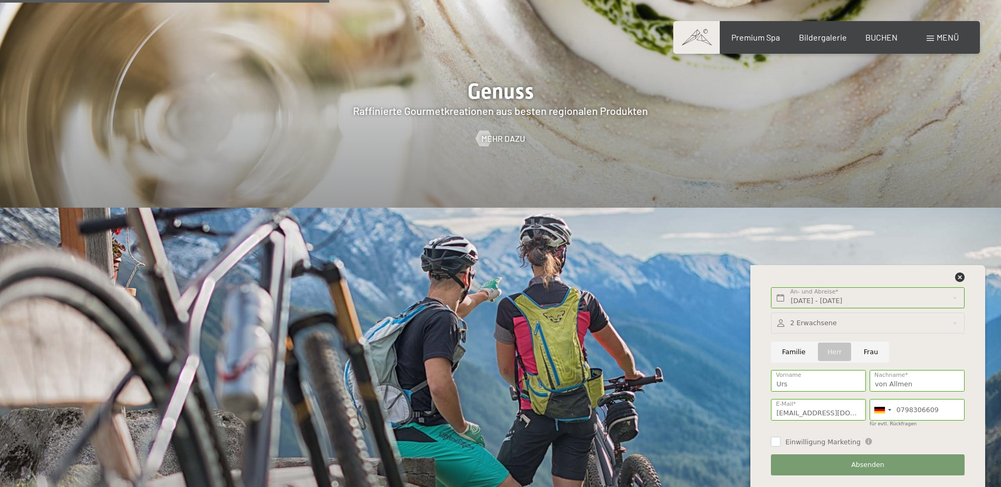
click at [776, 440] on input "Einwilligung Marketing" at bounding box center [775, 441] width 9 height 9
checkbox input "true"
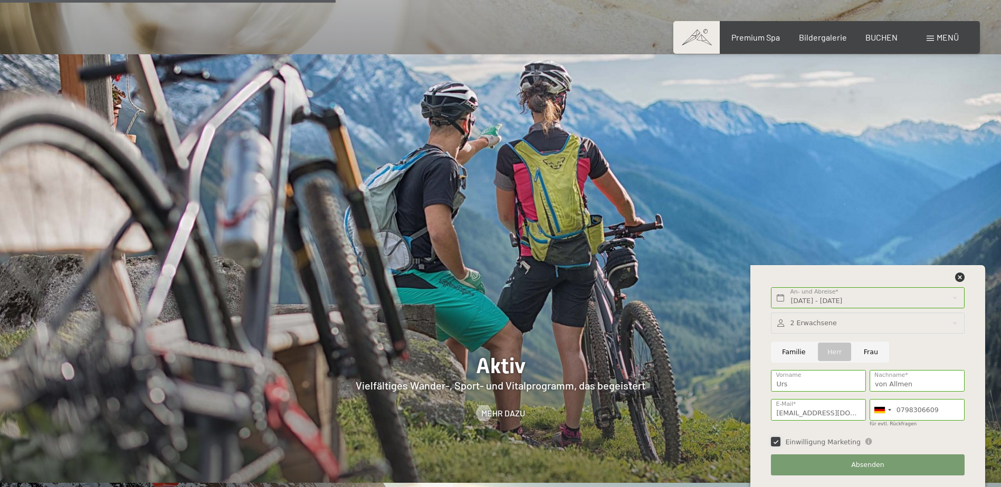
scroll to position [2373, 0]
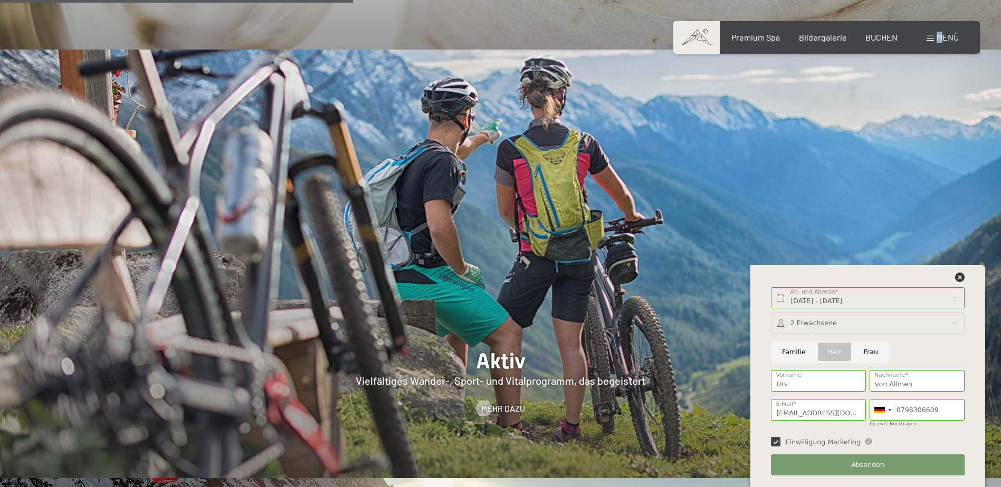
click at [938, 37] on span "Menü" at bounding box center [947, 37] width 22 height 10
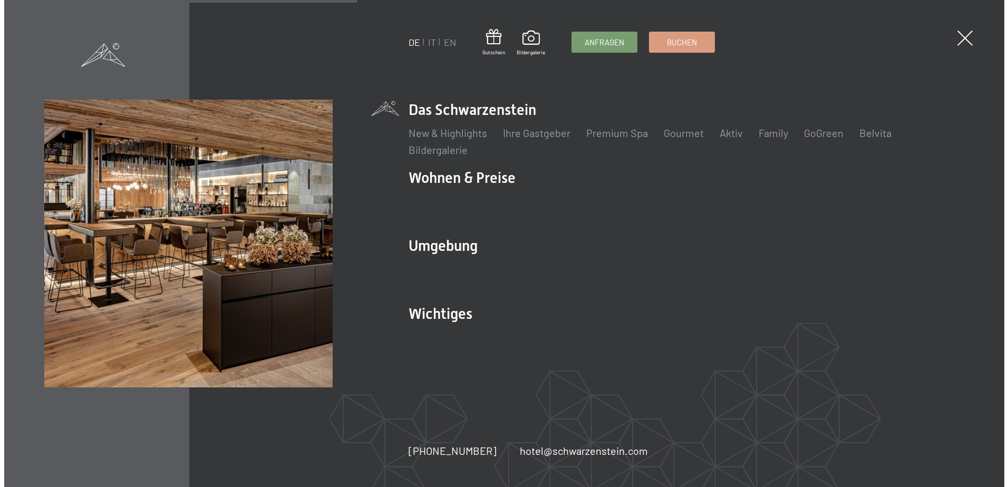
scroll to position [2380, 0]
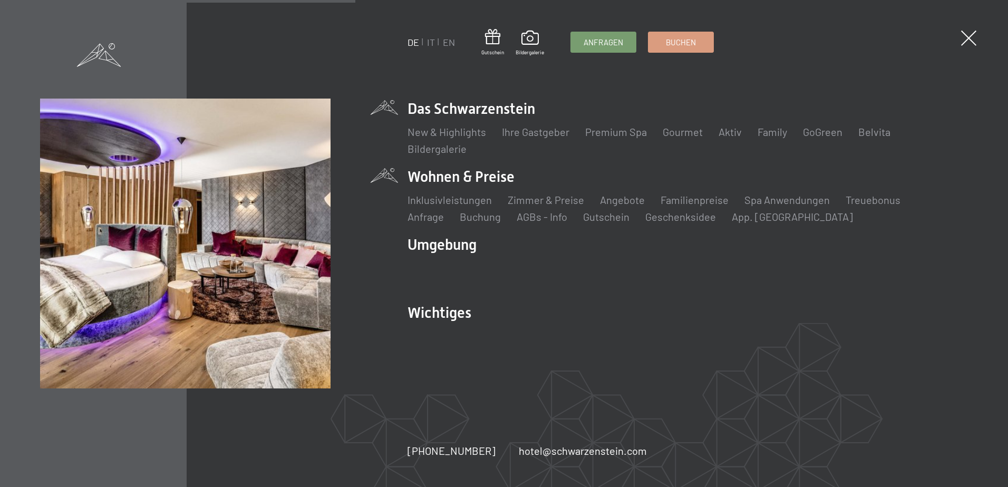
click at [450, 174] on li "Wohnen & Preise Inklusivleistungen Zimmer & Preise Liste Angebote Liste Familie…" at bounding box center [688, 195] width 560 height 57
click at [544, 202] on link "Zimmer & Preise" at bounding box center [546, 200] width 76 height 13
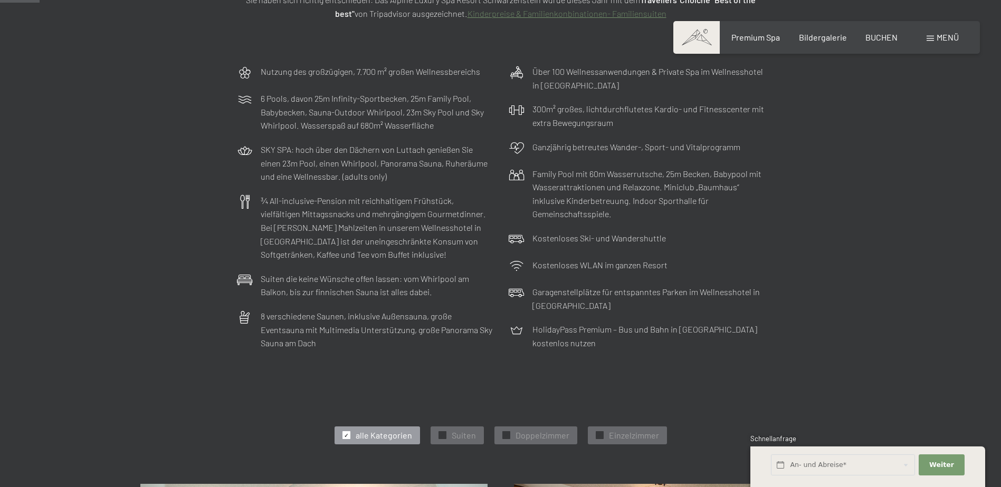
scroll to position [264, 0]
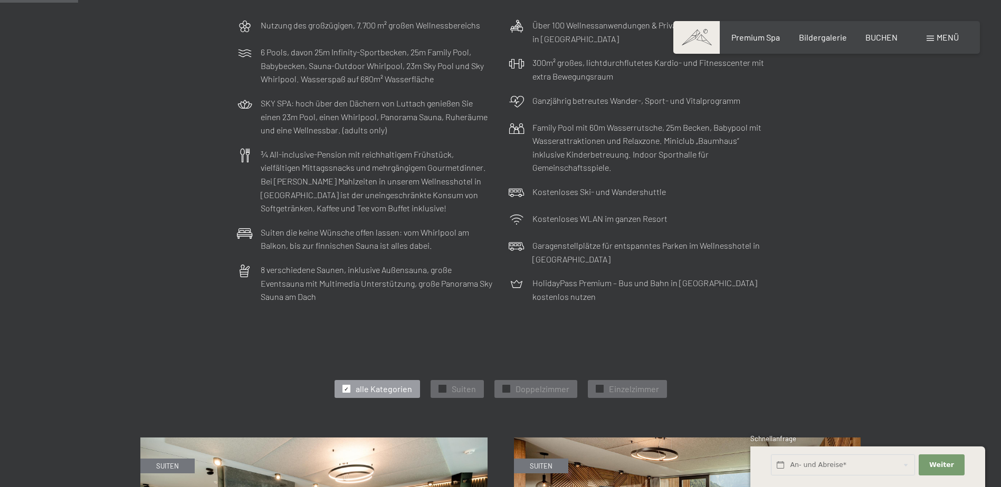
click at [373, 381] on div "✓ alle Kategorien" at bounding box center [376, 389] width 85 height 18
click at [368, 385] on span "alle Kategorien" at bounding box center [383, 389] width 56 height 12
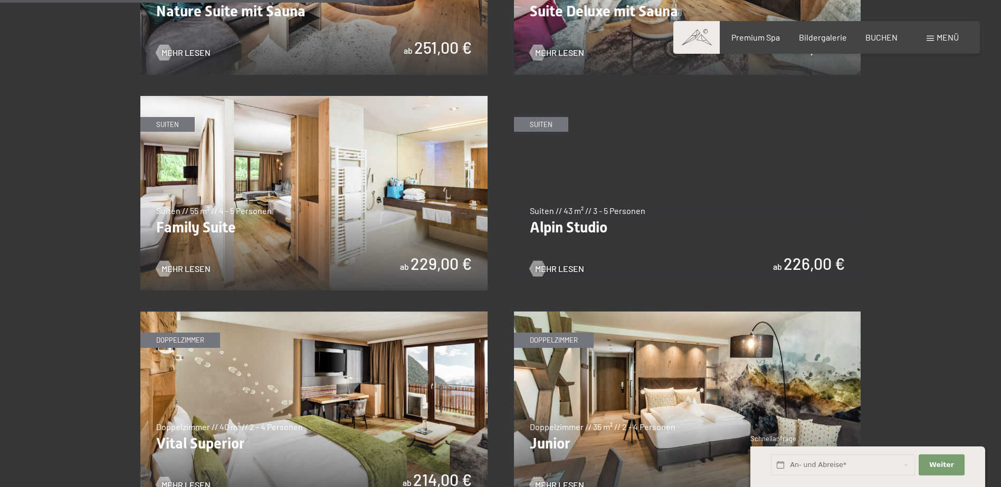
scroll to position [1266, 0]
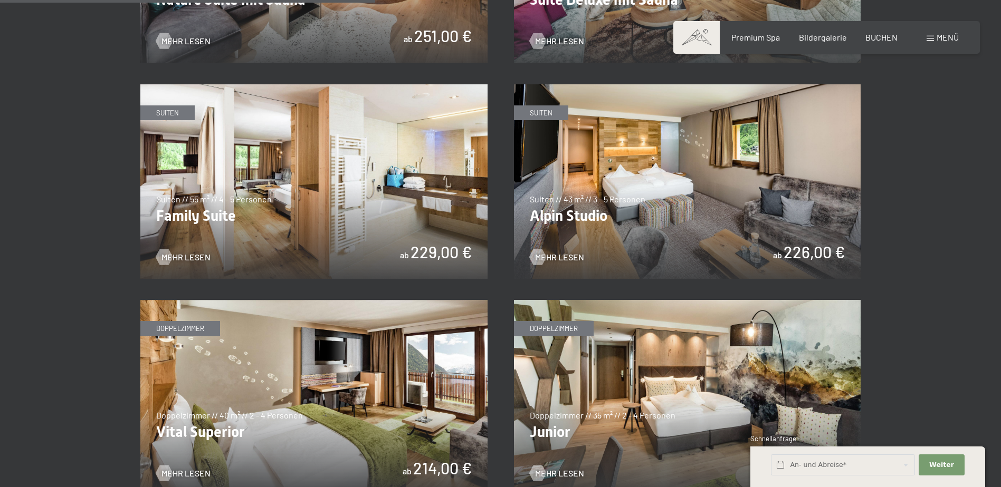
click at [224, 214] on img at bounding box center [313, 181] width 347 height 195
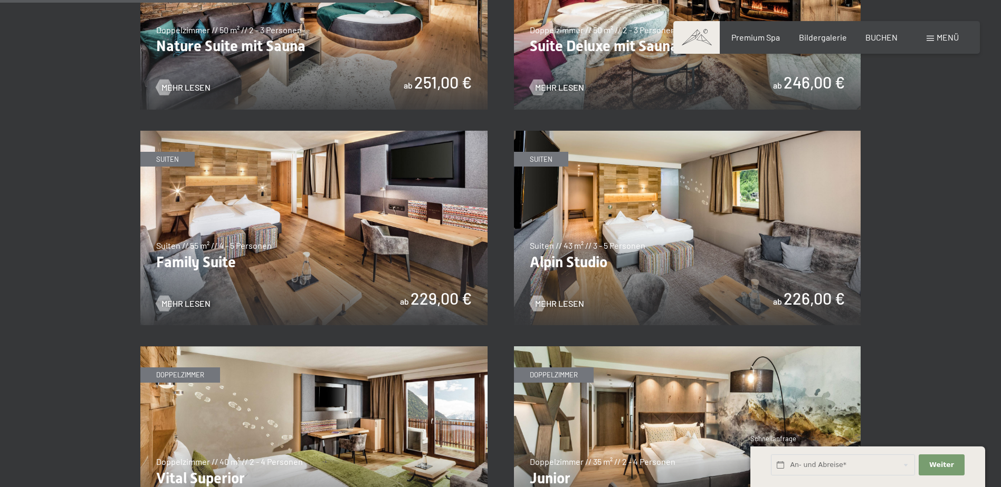
scroll to position [1213, 0]
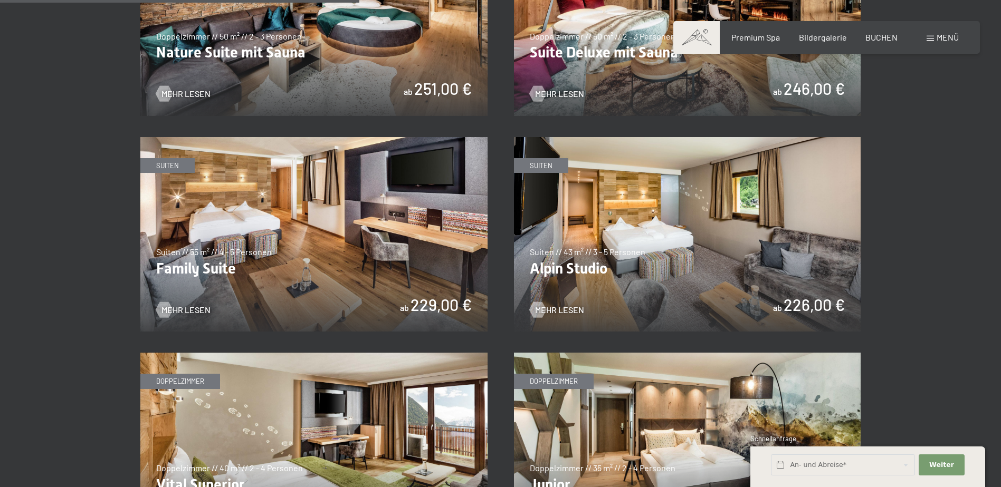
click at [211, 265] on img at bounding box center [313, 234] width 347 height 195
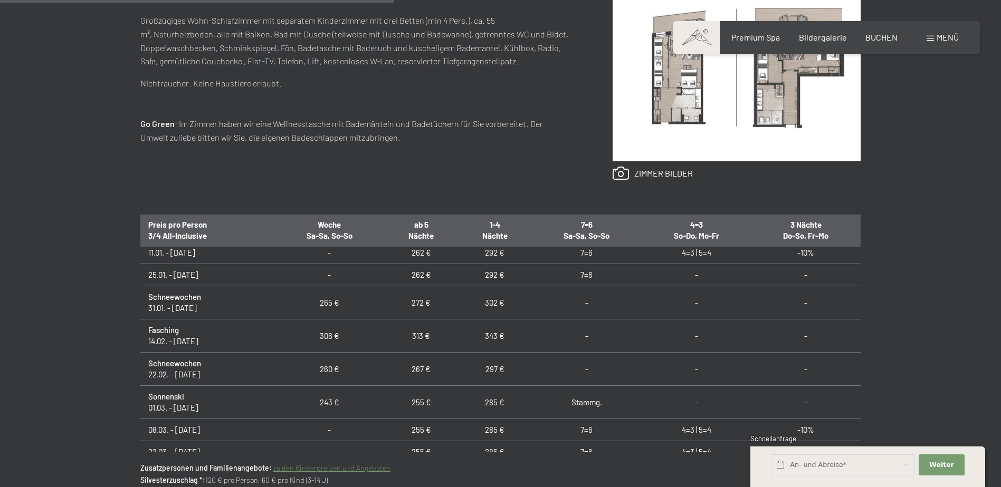
scroll to position [316, 0]
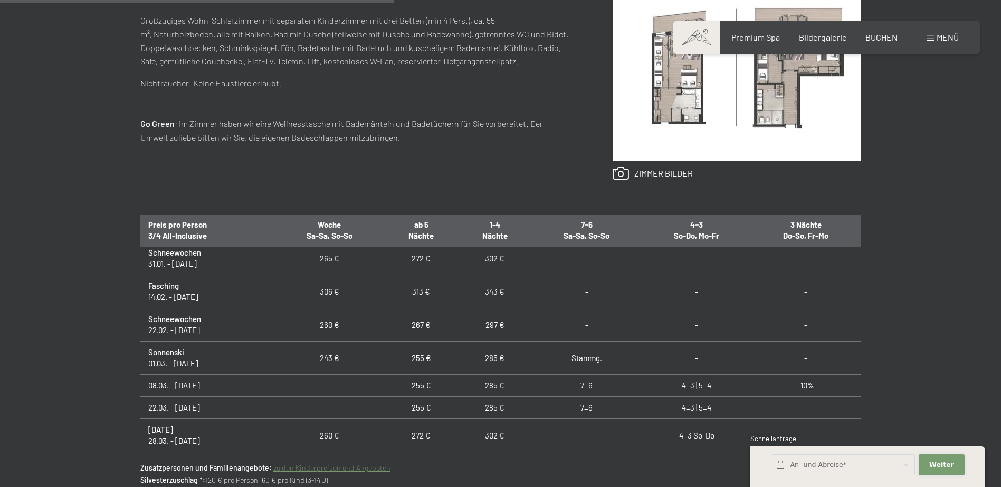
click at [935, 462] on span "Weiter" at bounding box center [941, 464] width 25 height 9
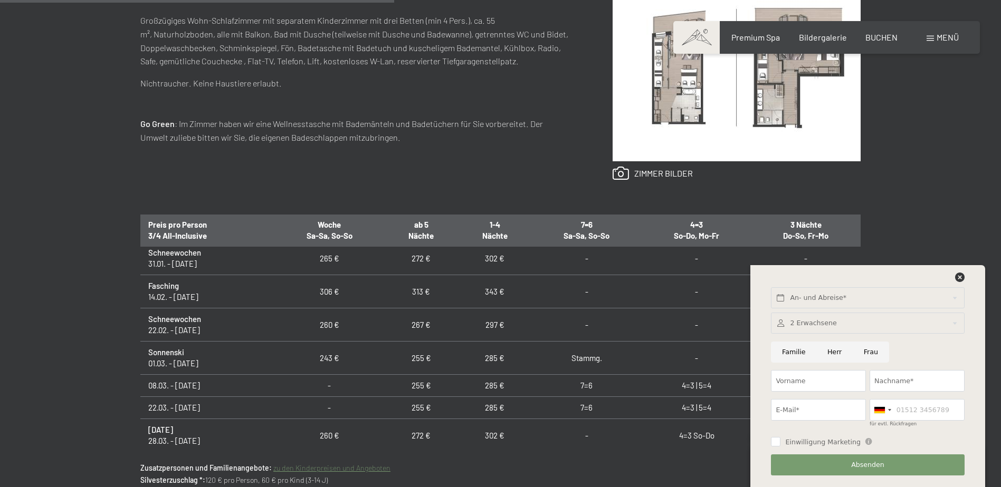
click at [837, 325] on div at bounding box center [867, 324] width 193 height 22
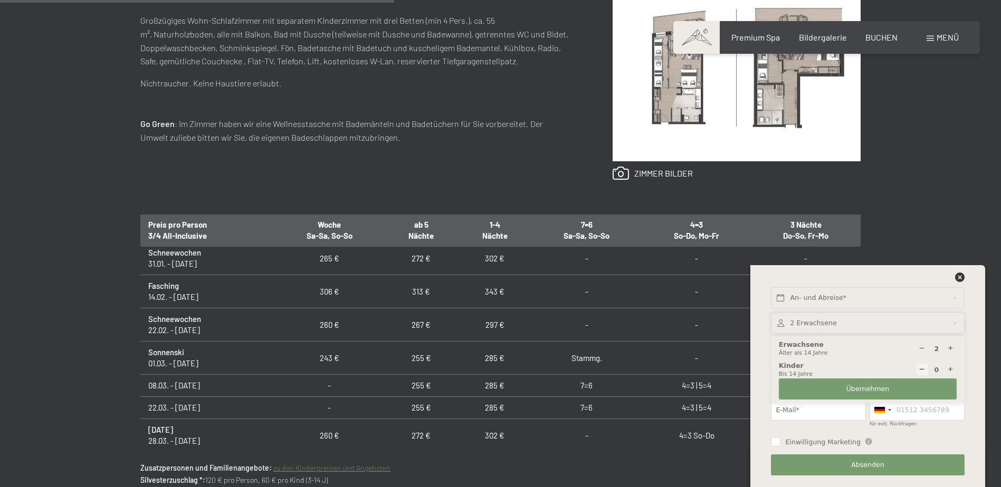
click at [949, 369] on icon at bounding box center [950, 370] width 7 height 7
type input "1"
select select
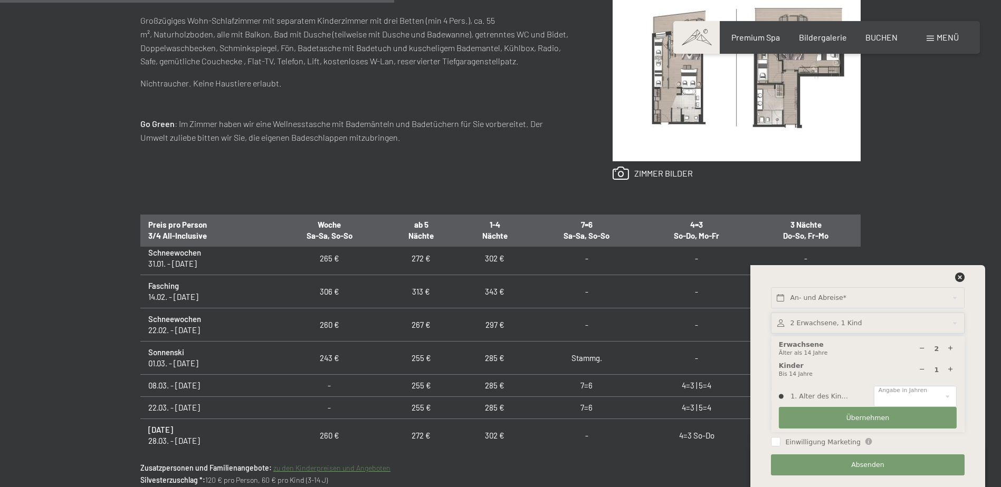
click at [949, 369] on icon at bounding box center [950, 370] width 7 height 7
type input "2"
select select
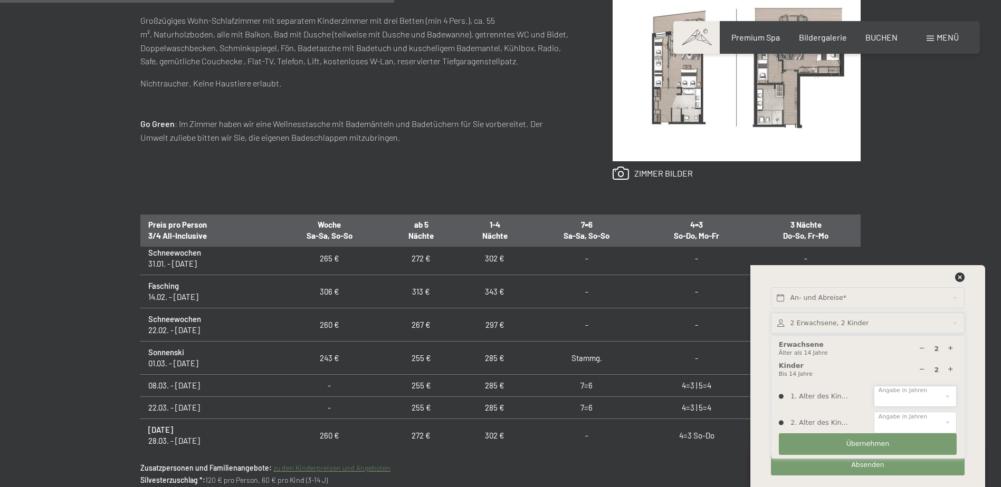
click at [903, 395] on select "0 1 2 3 4 5 6 7 8 9 10 11 12 13 14" at bounding box center [914, 397] width 83 height 22
select select "6"
click at [873, 386] on select "0 1 2 3 4 5 6 7 8 9 10 11 12 13 14" at bounding box center [914, 397] width 83 height 22
click at [897, 426] on select "0 1 2 3 4 5 6 7 8 9 10 11 12 13 14" at bounding box center [914, 423] width 83 height 22
select select "1"
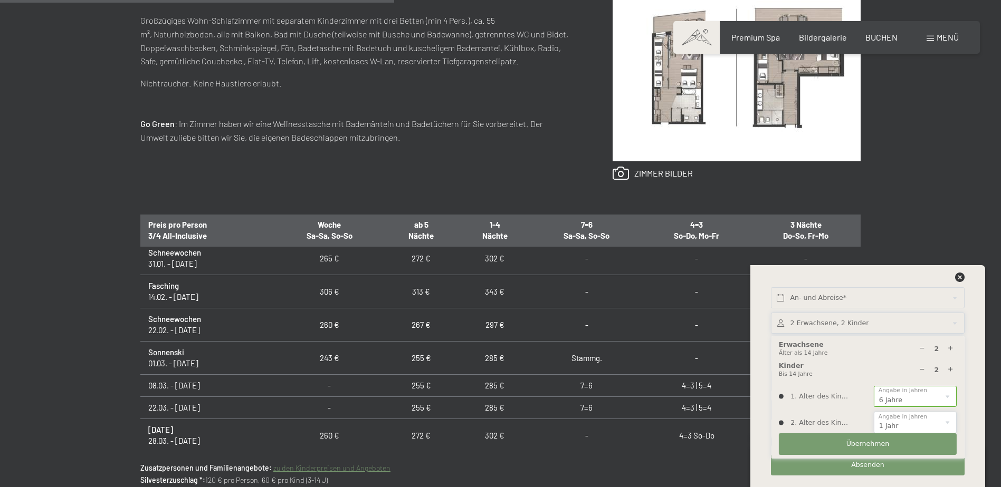
click at [873, 412] on select "0 1 2 3 4 5 6 7 8 9 10 11 12 13 14" at bounding box center [914, 423] width 83 height 22
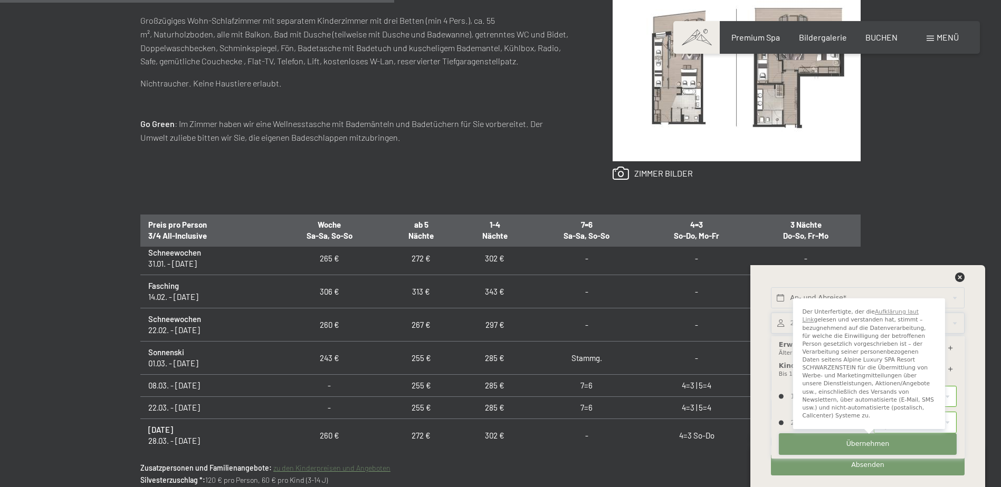
click at [862, 439] on button "Übernehmen" at bounding box center [867, 445] width 178 height 22
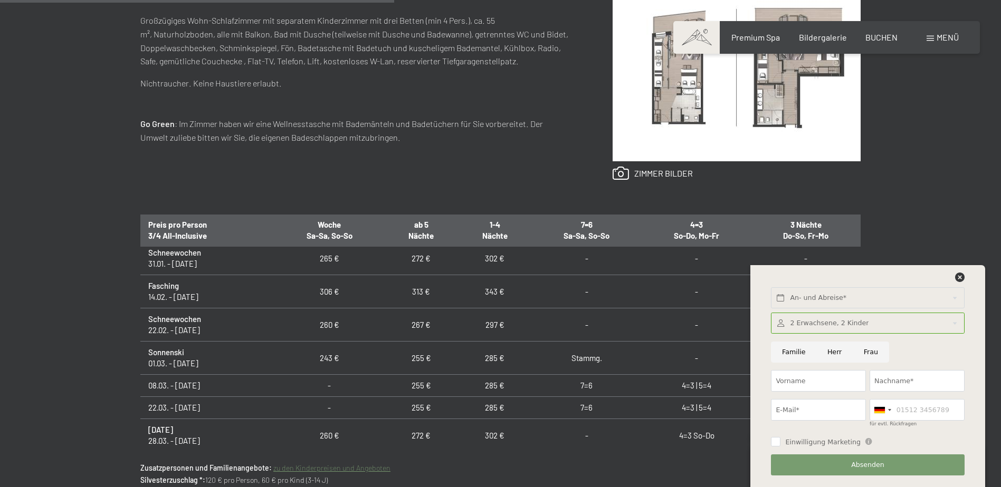
click at [829, 353] on input "Herr" at bounding box center [834, 353] width 36 height 22
radio input "true"
click at [778, 385] on input "Vorname" at bounding box center [818, 381] width 95 height 22
type input "Urs"
type input "von Allmen"
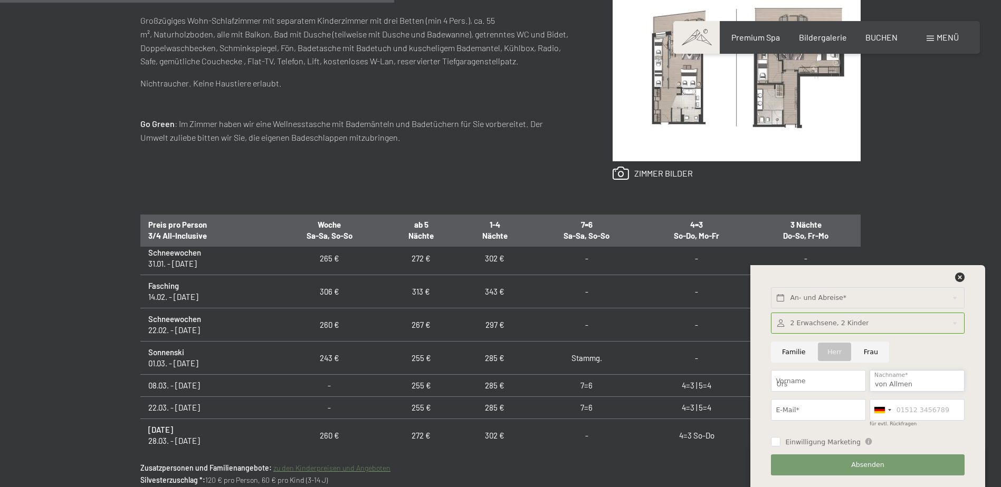
type input "[EMAIL_ADDRESS][PERSON_NAME][DOMAIN_NAME]"
type input "0798306609"
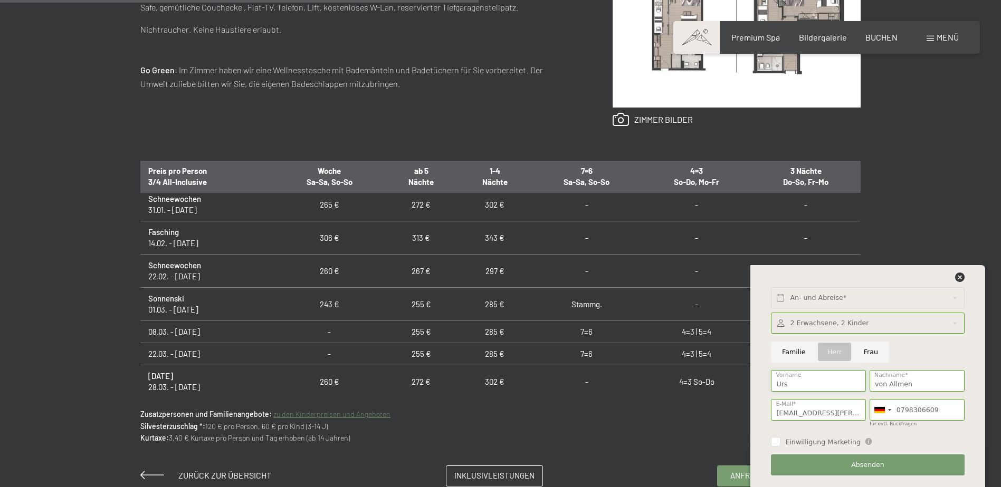
scroll to position [686, 0]
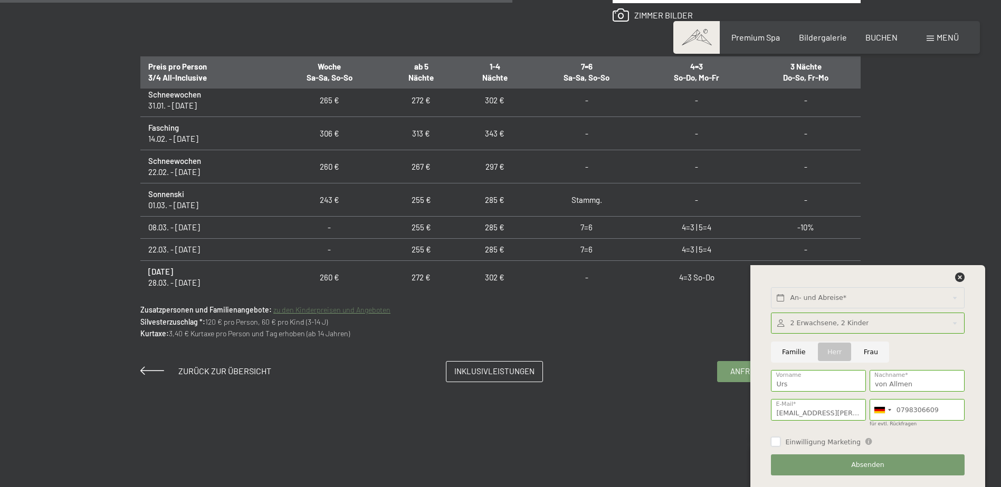
click at [776, 441] on input "Einwilligung Marketing" at bounding box center [775, 441] width 9 height 9
checkbox input "true"
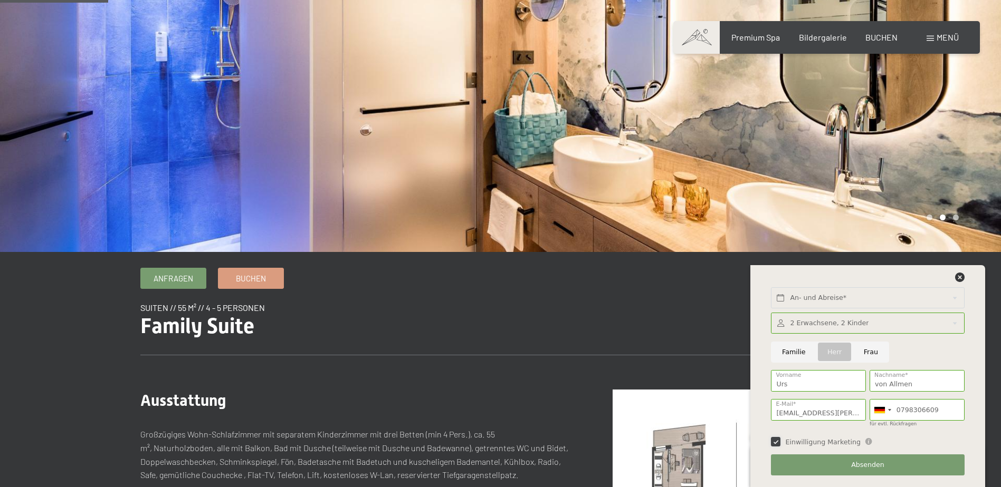
scroll to position [105, 0]
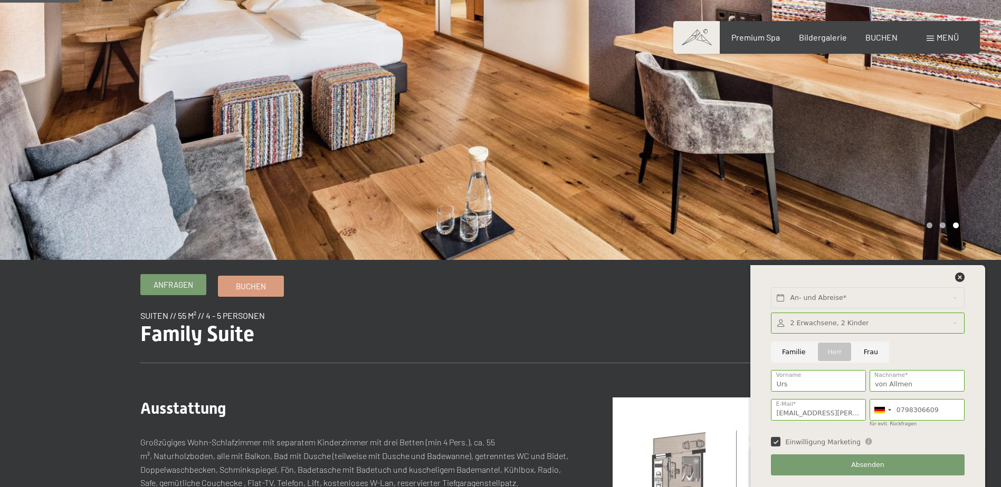
click at [159, 283] on span "Anfragen" at bounding box center [173, 285] width 40 height 11
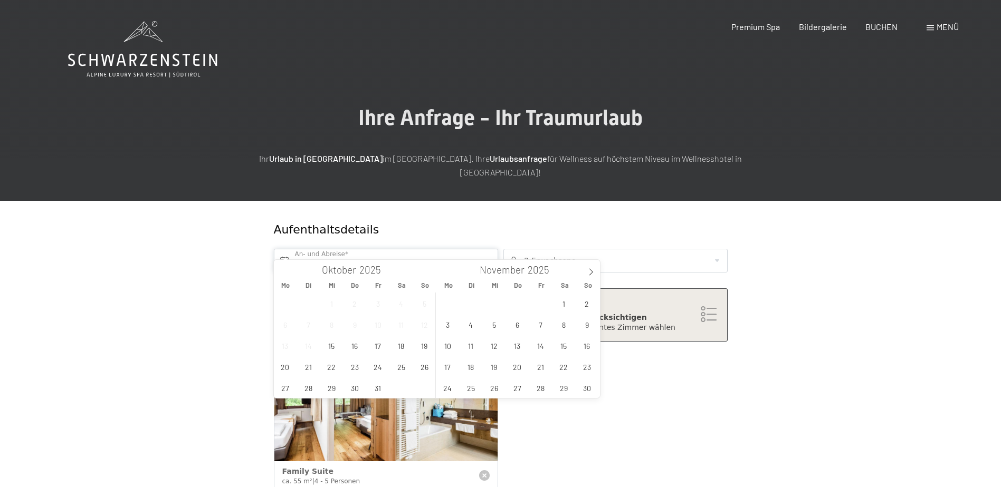
click at [297, 249] on input "text" at bounding box center [386, 261] width 224 height 24
click at [592, 274] on icon at bounding box center [590, 271] width 7 height 7
type input "2026"
click at [592, 274] on icon at bounding box center [590, 271] width 7 height 7
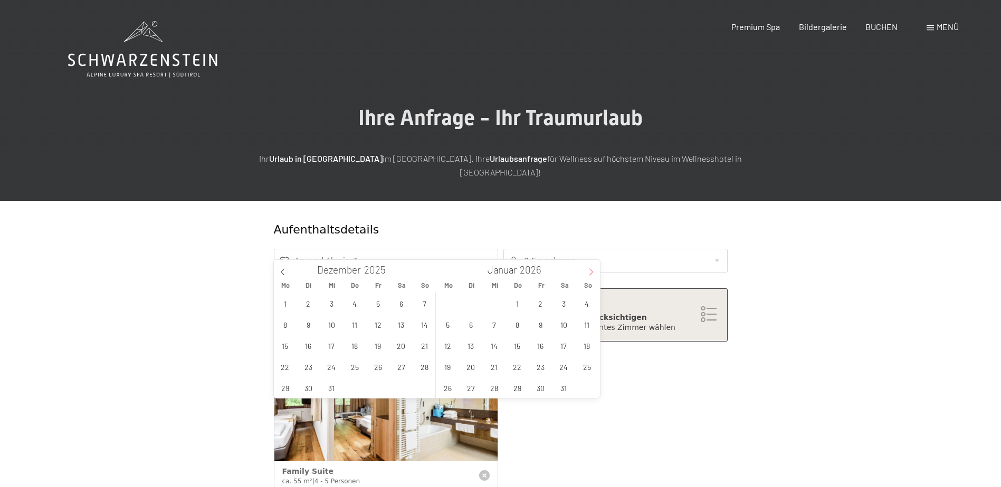
type input "2026"
click at [592, 274] on icon at bounding box center [590, 271] width 7 height 7
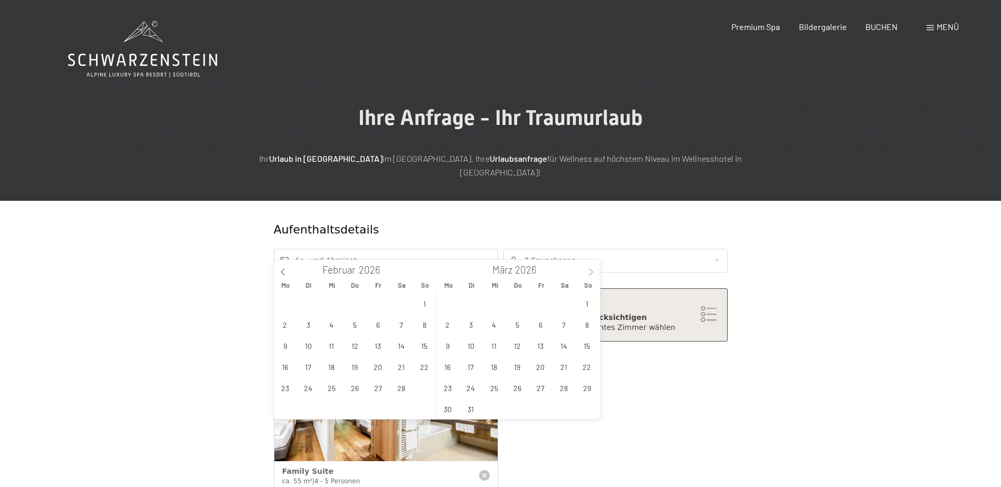
click at [592, 274] on icon at bounding box center [590, 271] width 7 height 7
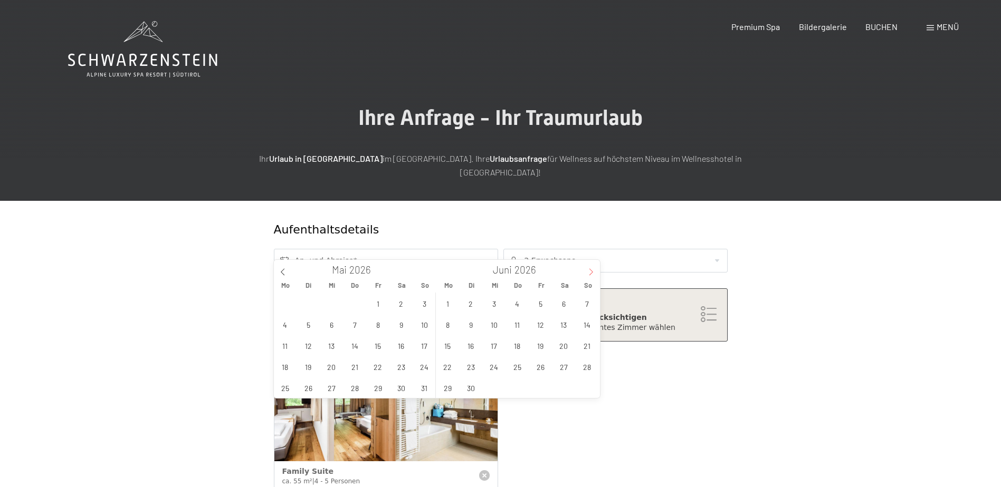
click at [592, 274] on icon at bounding box center [590, 271] width 7 height 7
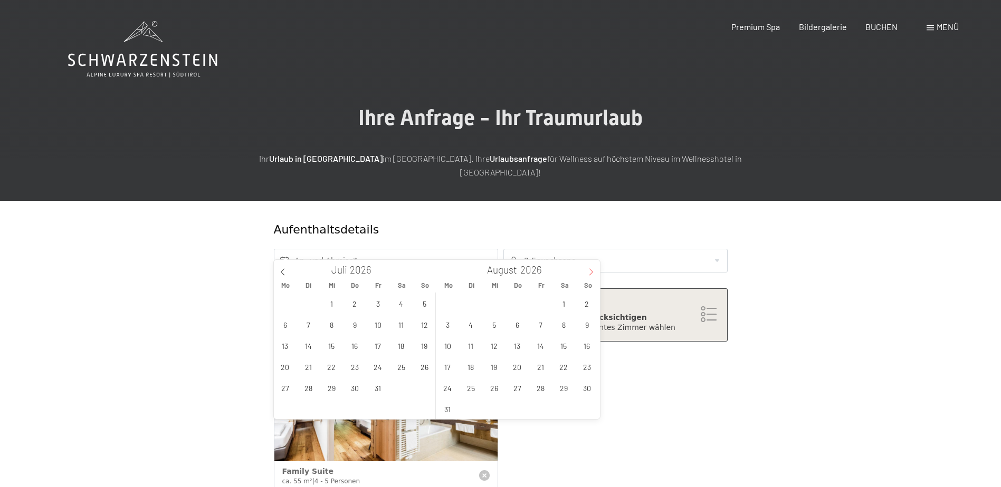
click at [590, 274] on icon at bounding box center [590, 271] width 7 height 7
click at [590, 273] on icon at bounding box center [590, 271] width 7 height 7
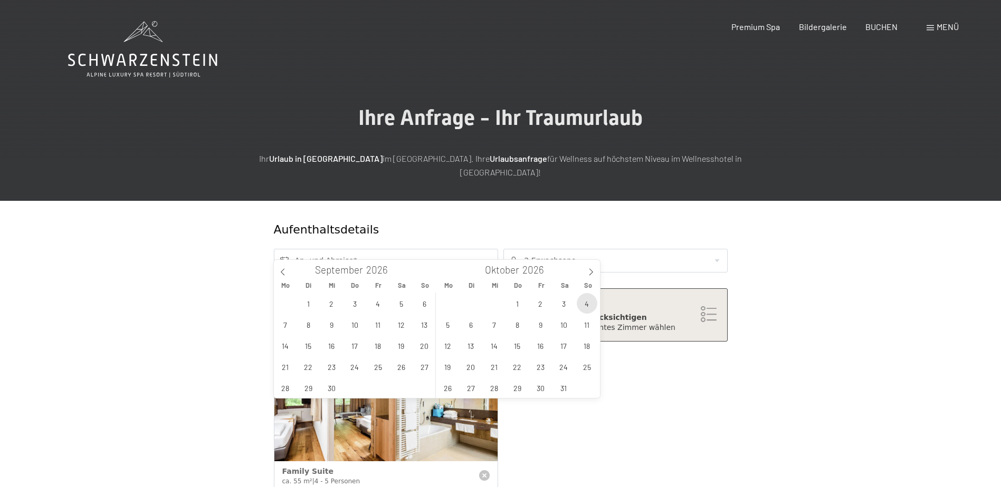
click at [586, 306] on span "4" at bounding box center [586, 303] width 21 height 21
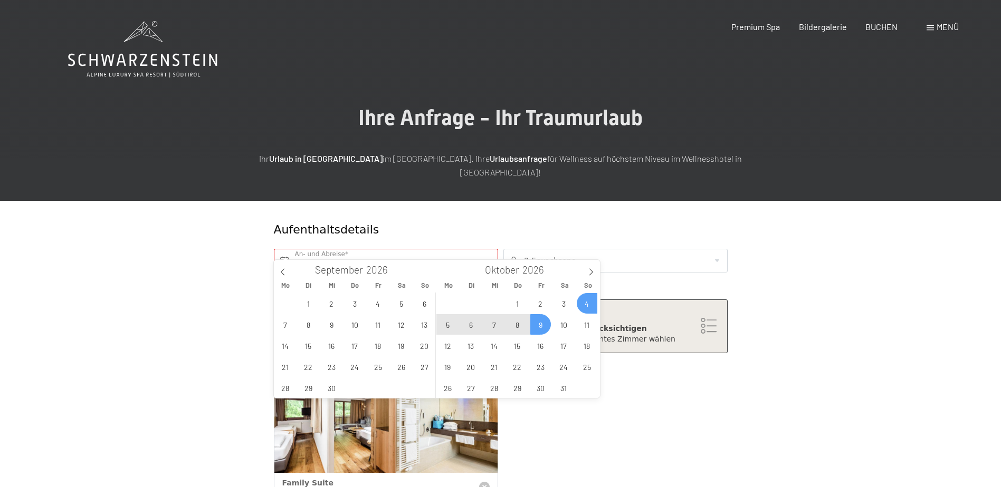
click at [537, 321] on span "9" at bounding box center [540, 324] width 21 height 21
type input "So. 04.10.2026 - Fr. 09.10.2026"
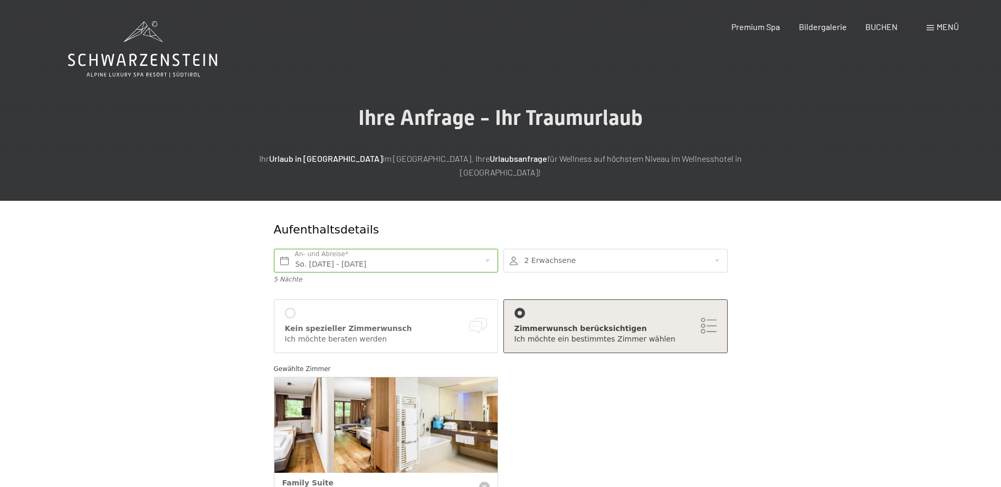
click at [719, 253] on div at bounding box center [615, 261] width 224 height 24
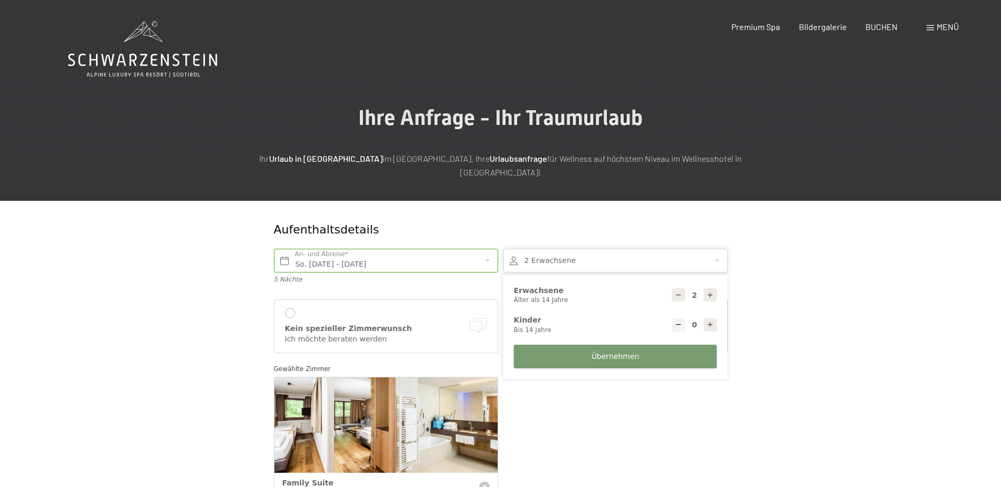
click at [712, 321] on icon at bounding box center [709, 324] width 7 height 7
type input "1"
select select
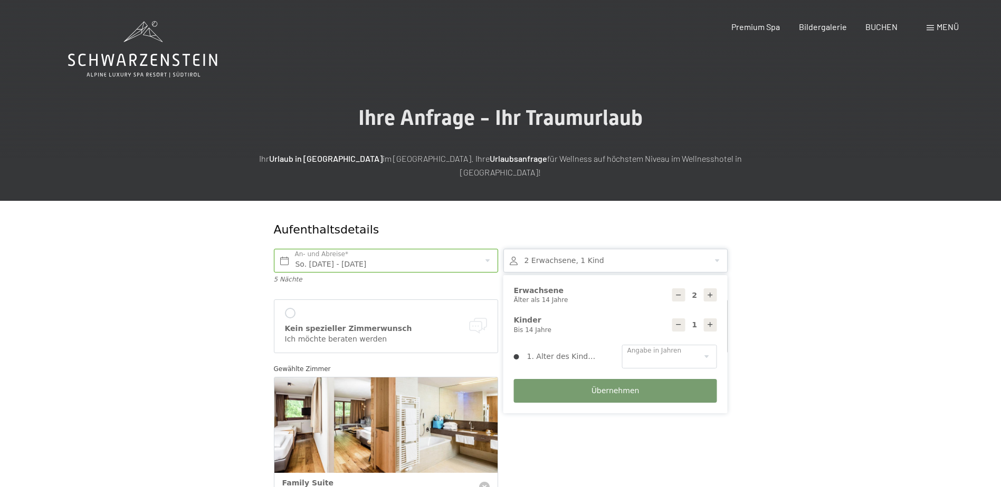
click at [712, 321] on icon at bounding box center [709, 324] width 7 height 7
type input "2"
select select
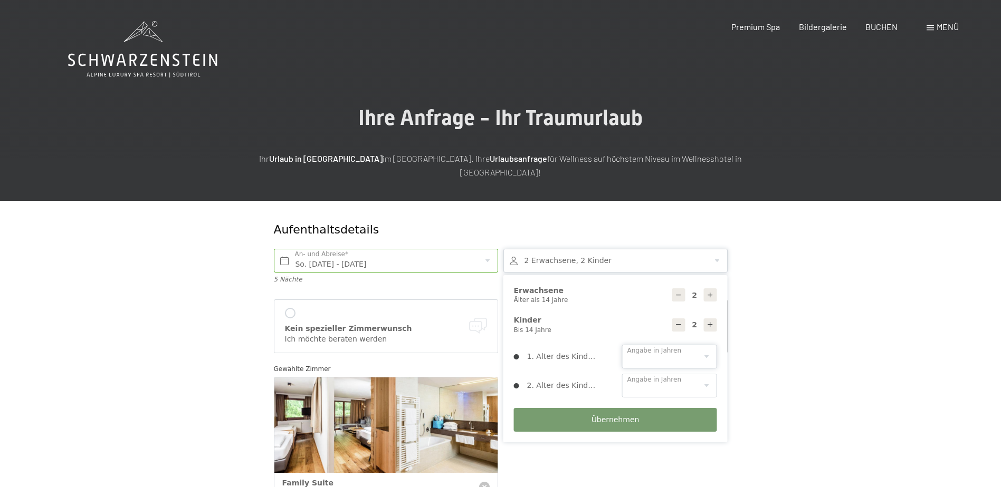
click at [706, 345] on select "0 1 2 3 4 5 6 7 8 9 10 11 12 13 14" at bounding box center [669, 357] width 95 height 24
select select "6"
click at [622, 345] on select "0 1 2 3 4 5 6 7 8 9 10 11 12 13 14" at bounding box center [669, 357] width 95 height 24
click at [628, 374] on select "0 1 2 3 4 5 6 7 8 9 10 11 12 13 14" at bounding box center [669, 386] width 95 height 24
select select "1"
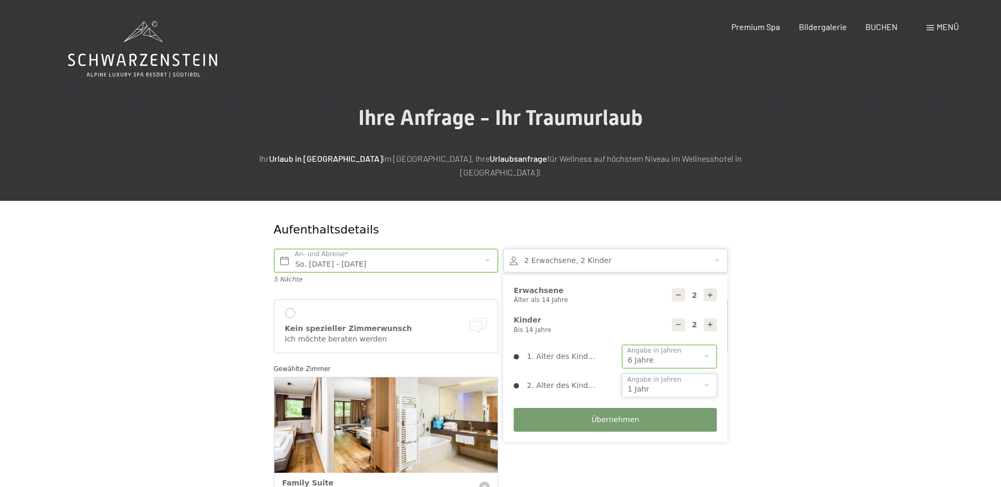
click at [622, 374] on select "0 1 2 3 4 5 6 7 8 9 10 11 12 13 14" at bounding box center [669, 386] width 95 height 24
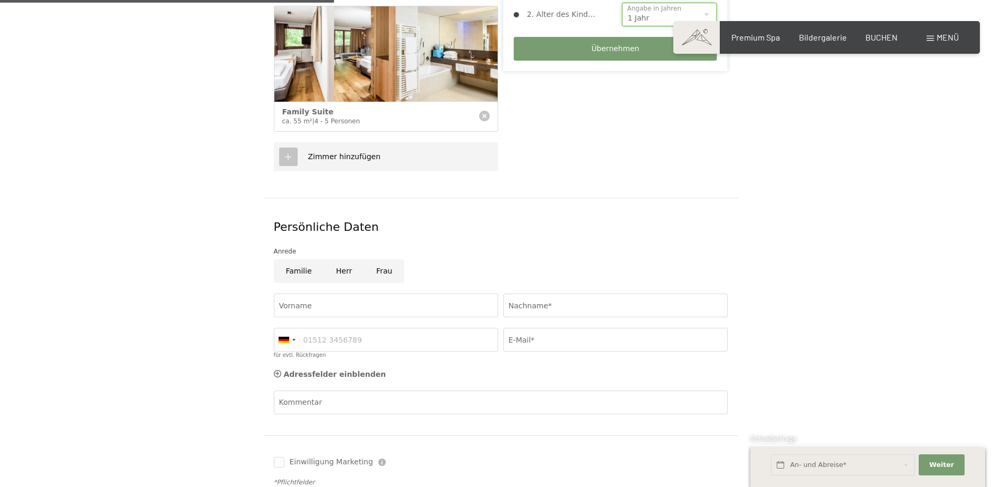
scroll to position [373, 0]
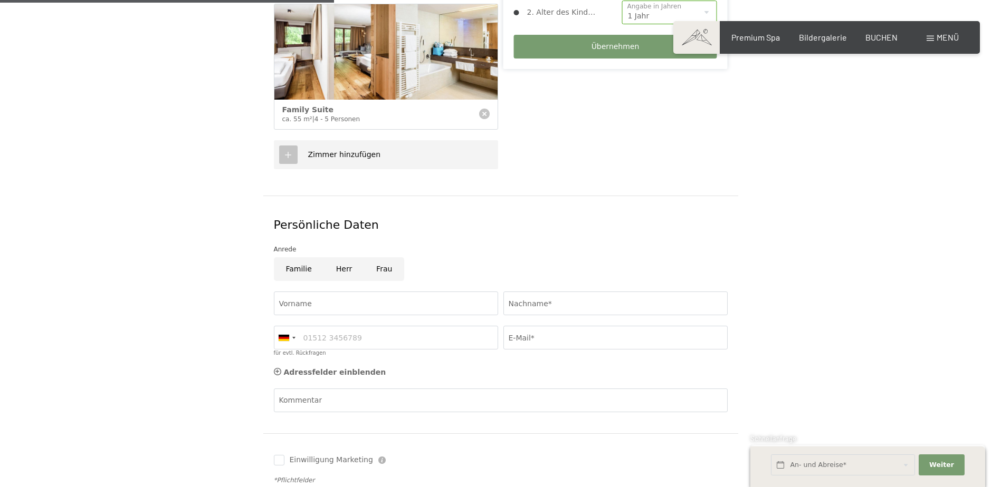
click at [338, 257] on input "Herr" at bounding box center [344, 269] width 40 height 24
radio input "true"
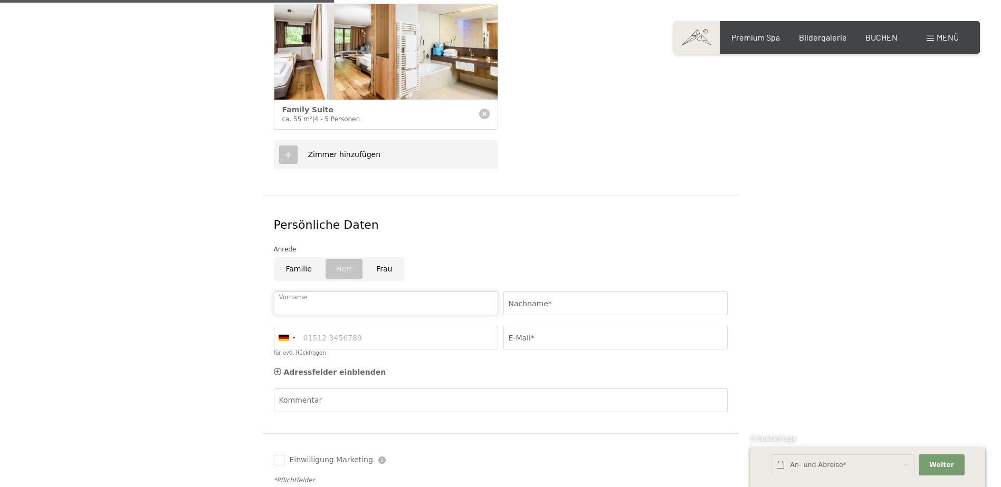
click at [290, 292] on input "Vorname" at bounding box center [386, 304] width 224 height 24
type input "Urs"
type input "von Allmen"
type input "0798306609"
type input "urs.vonallmen@gmail.com"
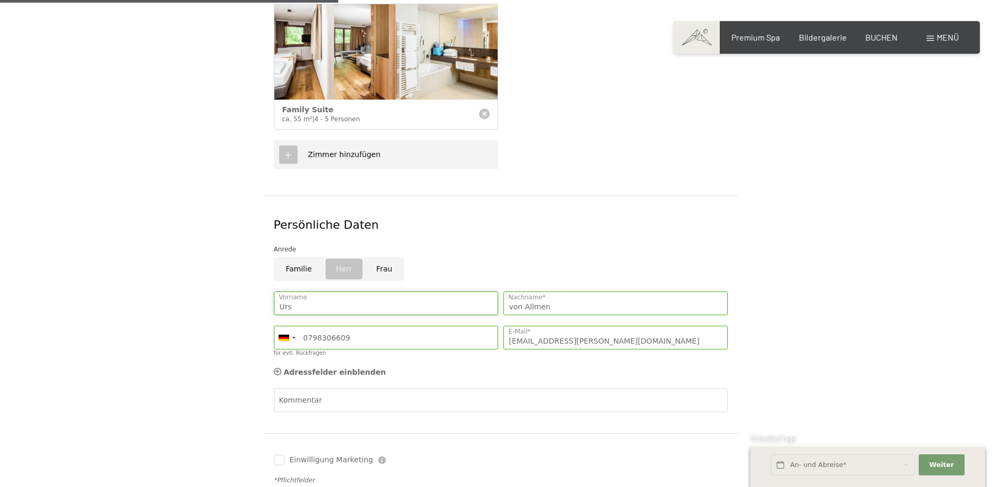
scroll to position [584, 0]
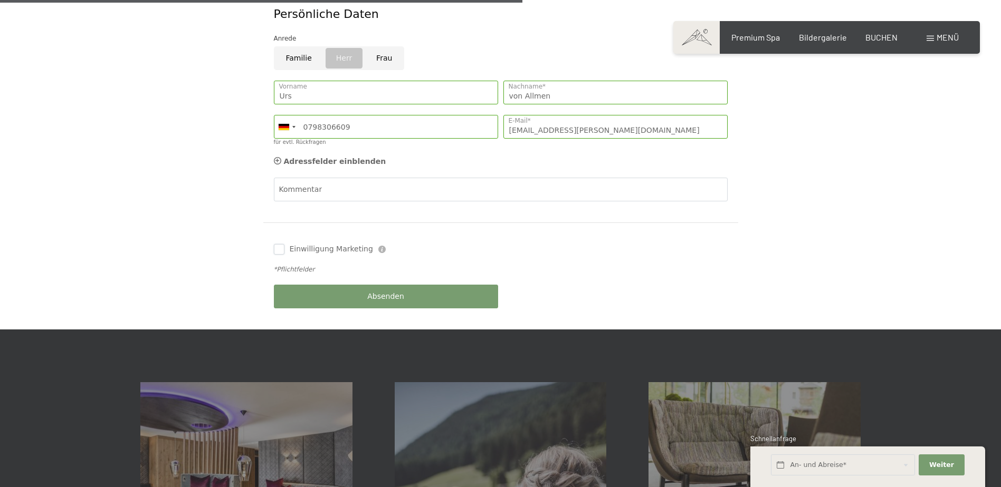
click at [278, 244] on input "Einwilligung Marketing" at bounding box center [279, 249] width 11 height 11
checkbox input "true"
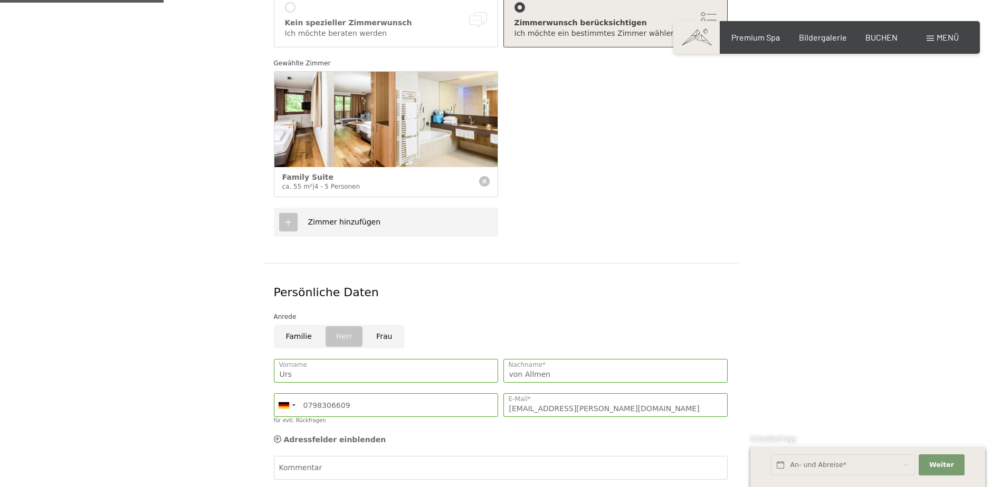
scroll to position [479, 0]
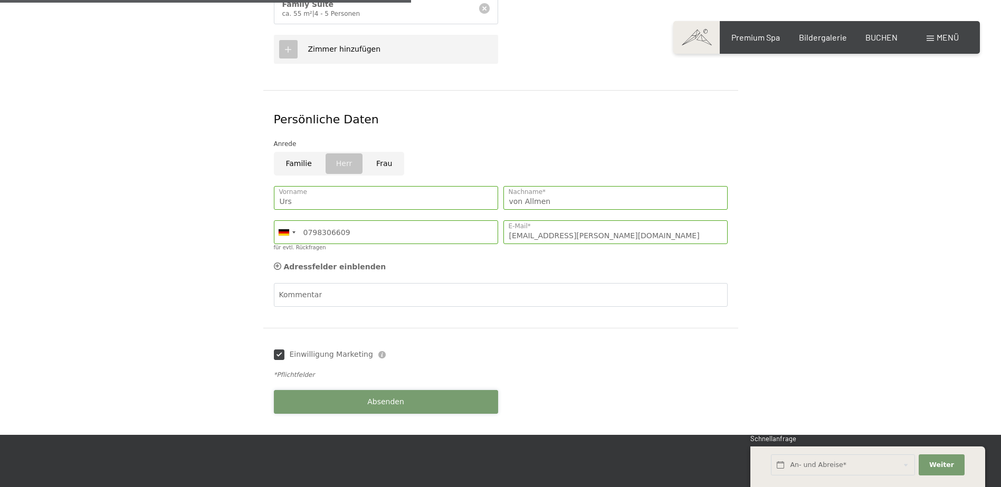
click at [384, 390] on button "Absenden" at bounding box center [386, 402] width 224 height 24
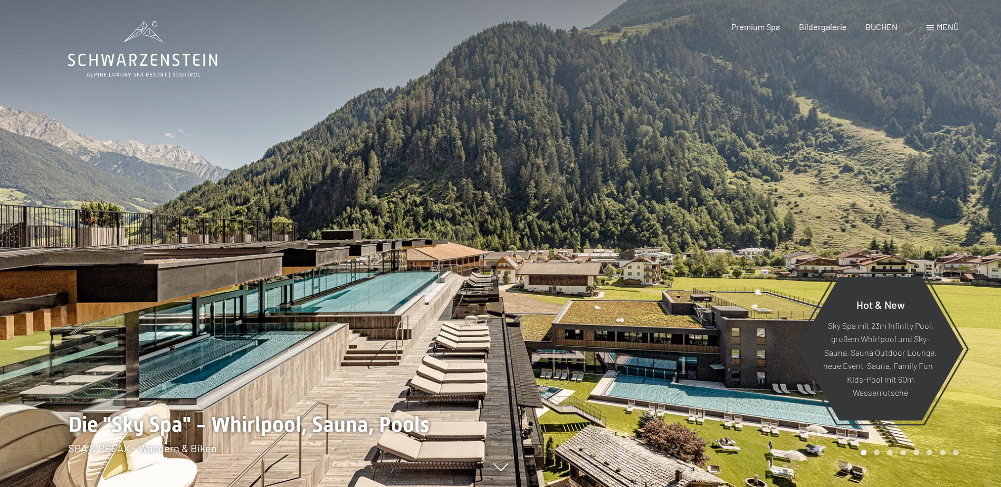
click at [944, 25] on span "Menü" at bounding box center [947, 27] width 22 height 10
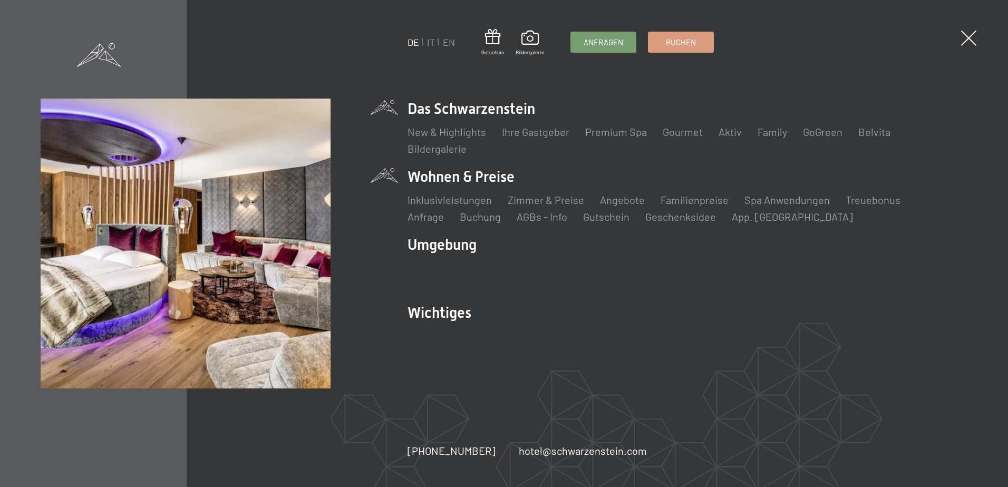
click at [435, 176] on li "Wohnen & Preise Inklusivleistungen Zimmer & Preise Liste Angebote Liste Familie…" at bounding box center [688, 195] width 560 height 57
click at [547, 198] on link "Zimmer & Preise" at bounding box center [546, 200] width 76 height 13
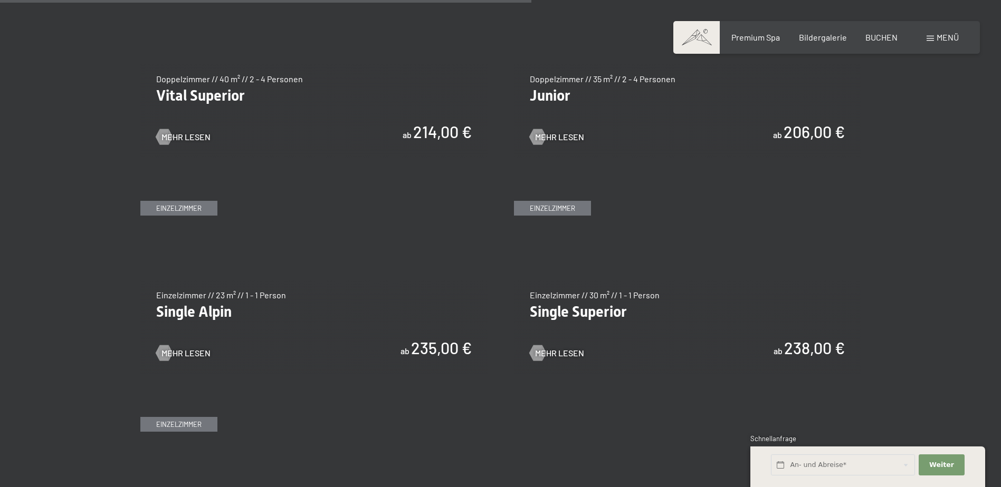
scroll to position [1530, 0]
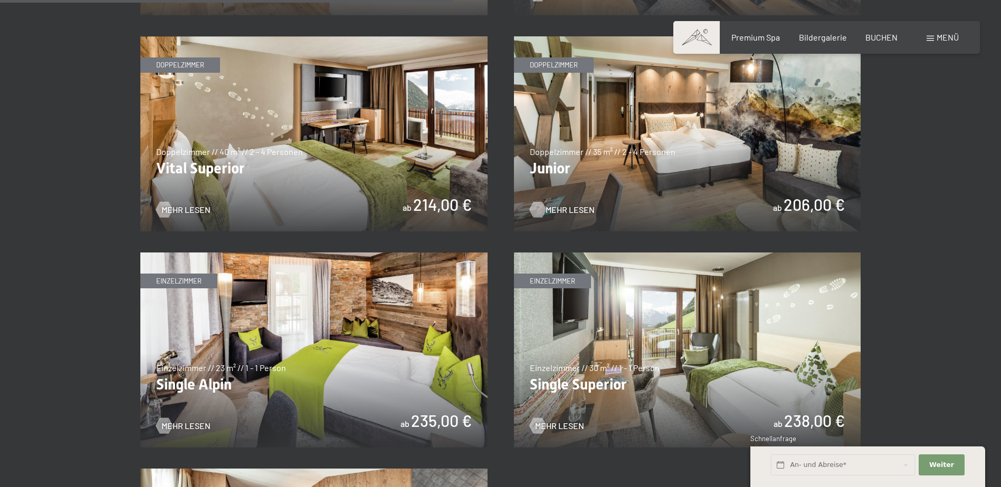
click at [547, 207] on span "Mehr Lesen" at bounding box center [569, 210] width 49 height 12
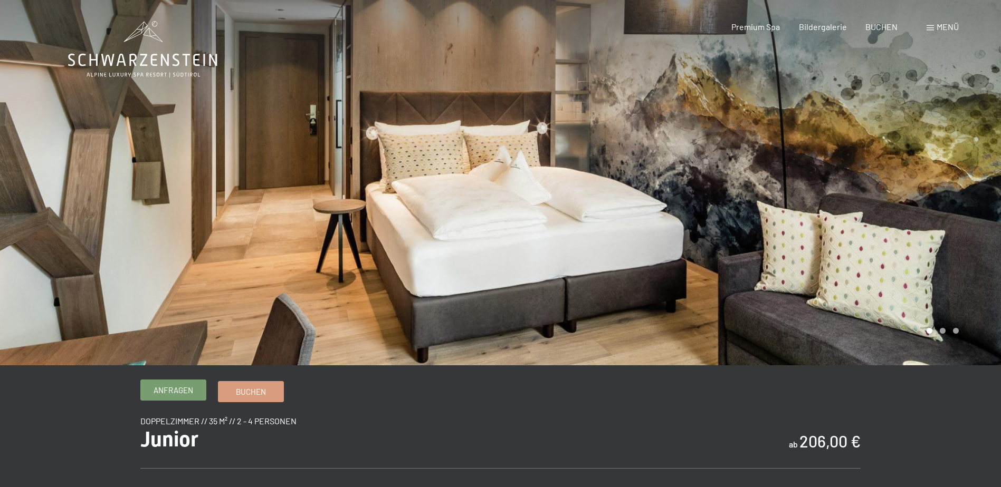
click at [168, 381] on link "Anfragen" at bounding box center [173, 390] width 65 height 20
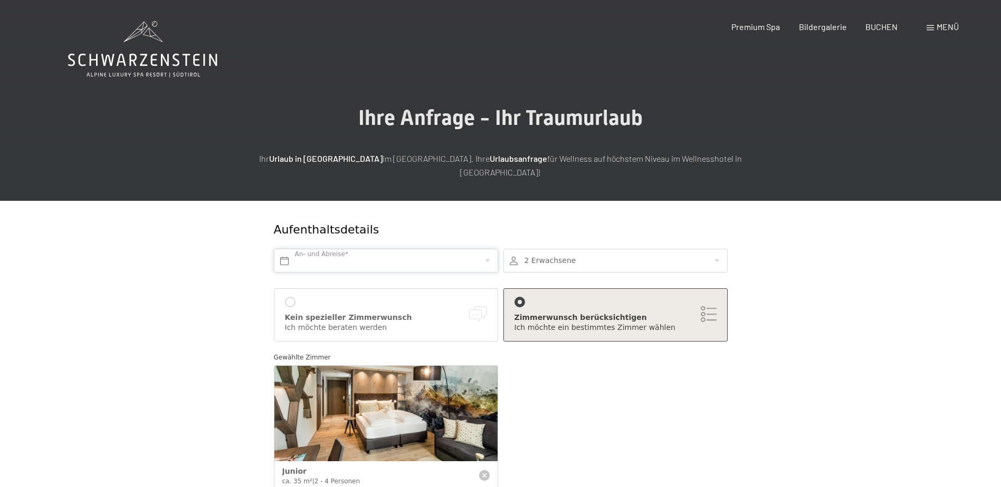
click at [316, 252] on input "text" at bounding box center [386, 261] width 224 height 24
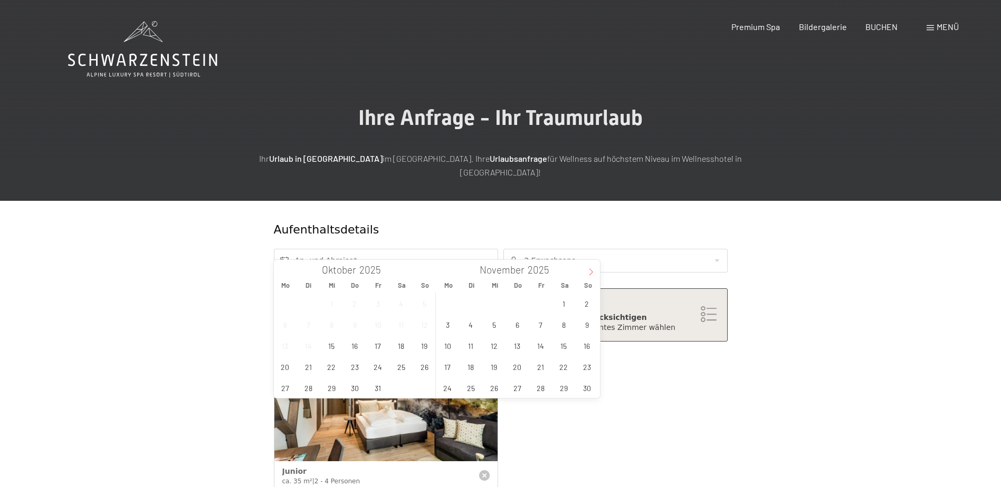
click at [590, 271] on icon at bounding box center [590, 271] width 7 height 7
type input "2026"
click at [590, 271] on icon at bounding box center [590, 271] width 7 height 7
type input "2026"
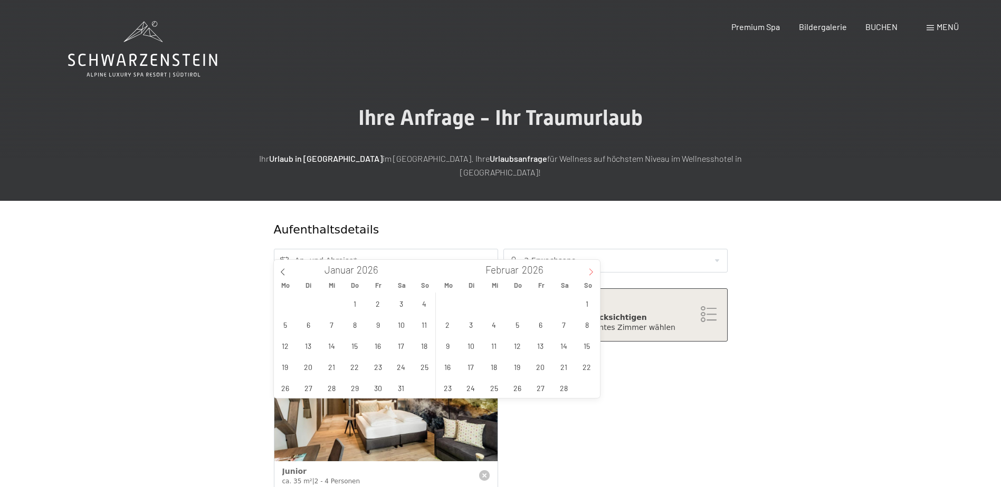
click at [590, 271] on icon at bounding box center [590, 271] width 7 height 7
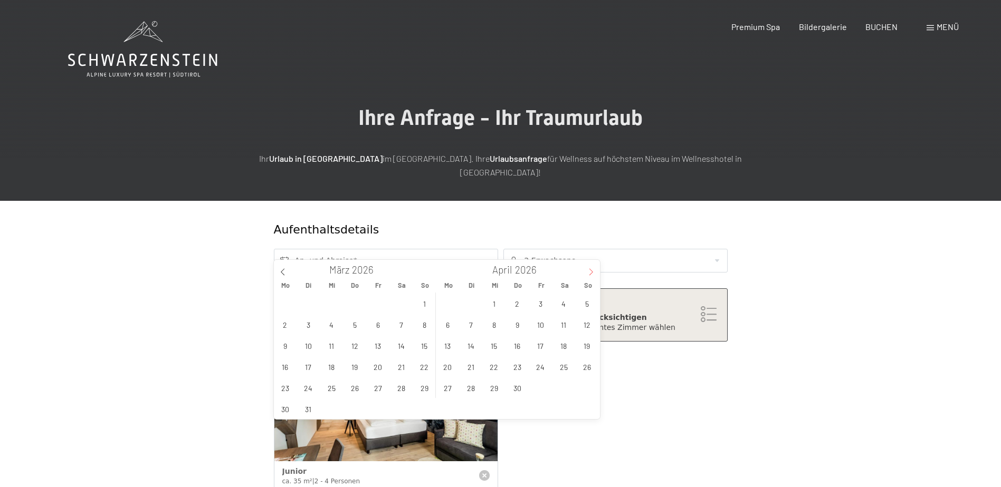
click at [590, 271] on icon at bounding box center [590, 271] width 7 height 7
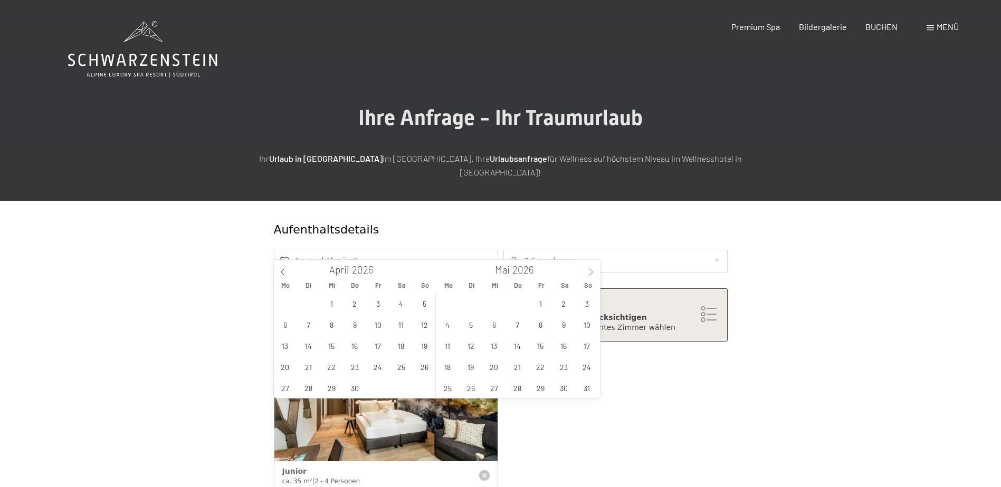
click at [590, 271] on icon at bounding box center [590, 271] width 7 height 7
click at [590, 272] on icon at bounding box center [590, 271] width 7 height 7
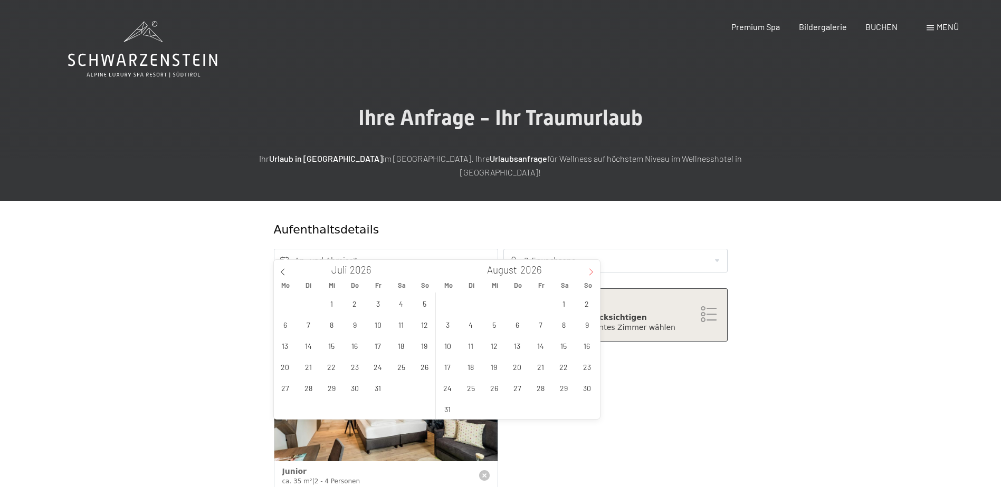
click at [590, 272] on icon at bounding box center [590, 271] width 7 height 7
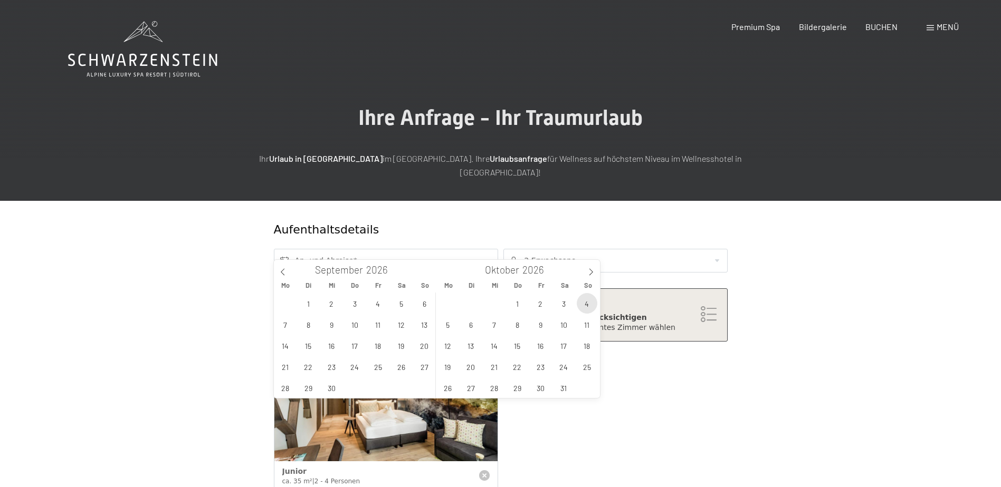
click at [585, 304] on span "4" at bounding box center [586, 303] width 21 height 21
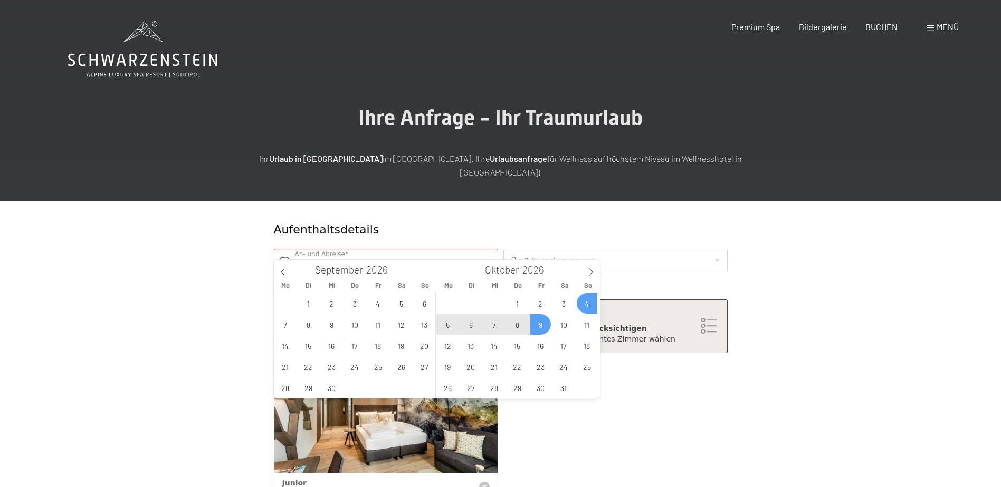
click at [537, 325] on span "9" at bounding box center [540, 324] width 21 height 21
type input "So. 04.10.2026 - Fr. 09.10.2026"
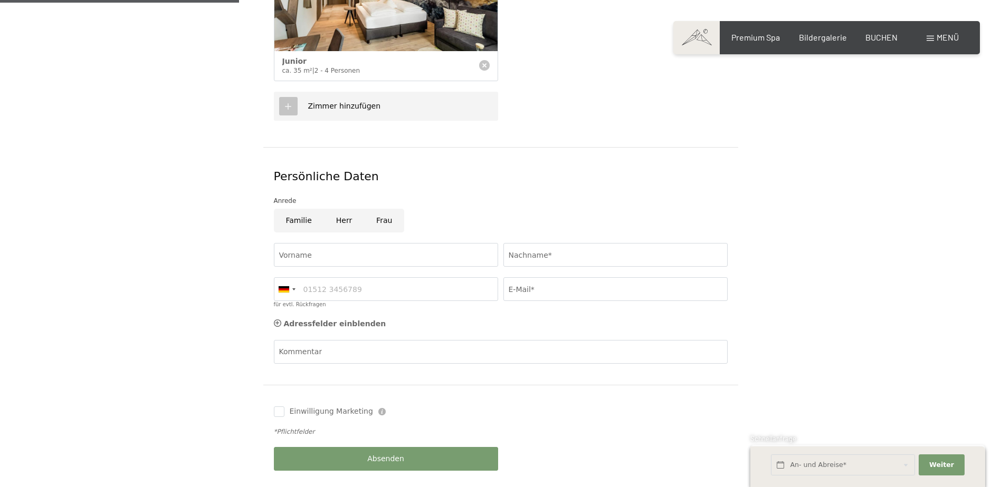
scroll to position [475, 0]
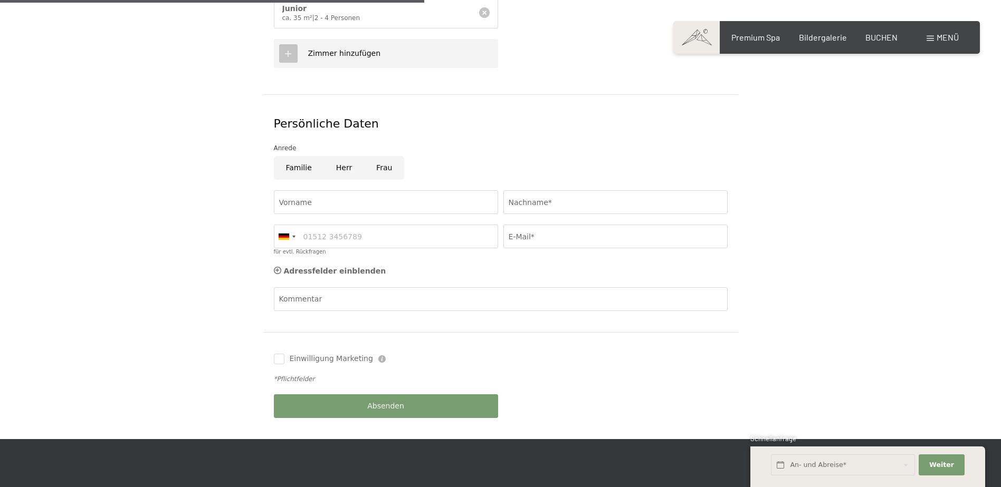
click at [335, 156] on input "Herr" at bounding box center [344, 168] width 40 height 24
radio input "true"
click at [284, 191] on input "Vorname" at bounding box center [386, 202] width 224 height 24
type input "Urs"
type input "von Allmen"
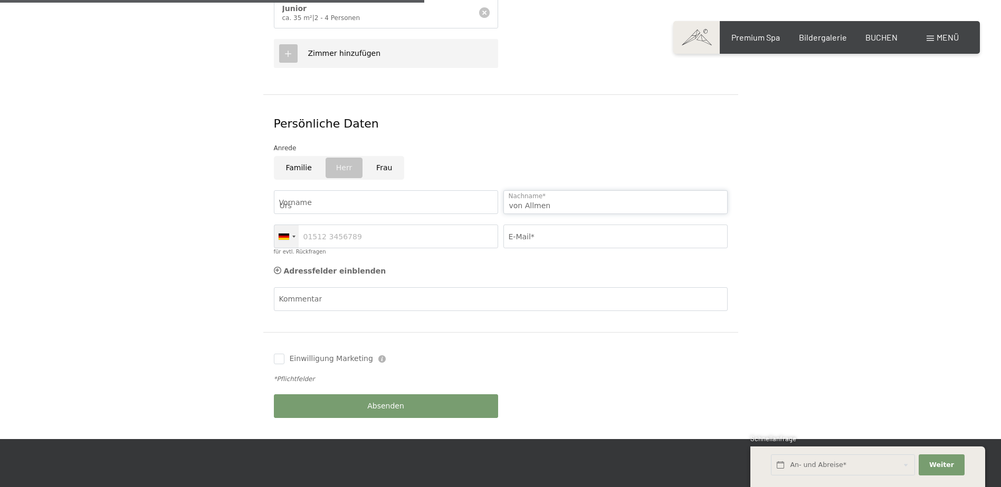
type input "0798306609"
type input "urs.vonallmen@gmail.com"
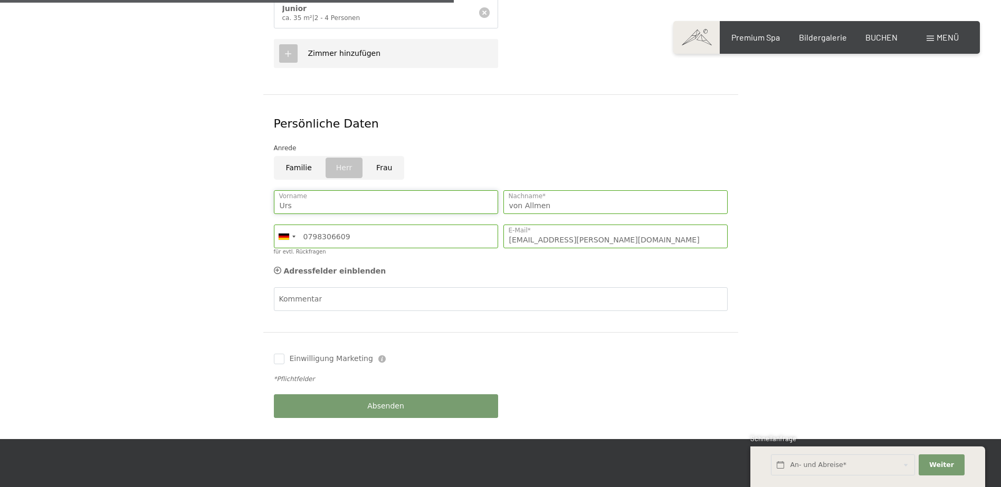
scroll to position [686, 0]
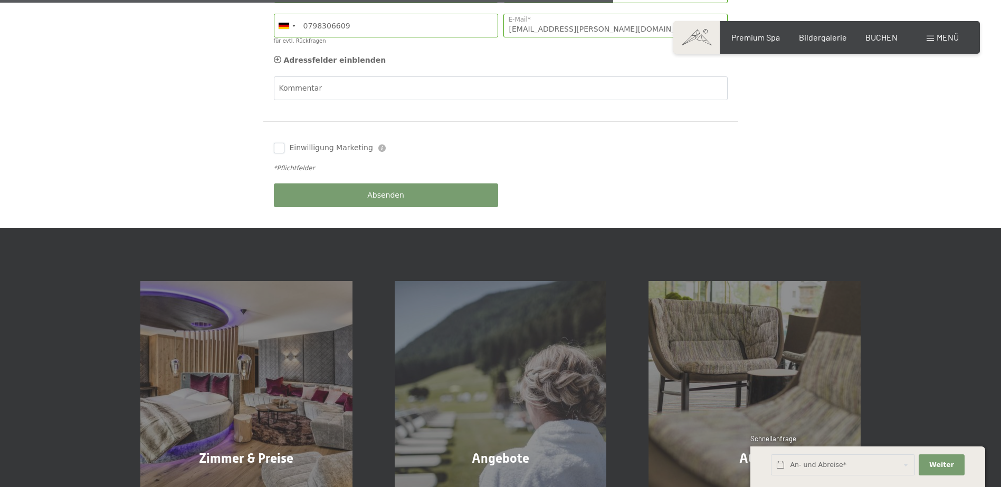
click at [275, 143] on input "Einwilligung Marketing" at bounding box center [279, 148] width 11 height 11
checkbox input "true"
click at [355, 184] on button "Absenden" at bounding box center [386, 196] width 224 height 24
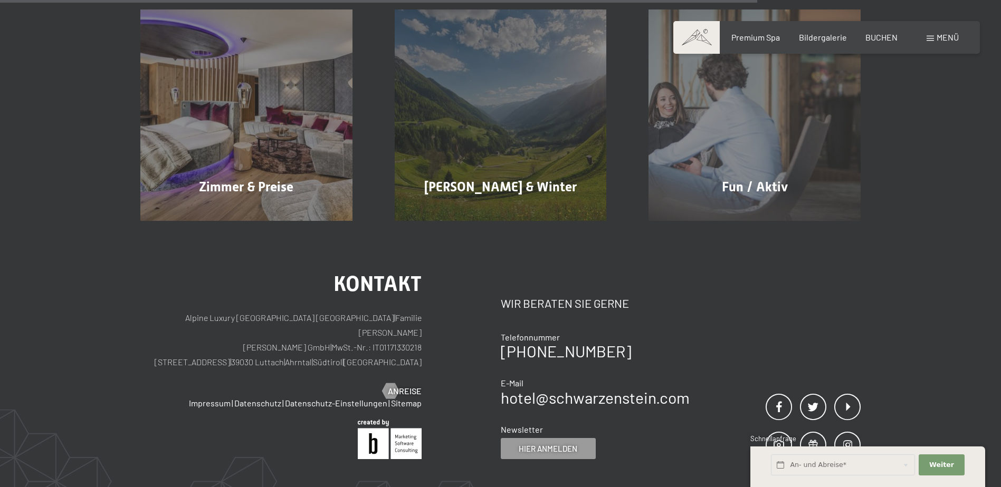
scroll to position [686, 0]
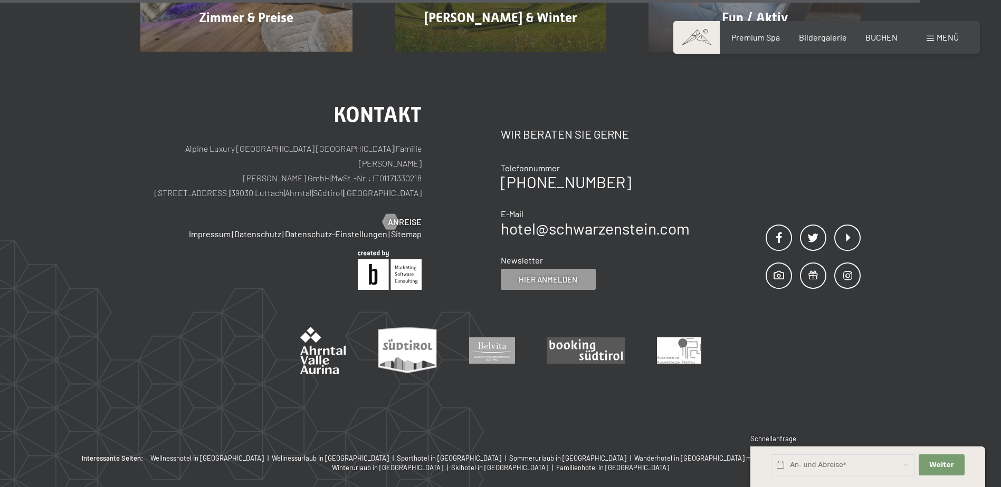
click at [905, 387] on div "Kontakt Alpine Luxury SPA Resort SCHWARZENSTEIN | Familie [PERSON_NAME] [PERSON…" at bounding box center [500, 253] width 1001 height 402
